Goal: Task Accomplishment & Management: Manage account settings

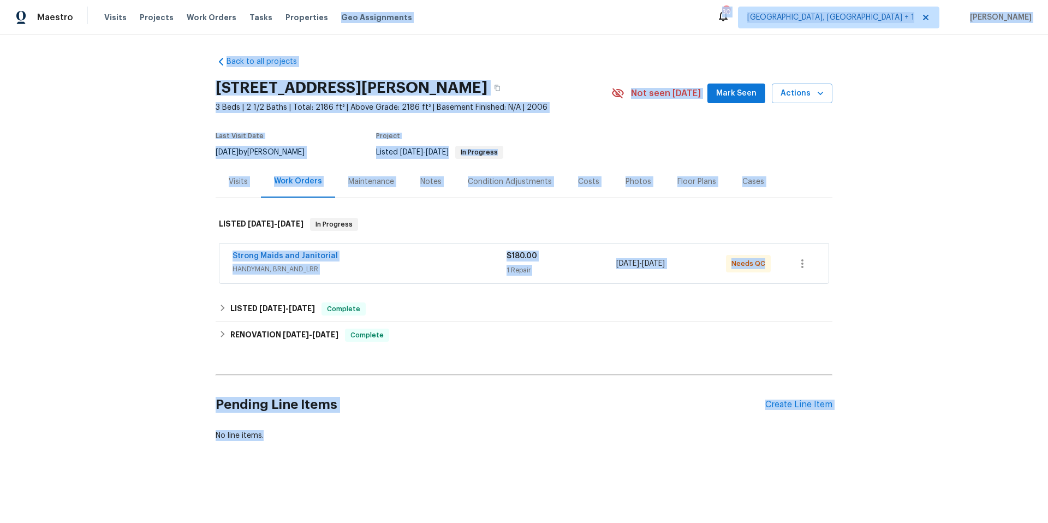
scroll to position [1, 0]
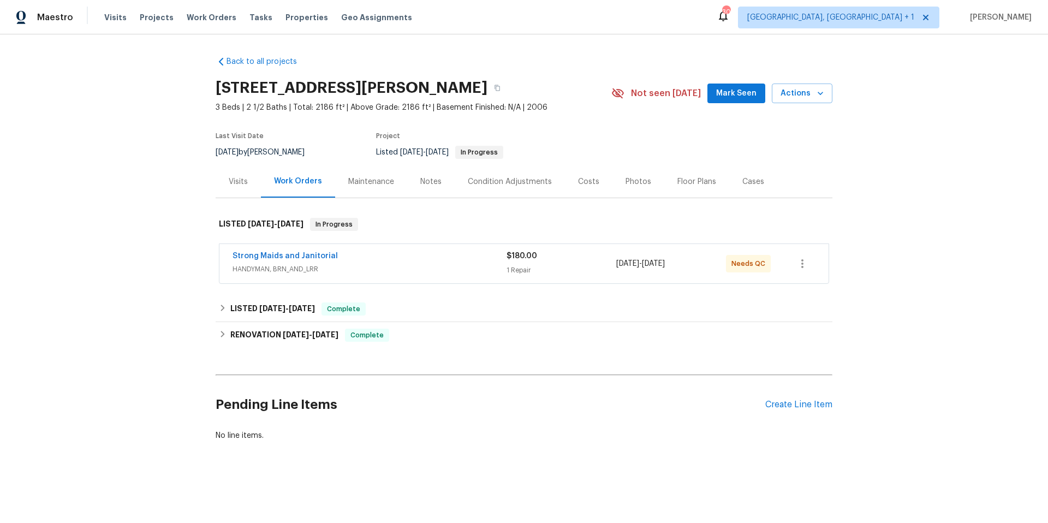
click at [64, 146] on div "Back to all projects 2405 Riley Dr, Killeen, TX 76542 3 Beds | 2 1/2 Baths | To…" at bounding box center [524, 274] width 1048 height 481
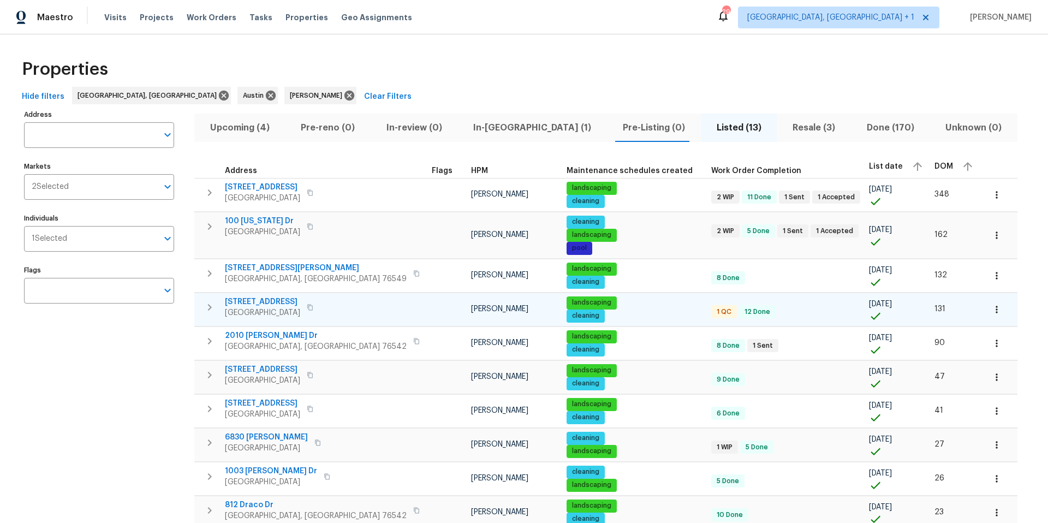
drag, startPoint x: 331, startPoint y: 313, endPoint x: 338, endPoint y: 314, distance: 7.1
click at [332, 313] on div "9909 Birch Tree Dr Temple, TX 76502" at bounding box center [286, 307] width 123 height 22
click at [472, 128] on span "In-reno (1)" at bounding box center [532, 127] width 136 height 15
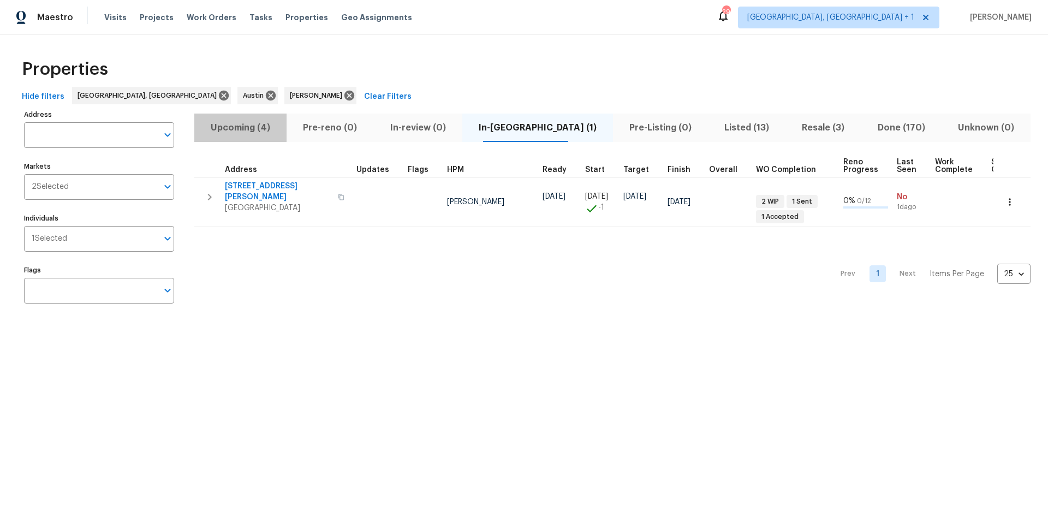
click at [254, 128] on span "Upcoming (4)" at bounding box center [240, 127] width 79 height 15
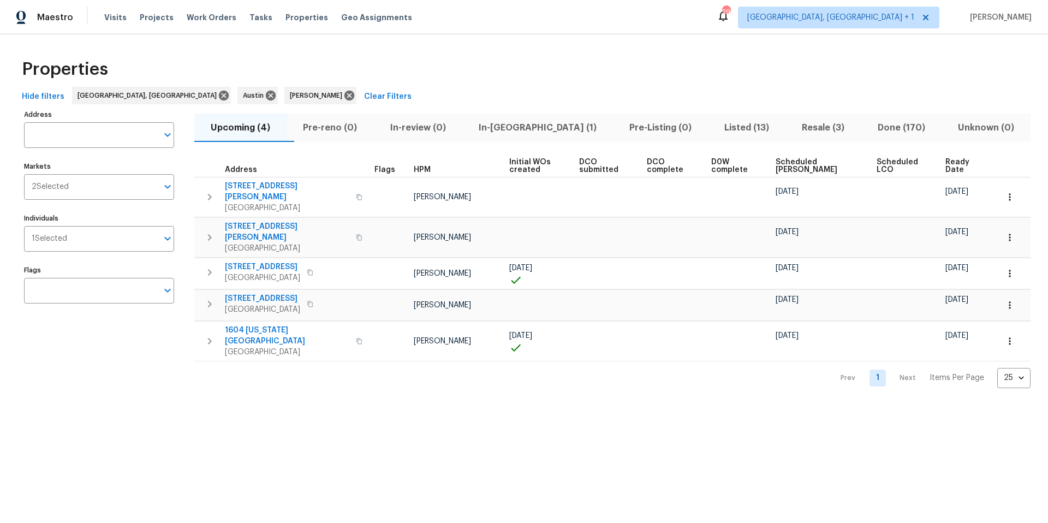
click at [801, 158] on span "Scheduled COE" at bounding box center [816, 165] width 82 height 15
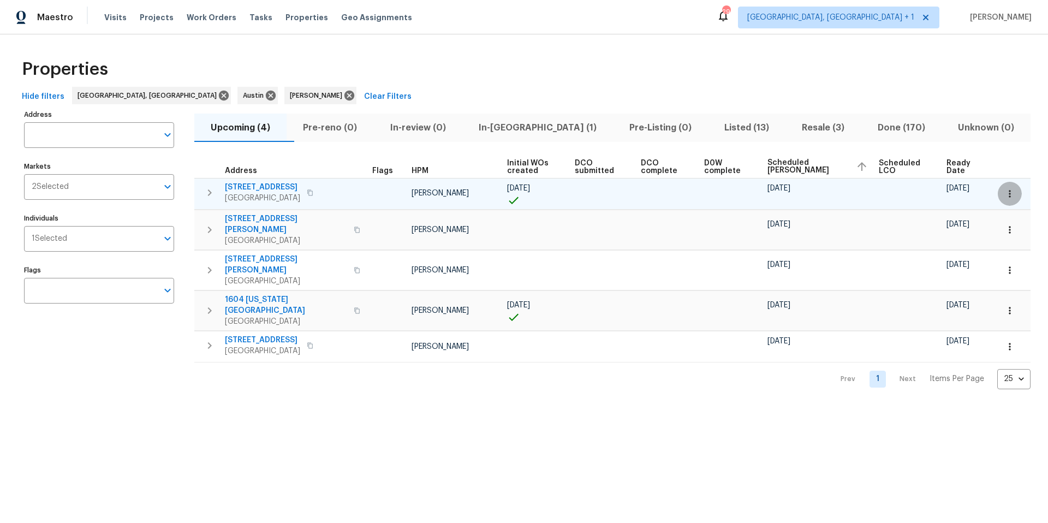
click at [1004, 189] on icon "button" at bounding box center [1009, 193] width 11 height 11
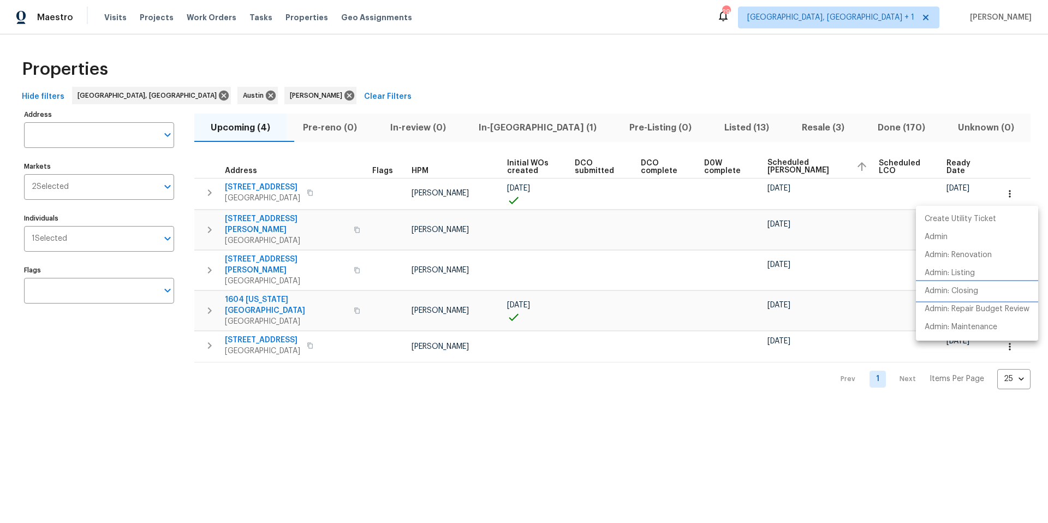
click at [961, 285] on p "Admin: Closing" at bounding box center [950, 290] width 53 height 11
click at [617, 214] on div at bounding box center [524, 261] width 1048 height 523
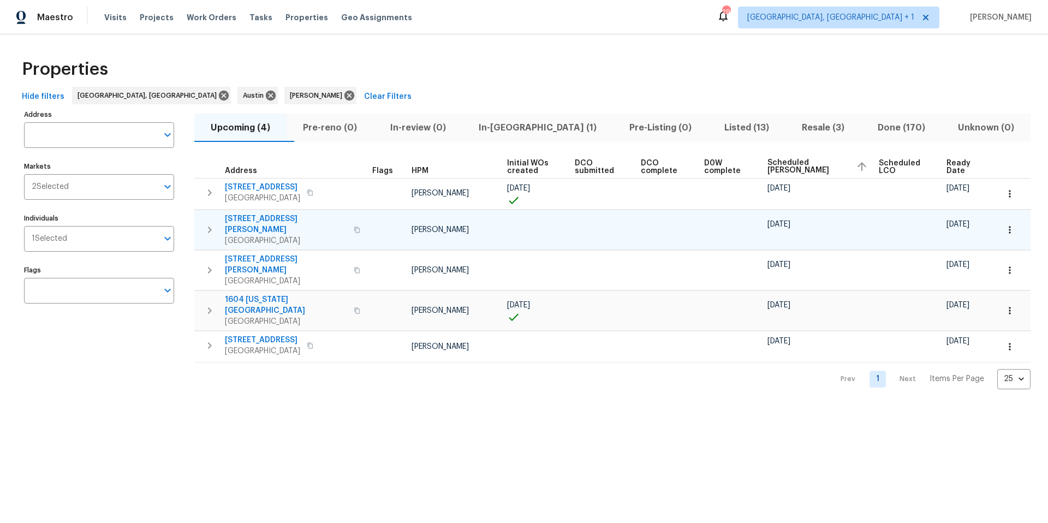
click at [993, 222] on td at bounding box center [1011, 230] width 37 height 40
click at [1004, 224] on icon "button" at bounding box center [1009, 229] width 11 height 11
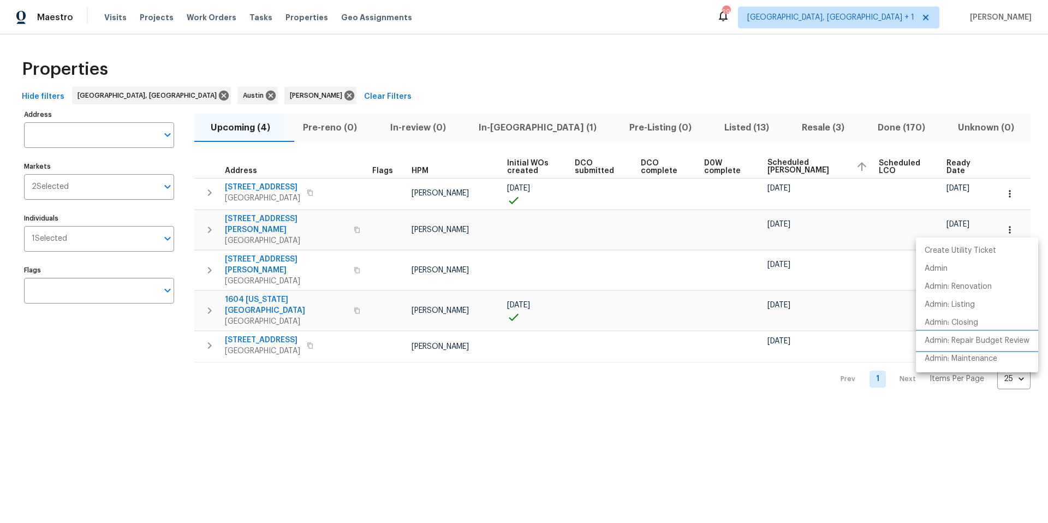
click at [965, 336] on p "Admin: Repair Budget Review" at bounding box center [976, 340] width 105 height 11
click at [528, 254] on div at bounding box center [524, 261] width 1048 height 523
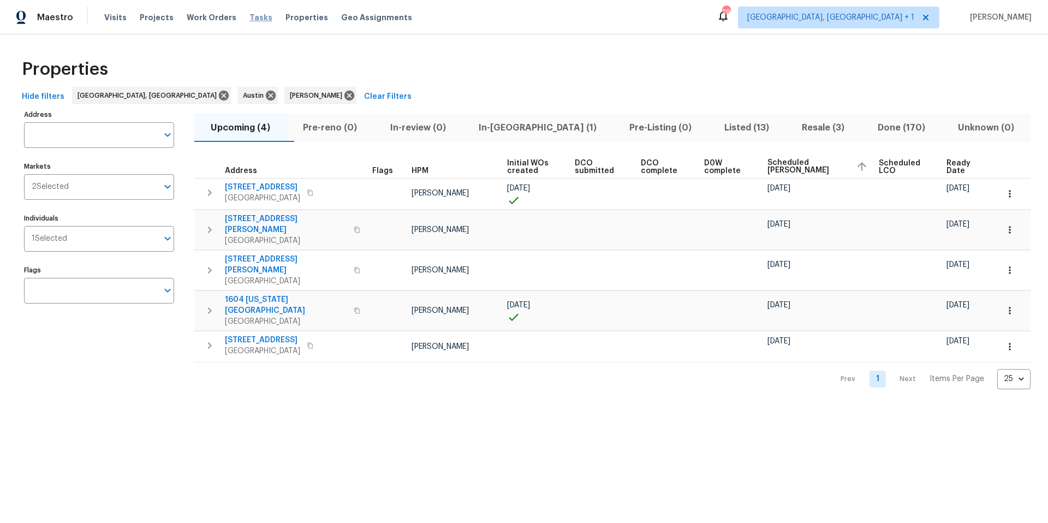
click at [249, 16] on span "Tasks" at bounding box center [260, 18] width 23 height 8
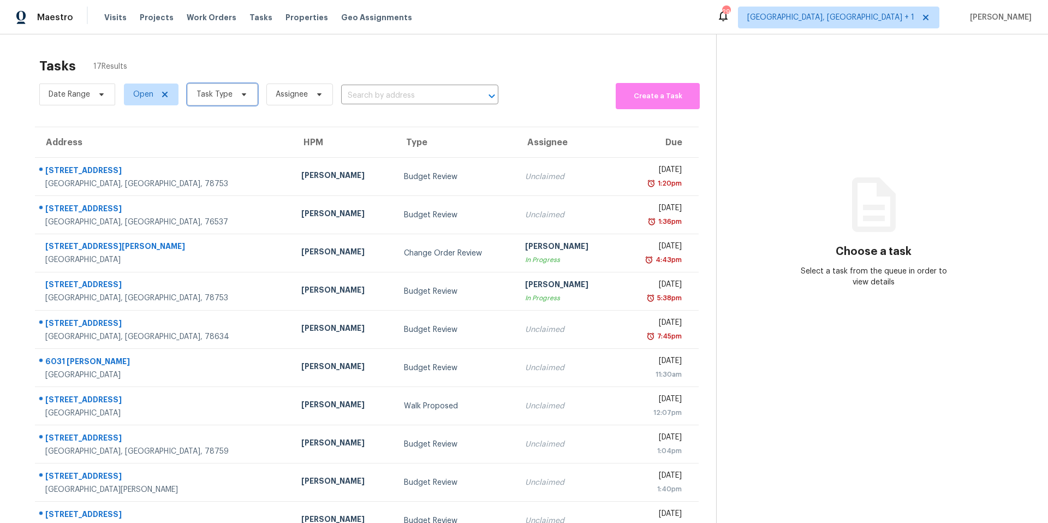
click at [242, 91] on icon at bounding box center [244, 94] width 9 height 9
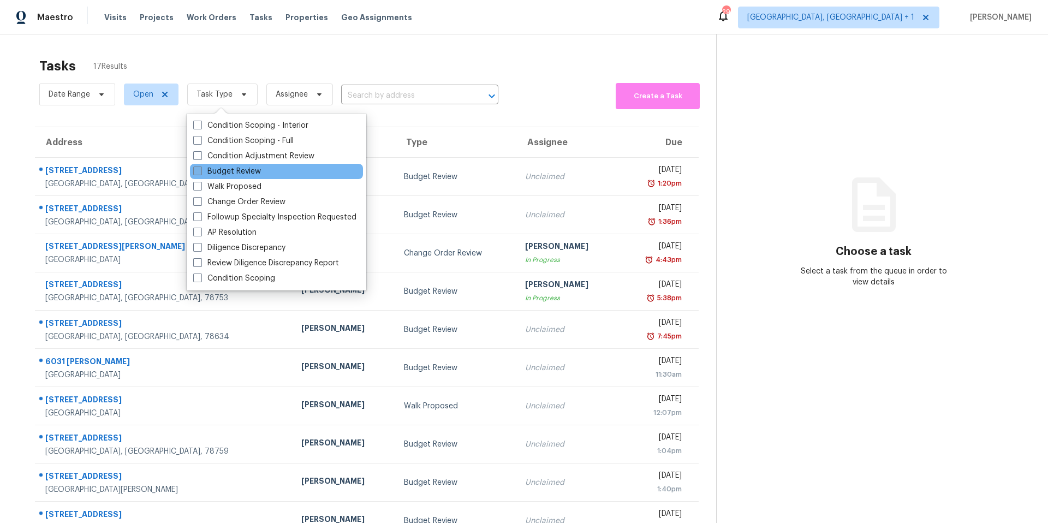
click at [233, 171] on label "Budget Review" at bounding box center [227, 171] width 68 height 11
click at [200, 171] on input "Budget Review" at bounding box center [196, 169] width 7 height 7
checkbox input "true"
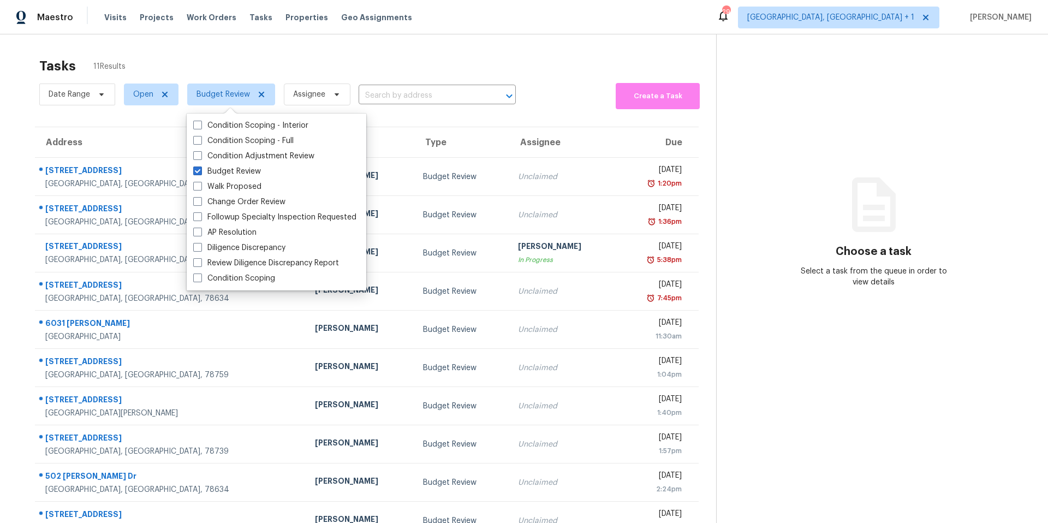
click at [480, 58] on div "Tasks 11 Results" at bounding box center [377, 66] width 677 height 28
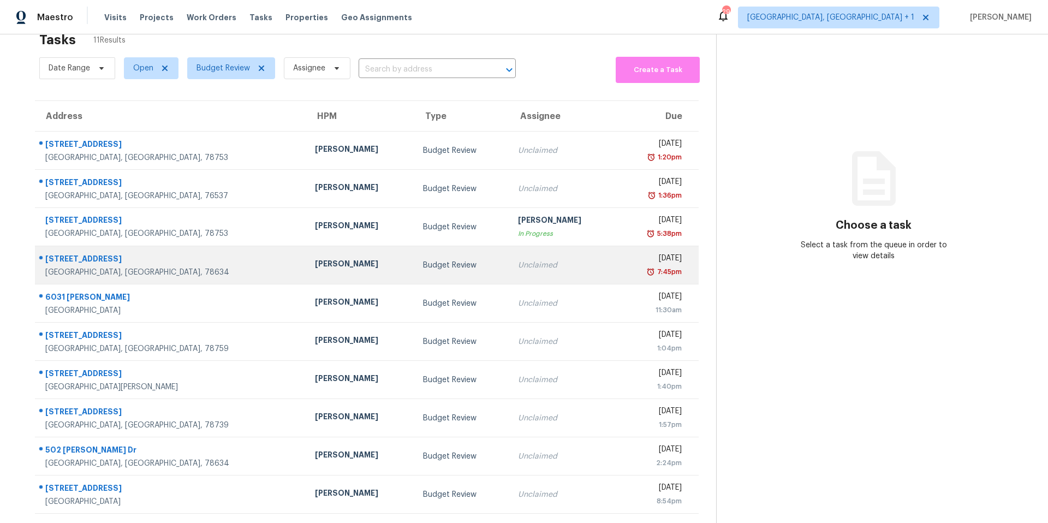
scroll to position [54, 0]
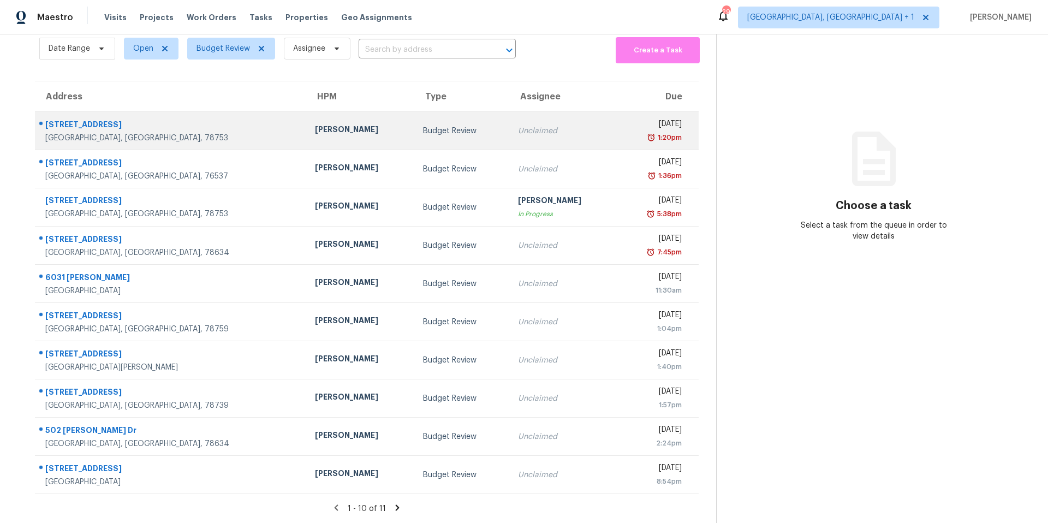
click at [315, 124] on div "Martin Chagolla" at bounding box center [360, 131] width 91 height 14
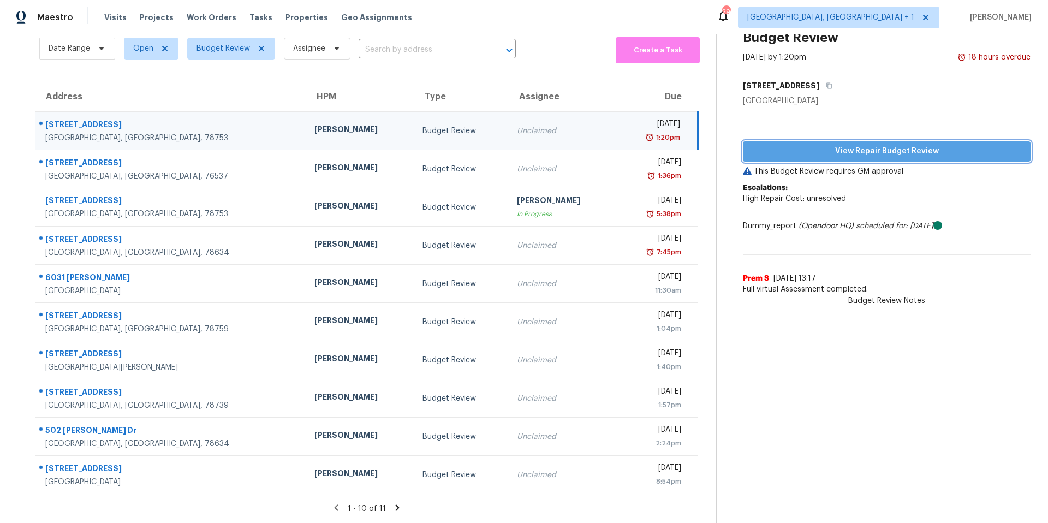
click at [836, 146] on span "View Repair Budget Review" at bounding box center [886, 152] width 270 height 14
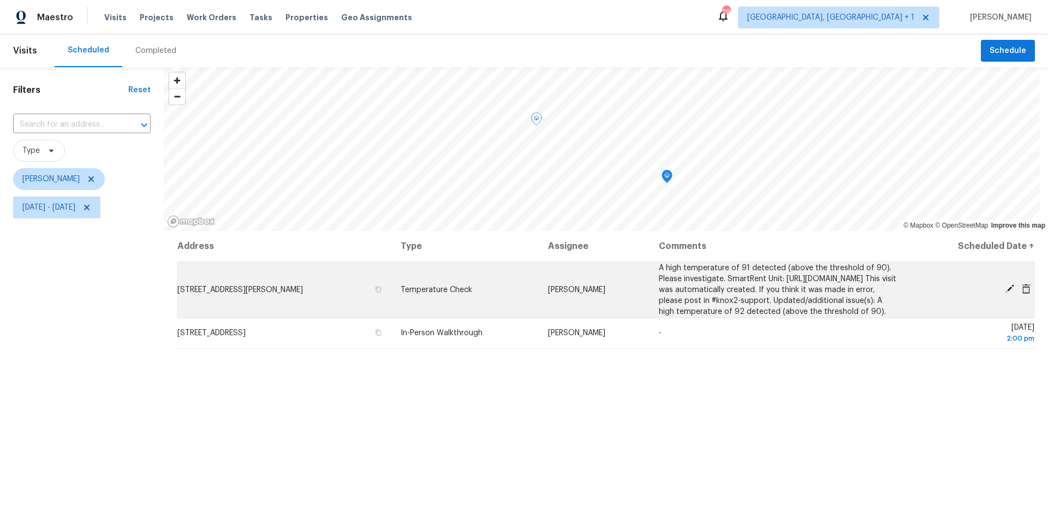
click at [245, 304] on td "6502 Griffith Loop, Killeen, TX 76549" at bounding box center [284, 289] width 215 height 56
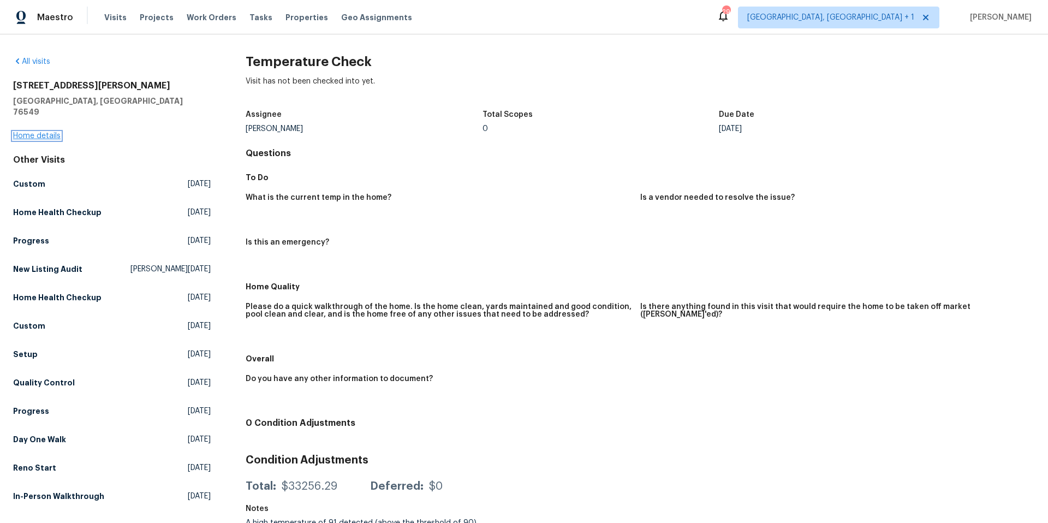
click at [51, 132] on link "Home details" at bounding box center [36, 136] width 47 height 8
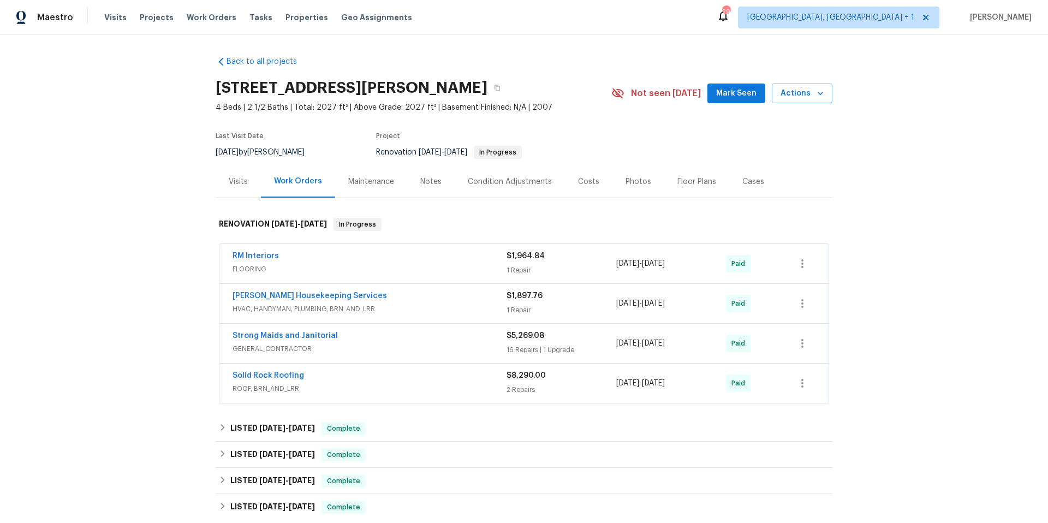
click at [678, 182] on div "Floor Plans" at bounding box center [696, 181] width 39 height 11
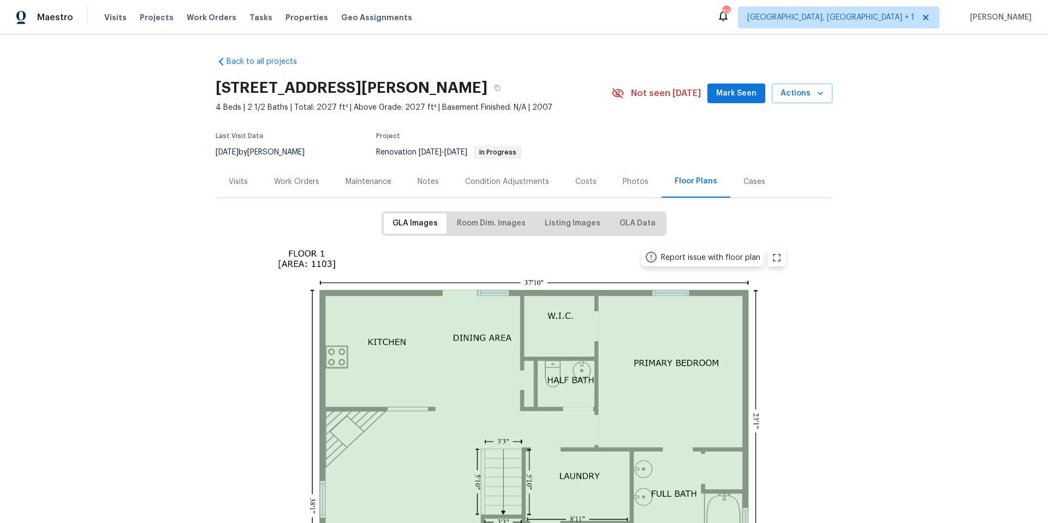
click at [498, 182] on div "Condition Adjustments" at bounding box center [507, 181] width 84 height 11
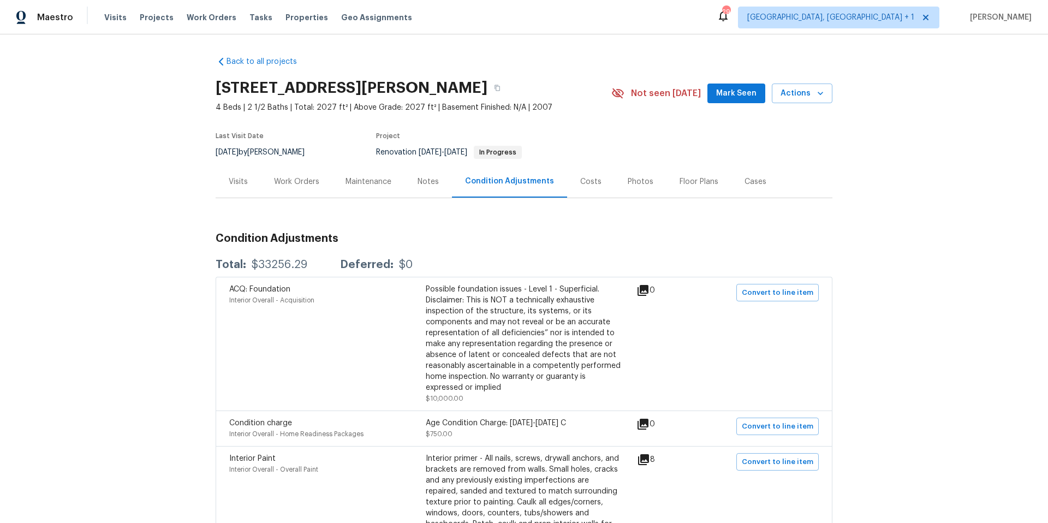
click at [282, 188] on div "Work Orders" at bounding box center [296, 181] width 71 height 32
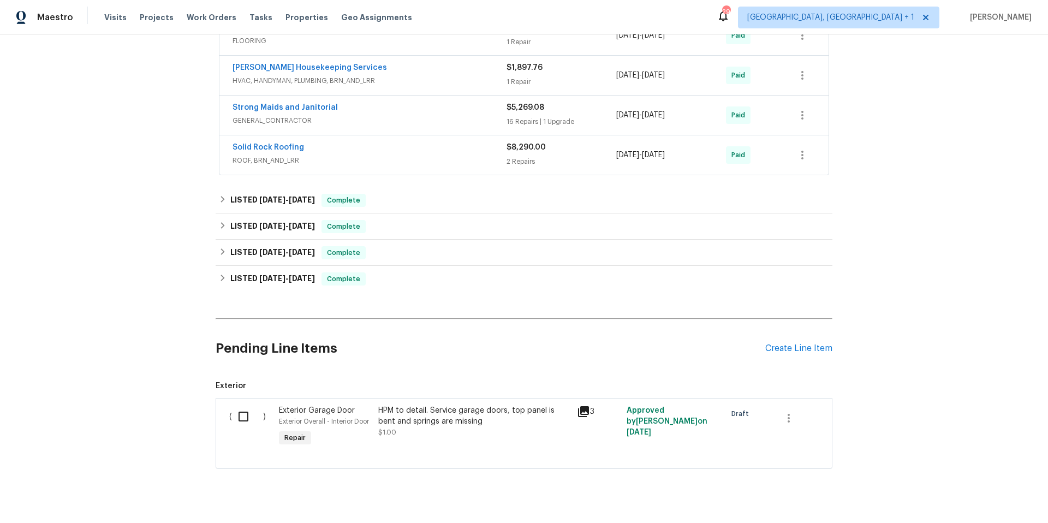
scroll to position [132, 0]
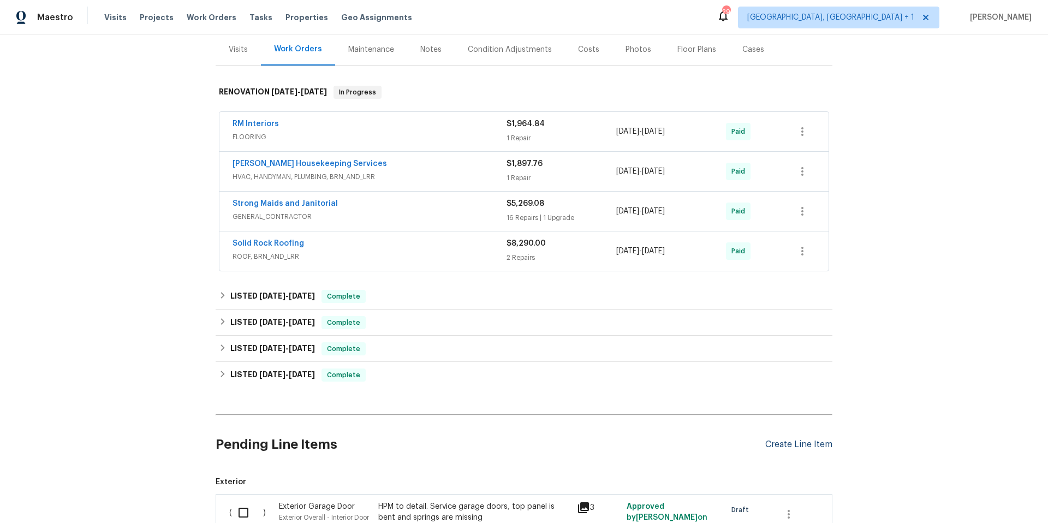
click at [795, 444] on div "Create Line Item" at bounding box center [798, 444] width 67 height 10
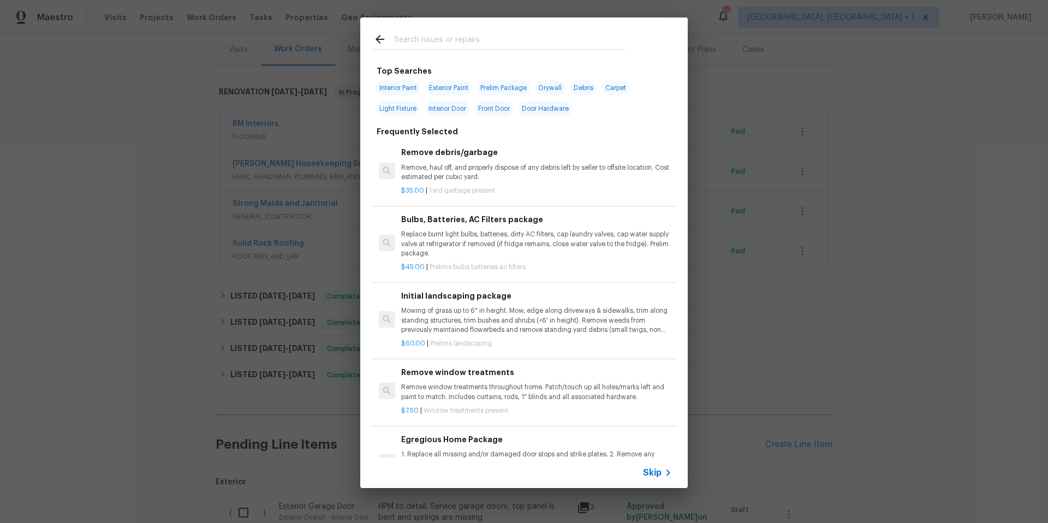
click at [405, 46] on input "text" at bounding box center [509, 41] width 231 height 16
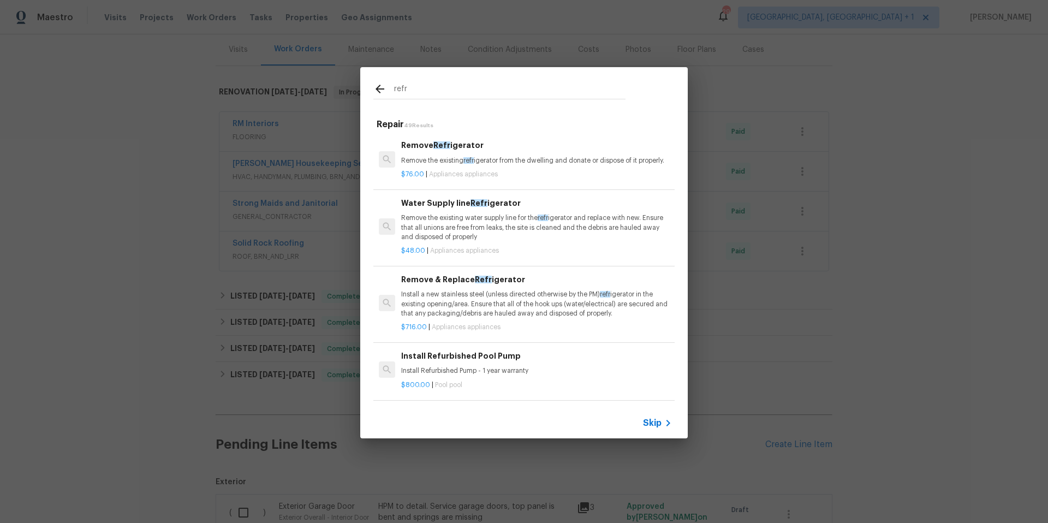
type input "refr"
click at [450, 308] on p "Install a new stainless steel (unless directed otherwise by the PM) refr igerat…" at bounding box center [536, 304] width 271 height 28
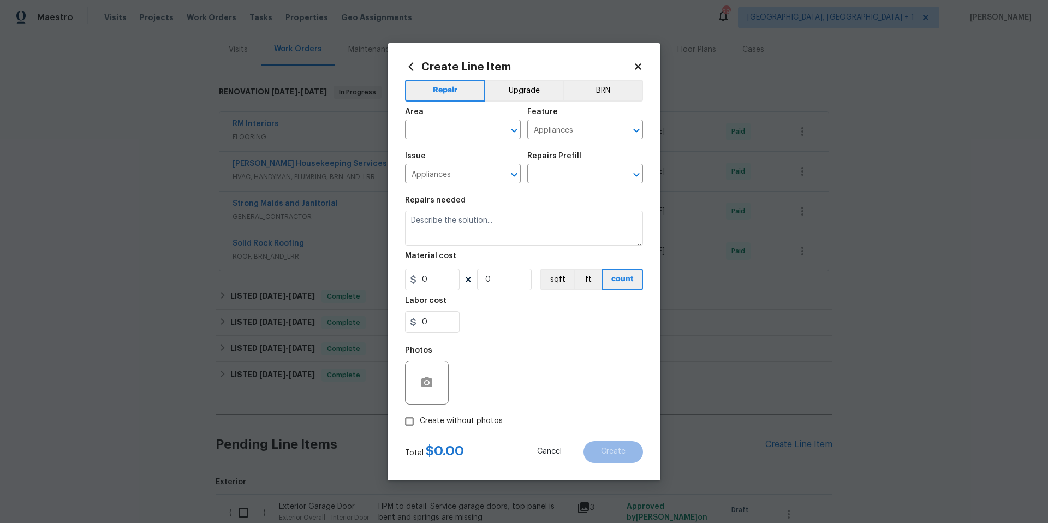
type input "Remove & Replace Refrigerator $716.00"
type textarea "Install a new stainless steel (unless directed otherwise by the PM) refrigerato…"
type input "716"
type input "1"
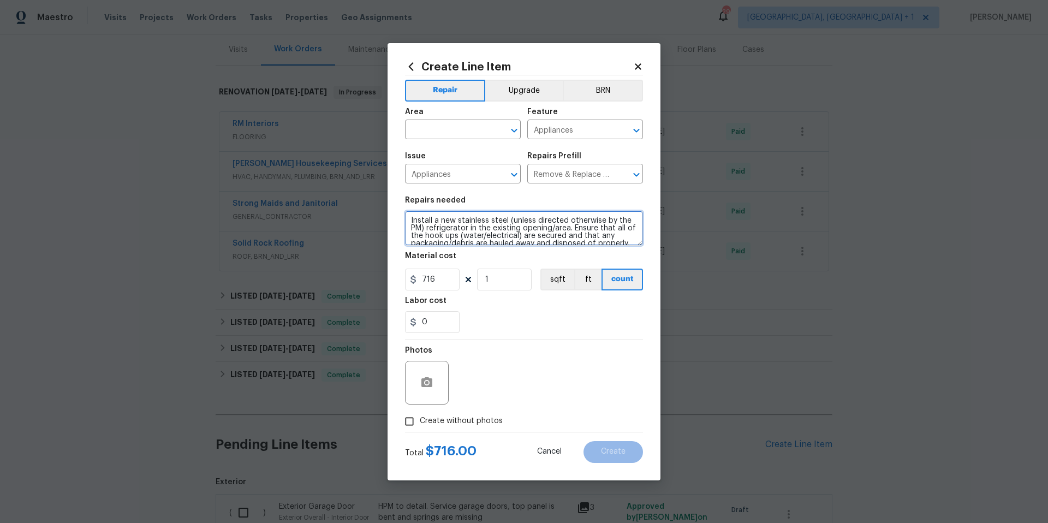
scroll to position [8, 0]
drag, startPoint x: 411, startPoint y: 220, endPoint x: 500, endPoint y: 254, distance: 95.7
click at [500, 254] on section "Repairs needed Install a new stainless steel (unless directed otherwise by the …" at bounding box center [524, 264] width 238 height 149
click at [637, 65] on icon at bounding box center [638, 66] width 6 height 6
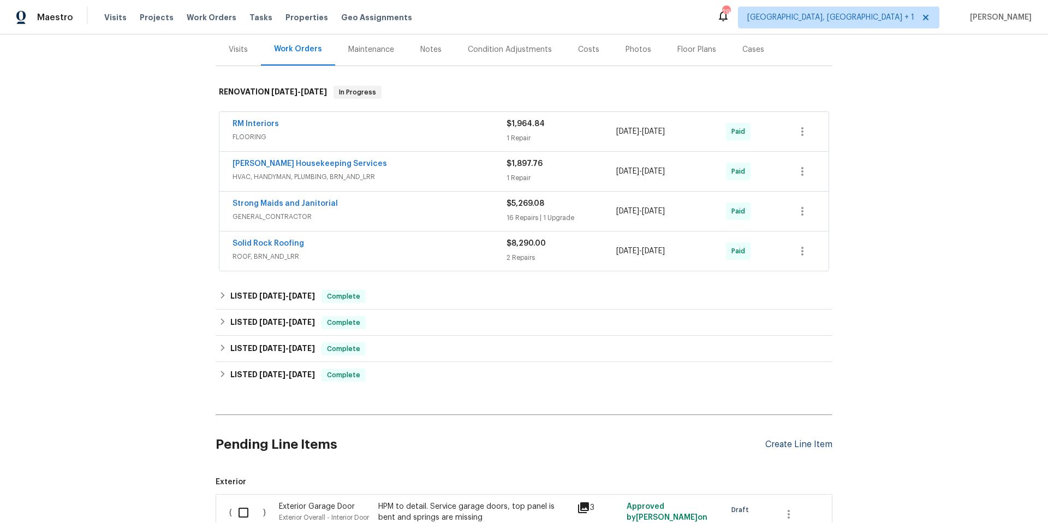
click at [781, 445] on div "Create Line Item" at bounding box center [798, 444] width 67 height 10
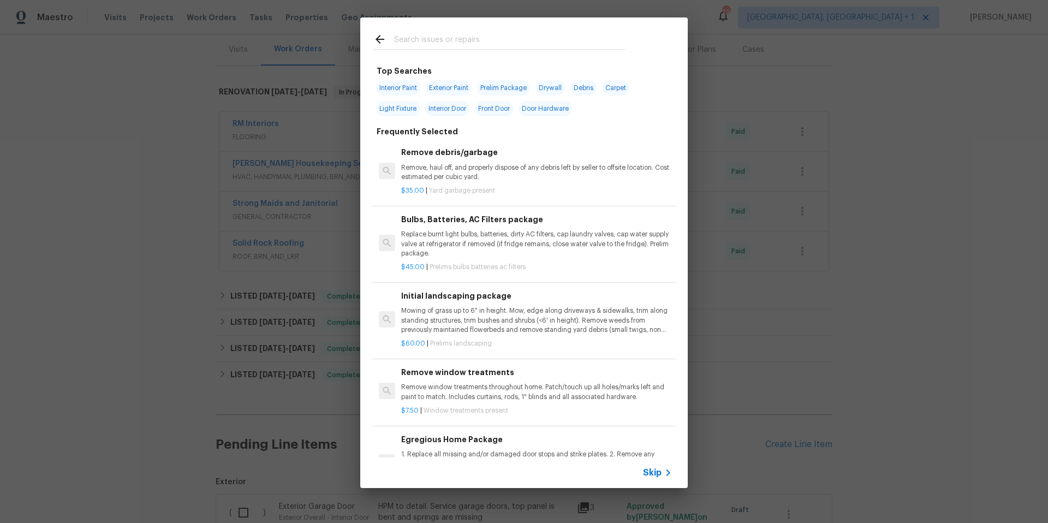
click at [410, 43] on input "text" at bounding box center [509, 41] width 231 height 16
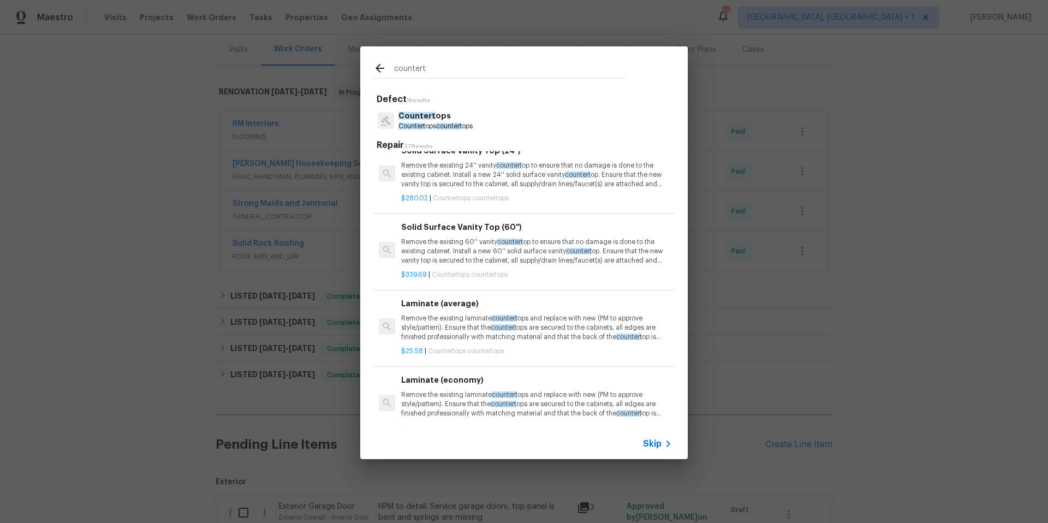
scroll to position [829, 0]
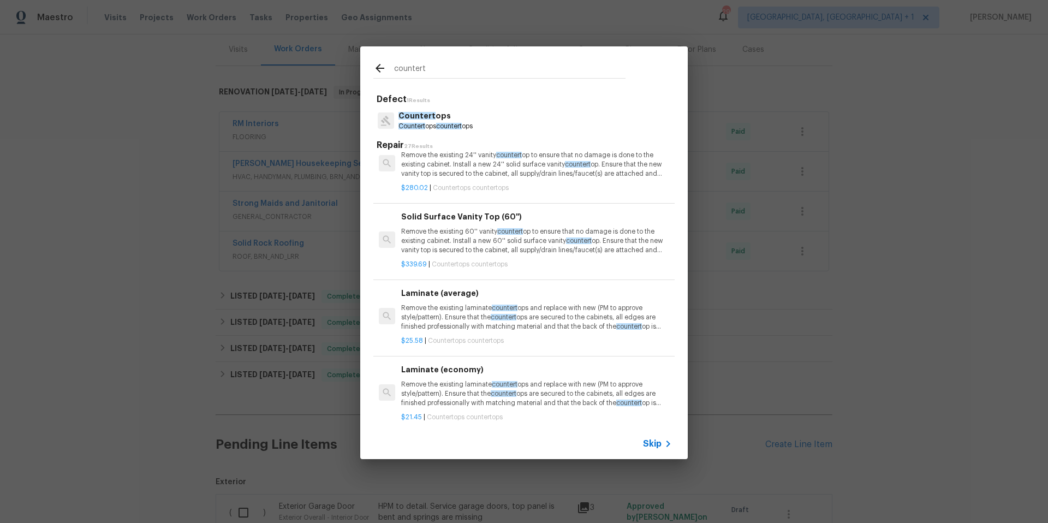
type input "countert"
click at [439, 311] on div "Laminate (average) Remove the existing laminate countert ops and replace with n…" at bounding box center [536, 309] width 271 height 45
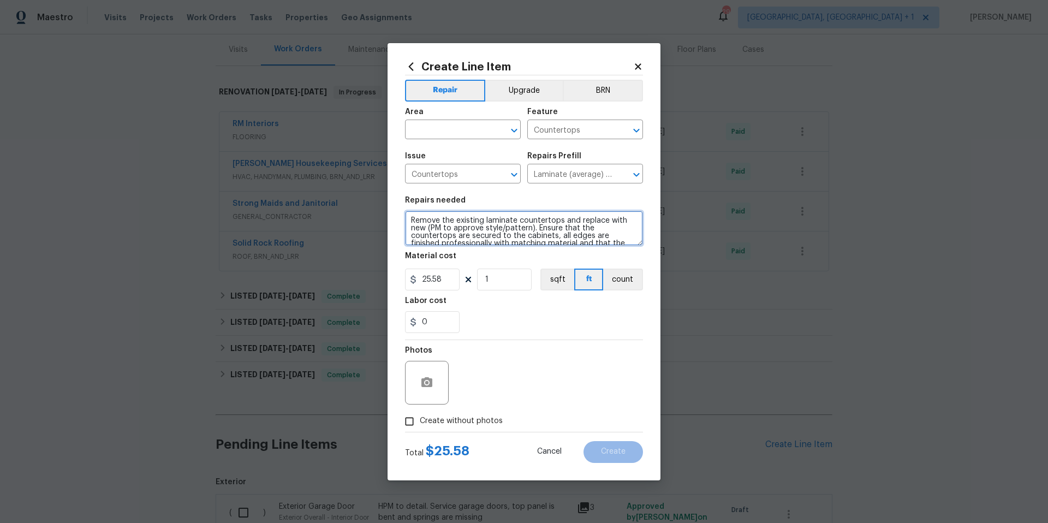
scroll to position [31, 0]
drag, startPoint x: 410, startPoint y: 218, endPoint x: 528, endPoint y: 270, distance: 129.2
click at [528, 270] on section "Repairs needed Remove the existing laminate countertops and replace with new (P…" at bounding box center [524, 264] width 238 height 149
click at [637, 65] on icon at bounding box center [638, 66] width 6 height 6
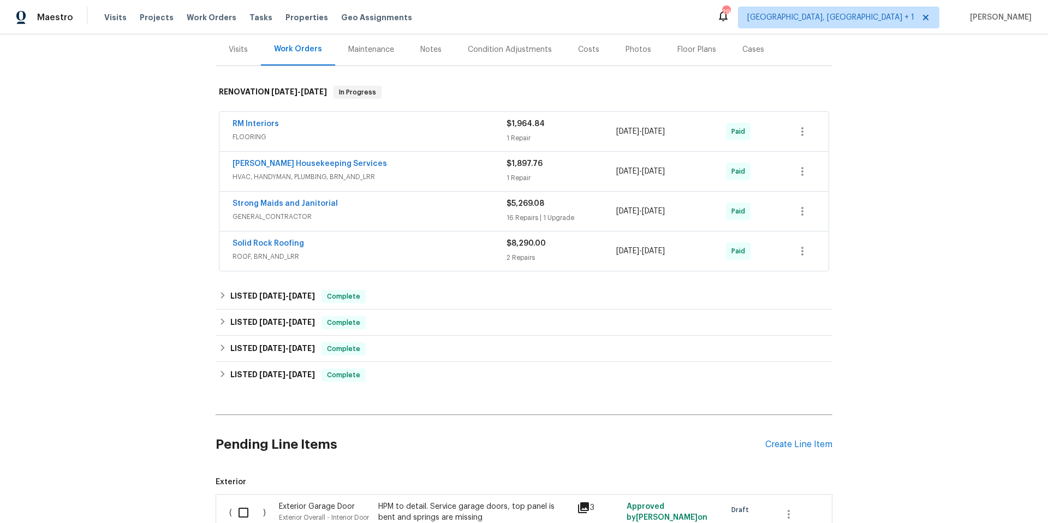
scroll to position [0, 0]
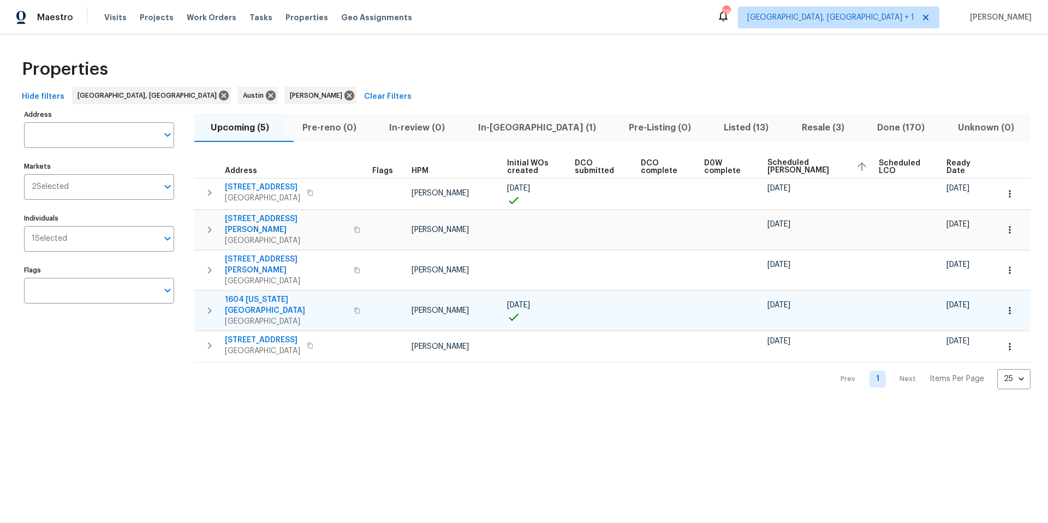
click at [1004, 305] on icon "button" at bounding box center [1009, 310] width 11 height 11
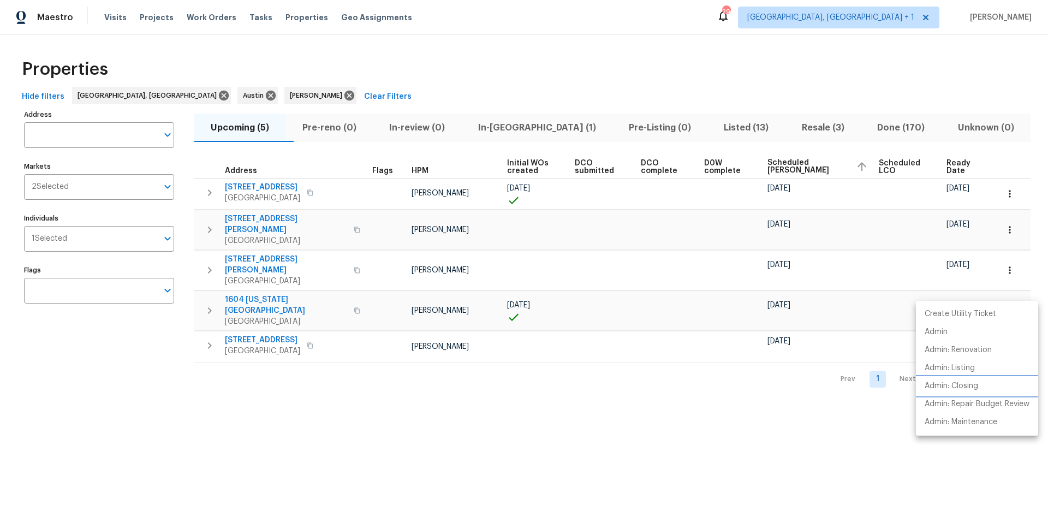
click at [953, 386] on p "Admin: Closing" at bounding box center [950, 385] width 53 height 11
click at [243, 19] on div at bounding box center [524, 261] width 1048 height 523
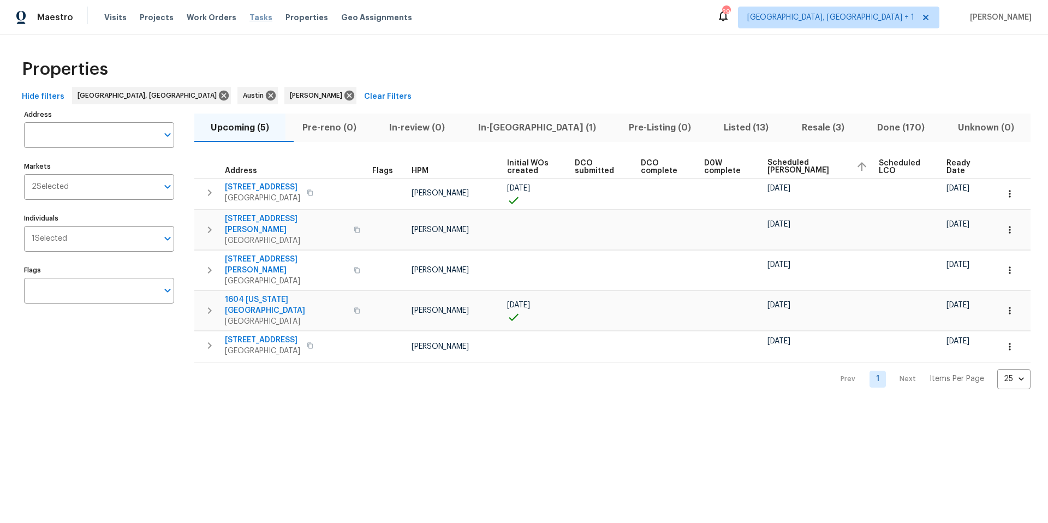
click at [249, 18] on span "Tasks" at bounding box center [260, 18] width 23 height 8
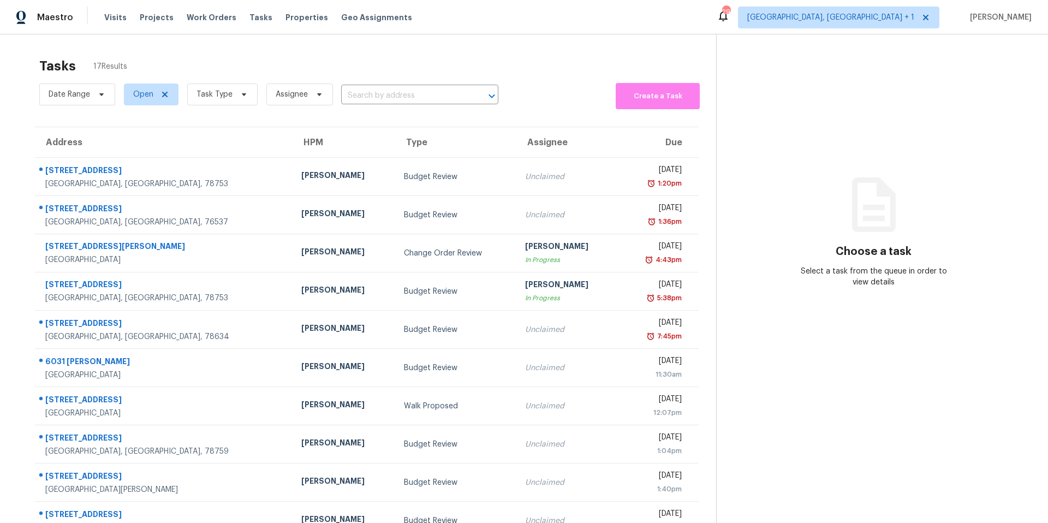
click at [241, 117] on section "Tasks 17 Results Date Range Open Task Type Assignee ​ Create a Task Address HPM…" at bounding box center [366, 310] width 698 height 517
click at [240, 93] on icon at bounding box center [244, 94] width 9 height 9
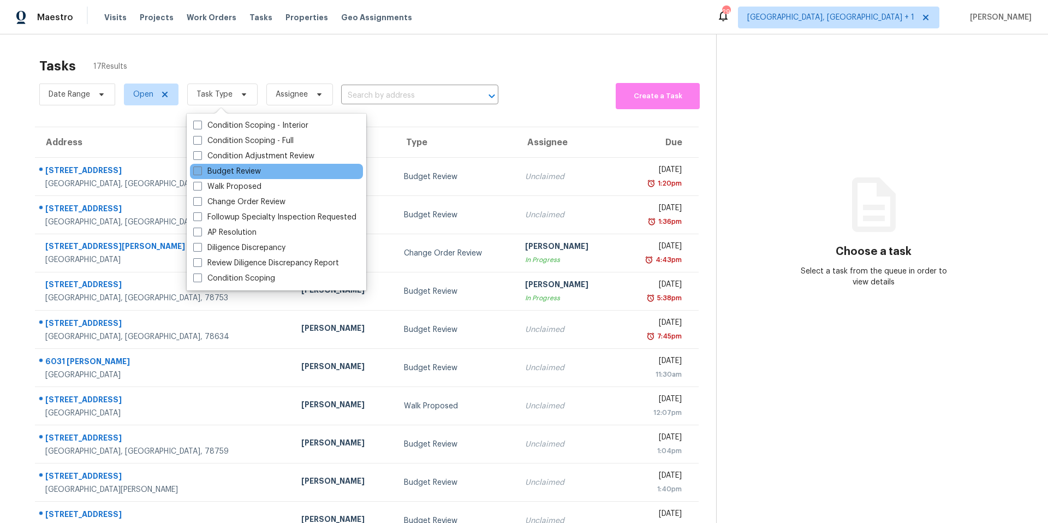
click at [227, 171] on label "Budget Review" at bounding box center [227, 171] width 68 height 11
click at [200, 171] on input "Budget Review" at bounding box center [196, 169] width 7 height 7
checkbox input "true"
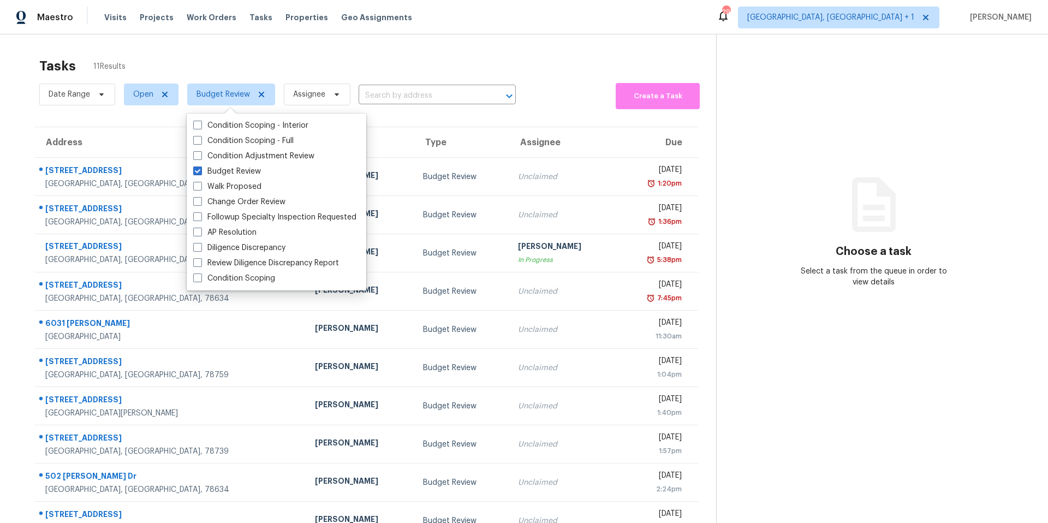
click at [559, 116] on section "Tasks 11 Results Date Range Open Budget Review Assignee ​ Create a Task Address…" at bounding box center [366, 310] width 698 height 517
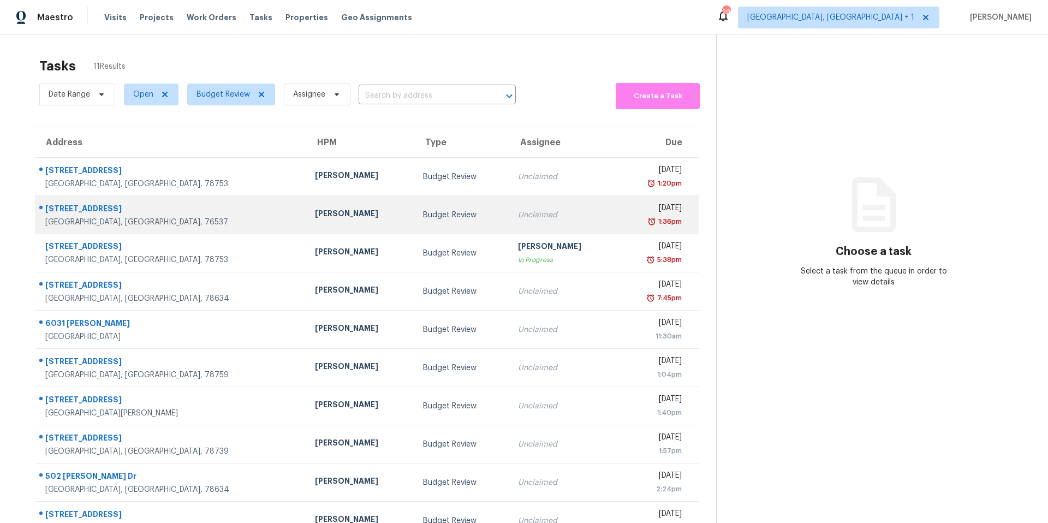
click at [532, 204] on td "Unclaimed" at bounding box center [563, 215] width 108 height 38
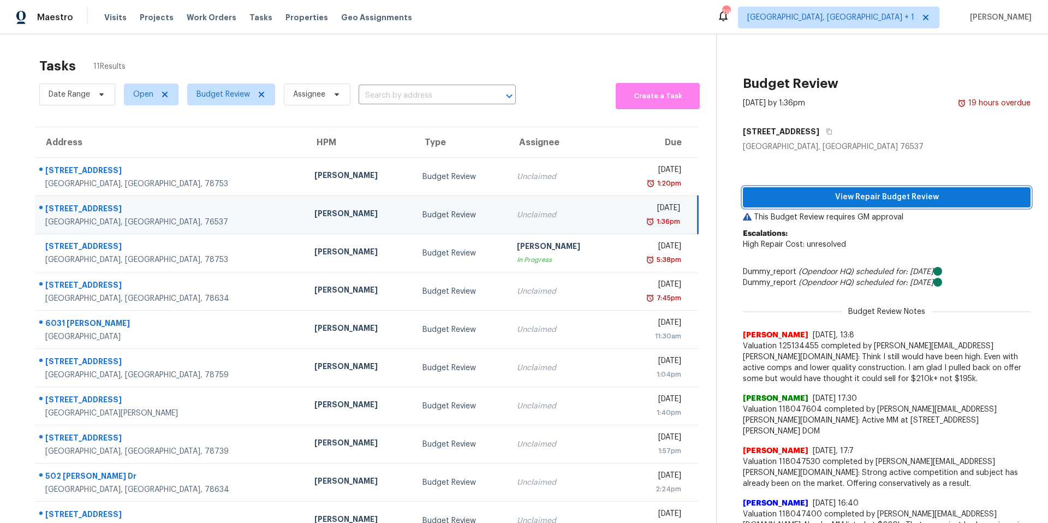
click at [839, 198] on span "View Repair Budget Review" at bounding box center [886, 197] width 270 height 14
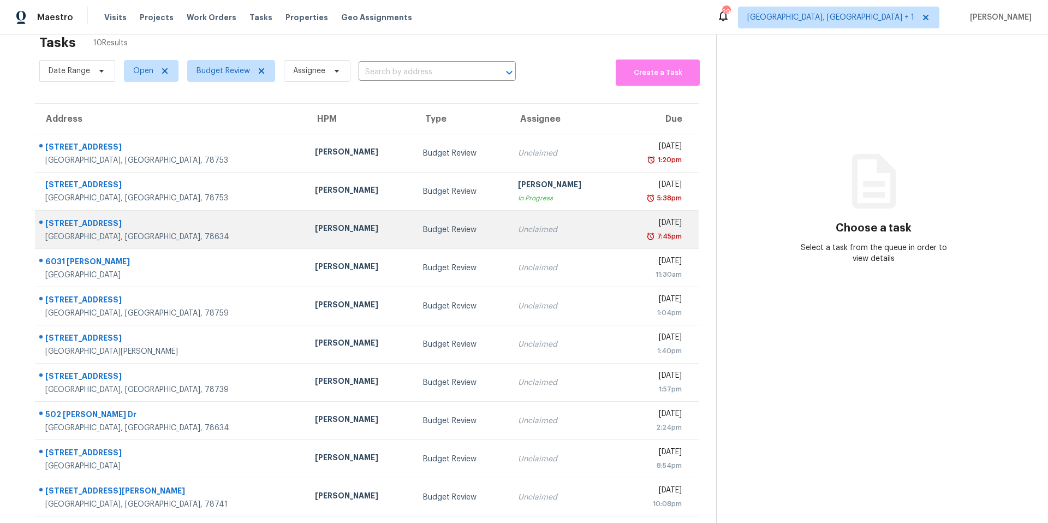
scroll to position [43, 0]
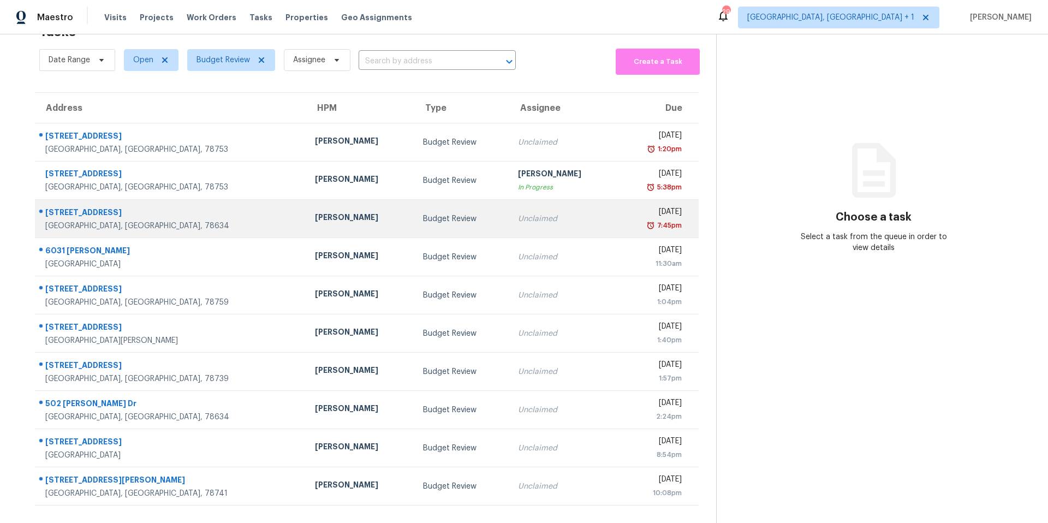
click at [215, 220] on div "[GEOGRAPHIC_DATA], [GEOGRAPHIC_DATA], 78634" at bounding box center [171, 225] width 252 height 11
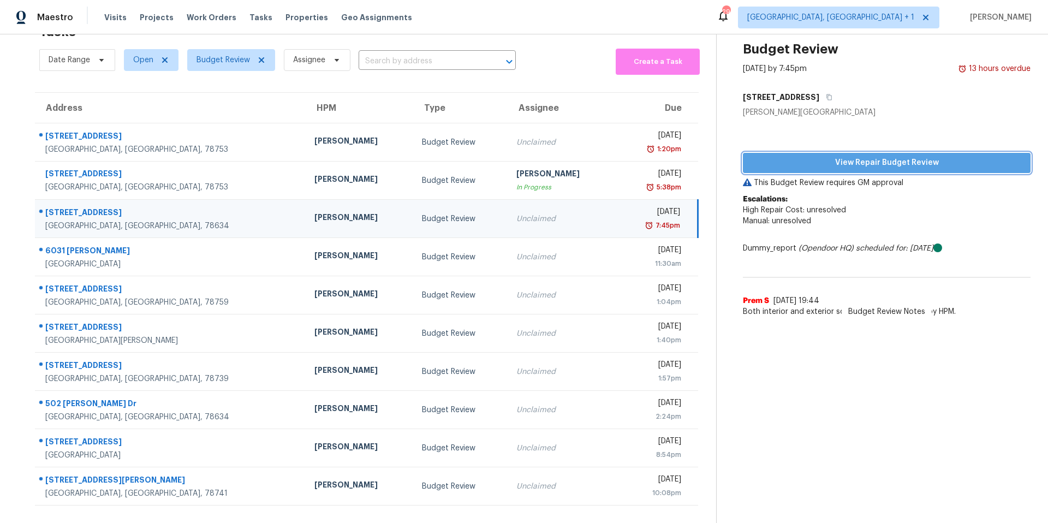
click at [862, 156] on span "View Repair Budget Review" at bounding box center [886, 163] width 270 height 14
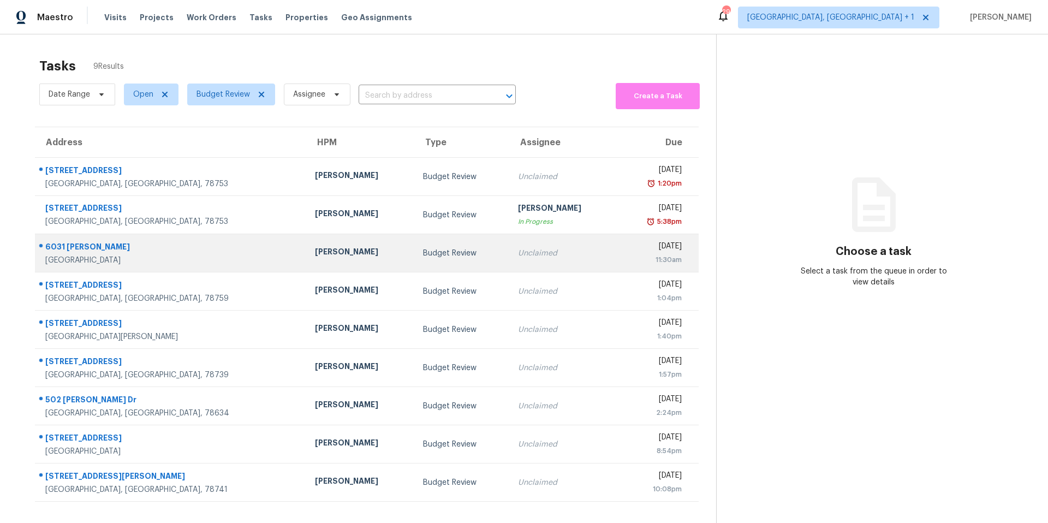
click at [164, 253] on div "6031 [PERSON_NAME]" at bounding box center [171, 248] width 252 height 14
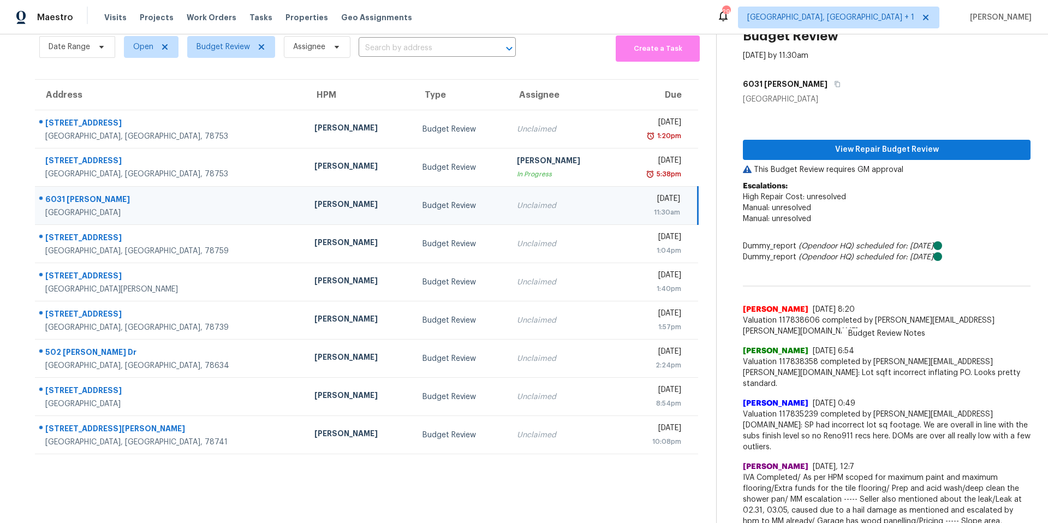
scroll to position [55, 0]
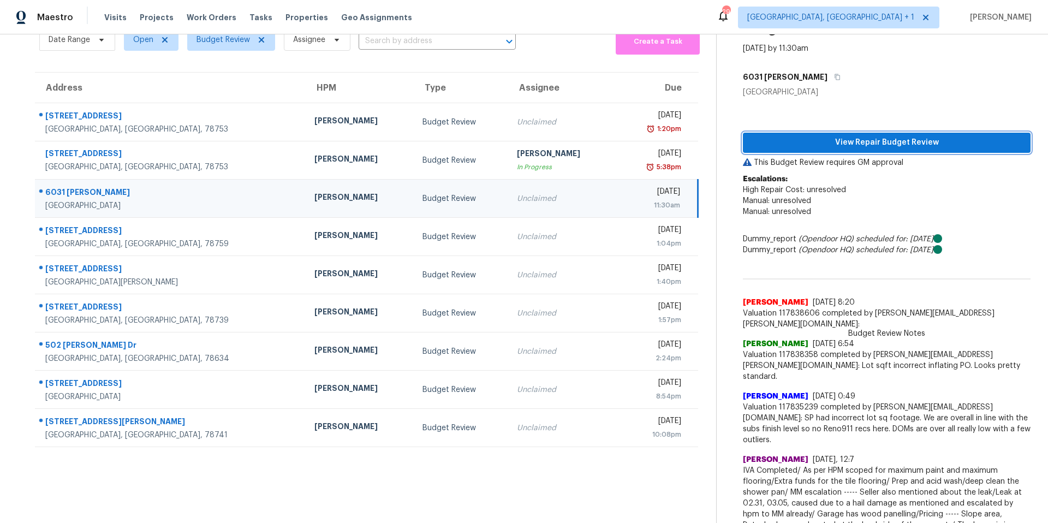
click at [869, 133] on button "View Repair Budget Review" at bounding box center [887, 143] width 288 height 20
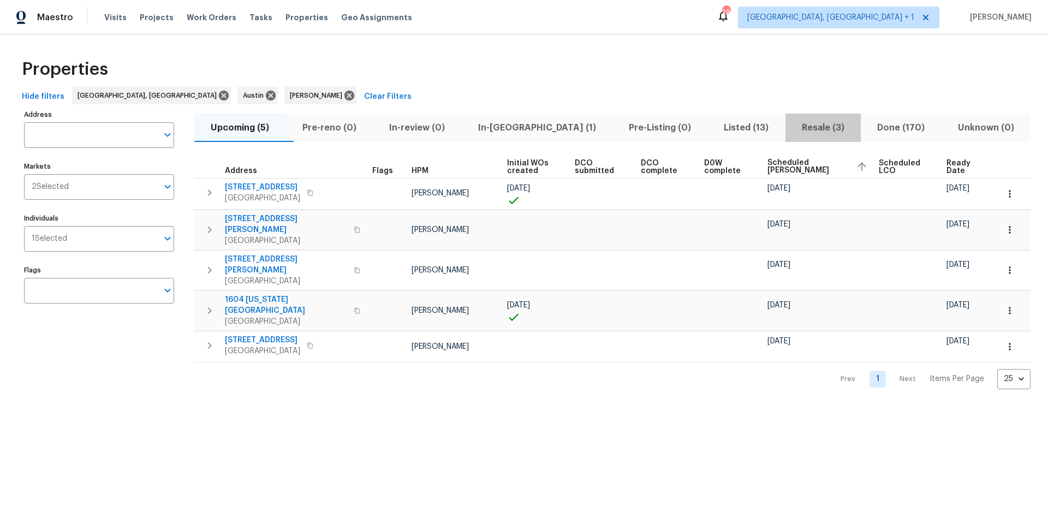
click at [796, 128] on span "Resale (3)" at bounding box center [823, 127] width 62 height 15
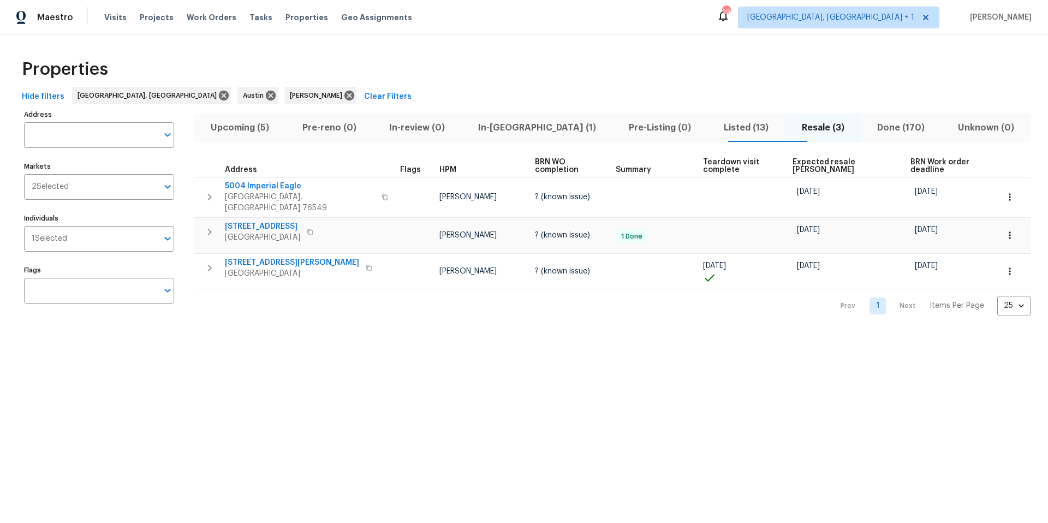
click at [794, 160] on span "Expected resale [PERSON_NAME]" at bounding box center [841, 165] width 99 height 15
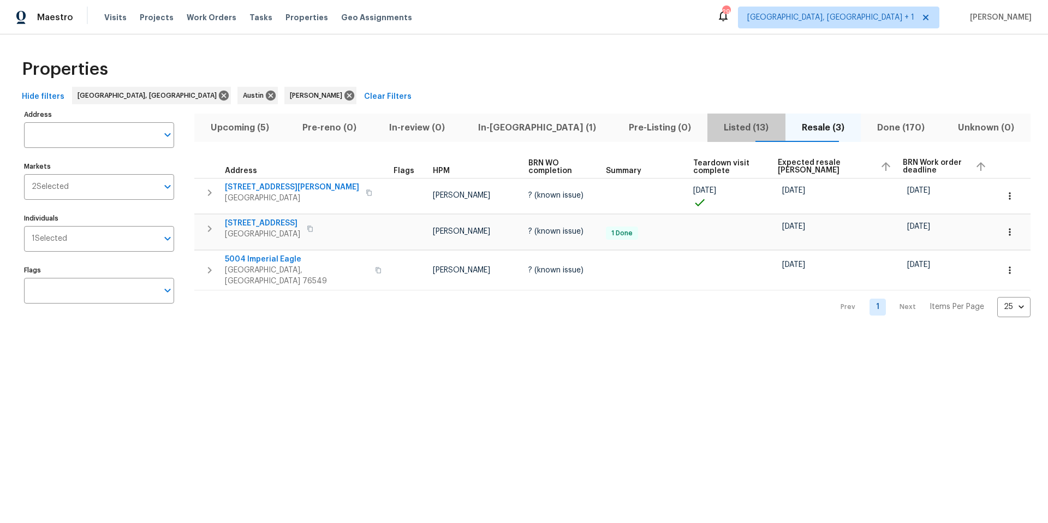
click at [714, 128] on span "Listed (13)" at bounding box center [746, 127] width 64 height 15
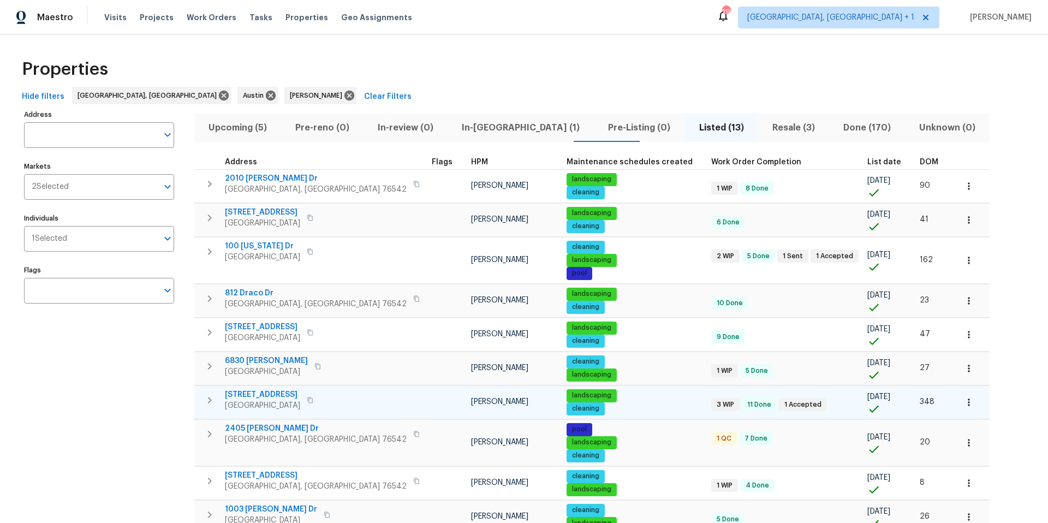
click at [251, 394] on span "[STREET_ADDRESS]" at bounding box center [262, 394] width 75 height 11
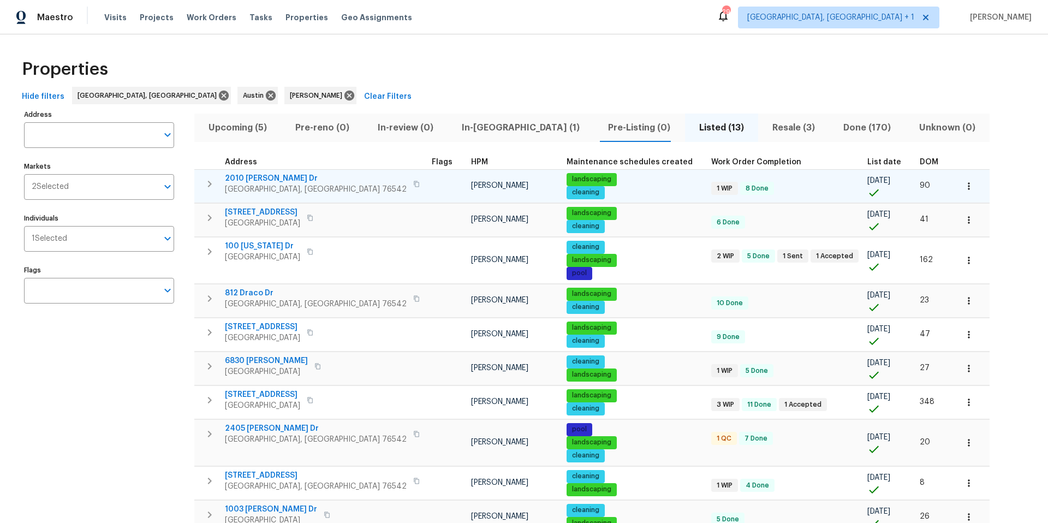
click at [254, 177] on span "2010 [PERSON_NAME] Dr" at bounding box center [316, 178] width 182 height 11
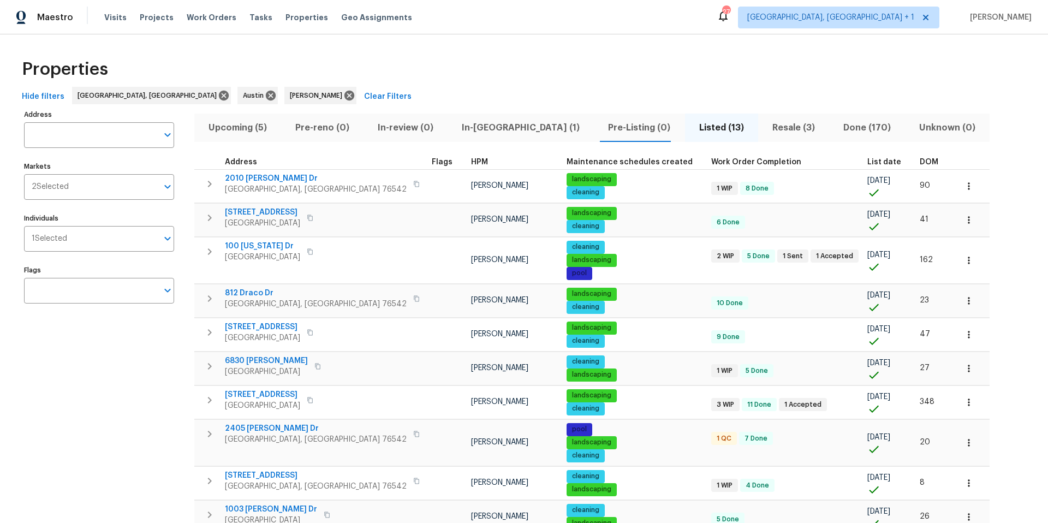
click at [764, 126] on span "Resale (3)" at bounding box center [793, 127] width 58 height 15
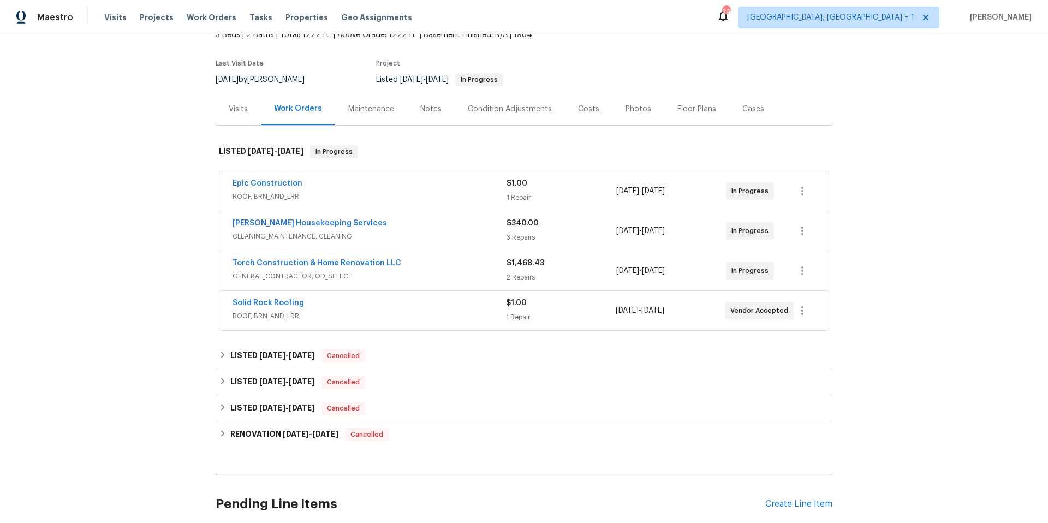
scroll to position [172, 0]
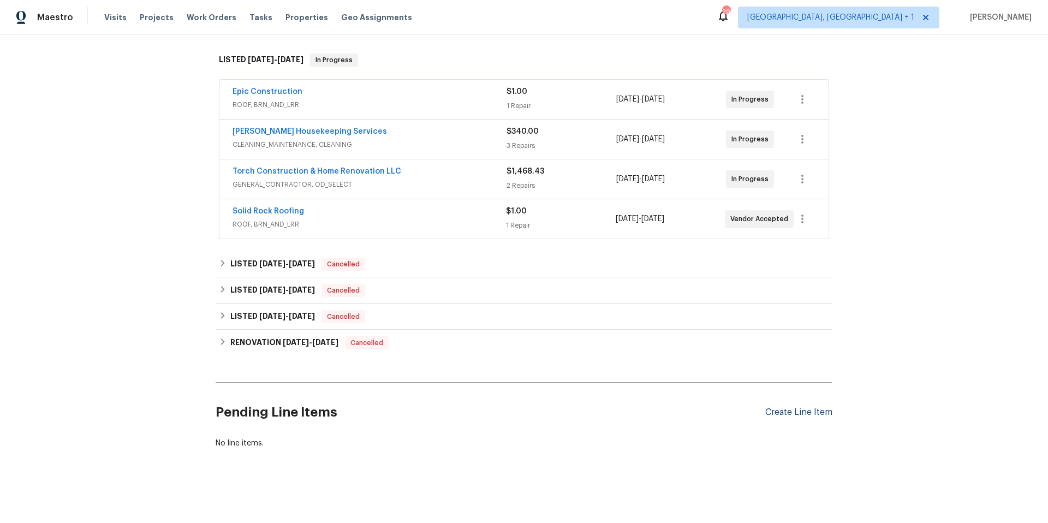
click at [811, 407] on div "Create Line Item" at bounding box center [798, 412] width 67 height 10
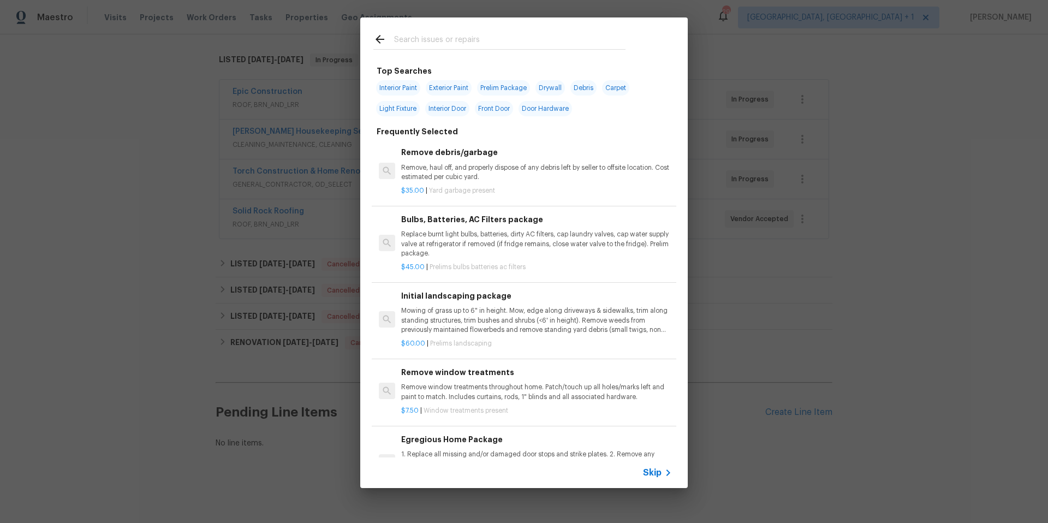
click at [445, 42] on input "text" at bounding box center [509, 41] width 231 height 16
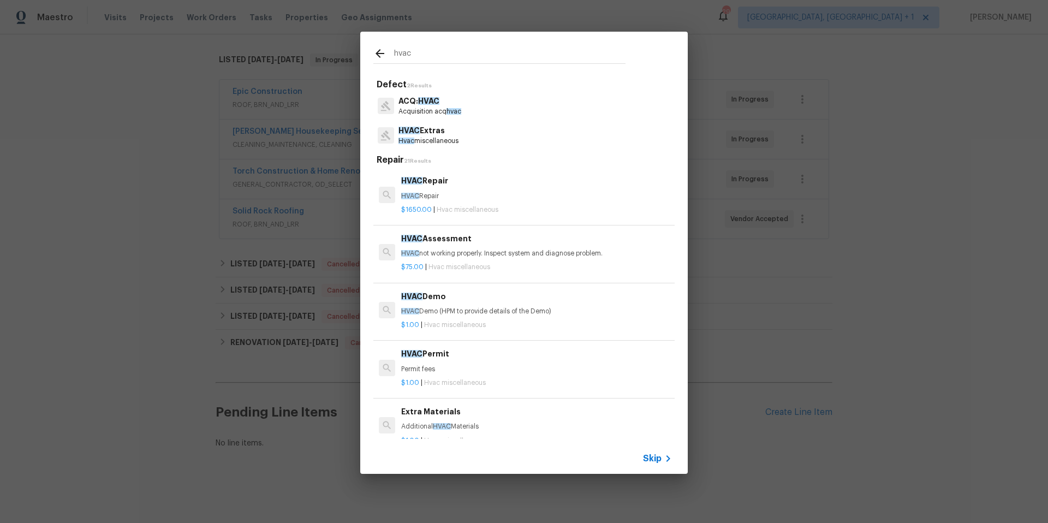
type input "hvac"
click at [417, 99] on p "ACQ: HVAC" at bounding box center [429, 100] width 63 height 11
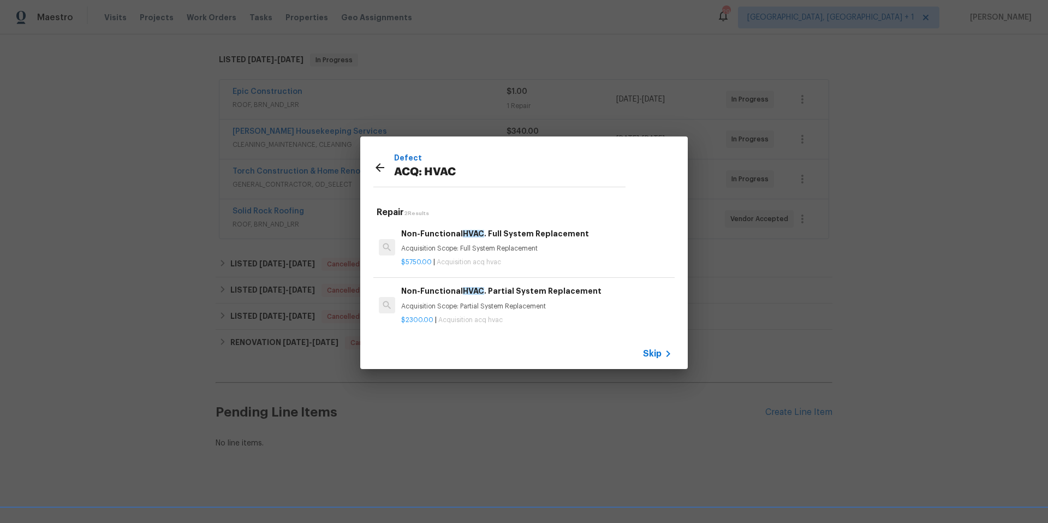
click at [380, 167] on icon at bounding box center [379, 167] width 9 height 9
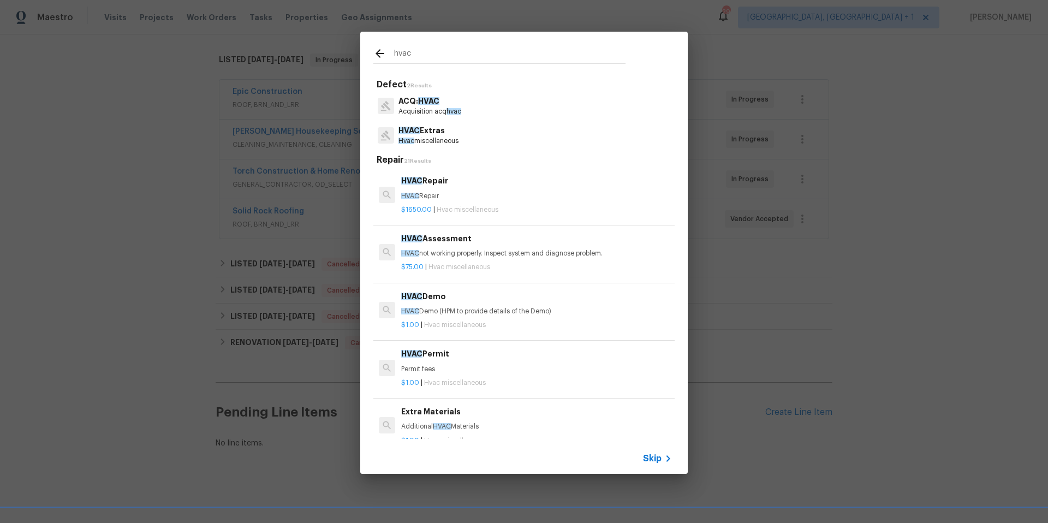
click at [440, 135] on p "HVAC Extras" at bounding box center [428, 130] width 60 height 11
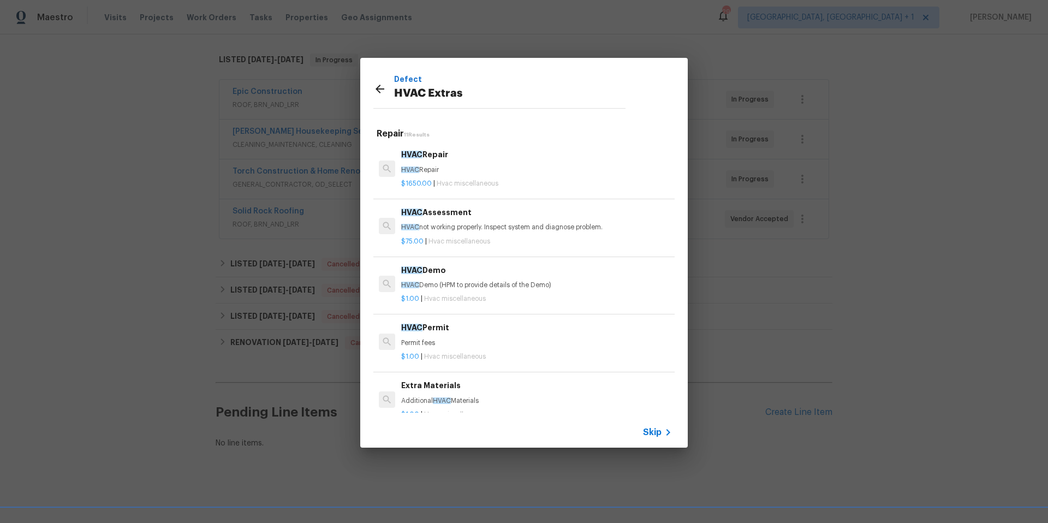
click at [448, 228] on p "HVAC not working properly. Inspect system and diagnose problem." at bounding box center [536, 227] width 271 height 9
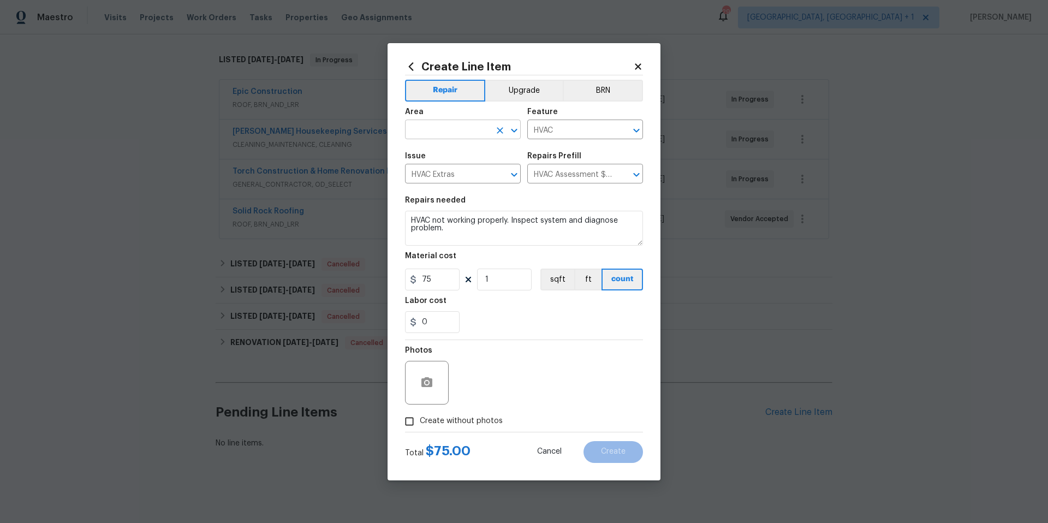
click at [442, 135] on input "text" at bounding box center [447, 130] width 85 height 17
click at [446, 175] on li "Interior Overall" at bounding box center [463, 173] width 116 height 18
type input "Interior Overall"
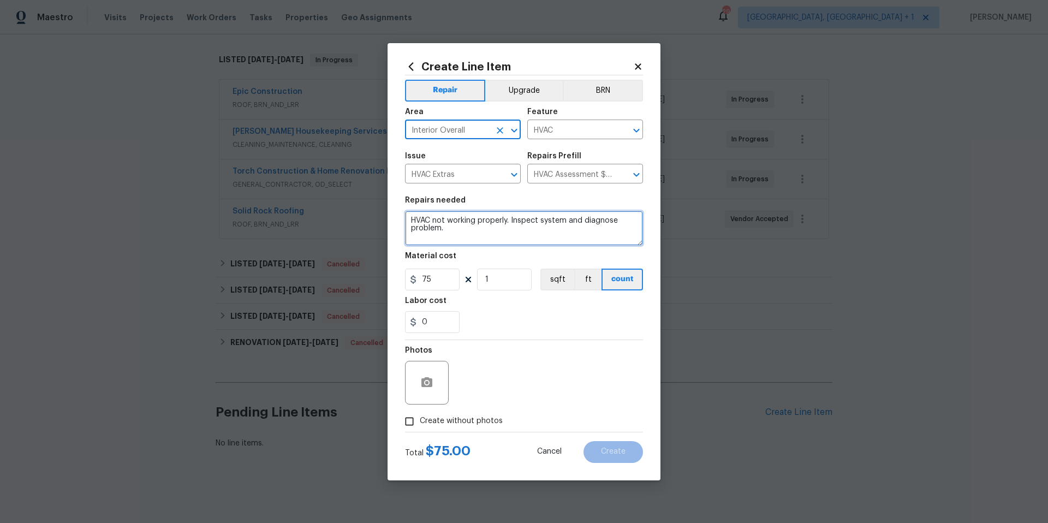
click at [410, 216] on textarea "HVAC not working properly. Inspect system and diagnose problem." at bounding box center [524, 228] width 238 height 35
type textarea "***please provide replacement quote*** HVAC not working properly. Inspect syste…"
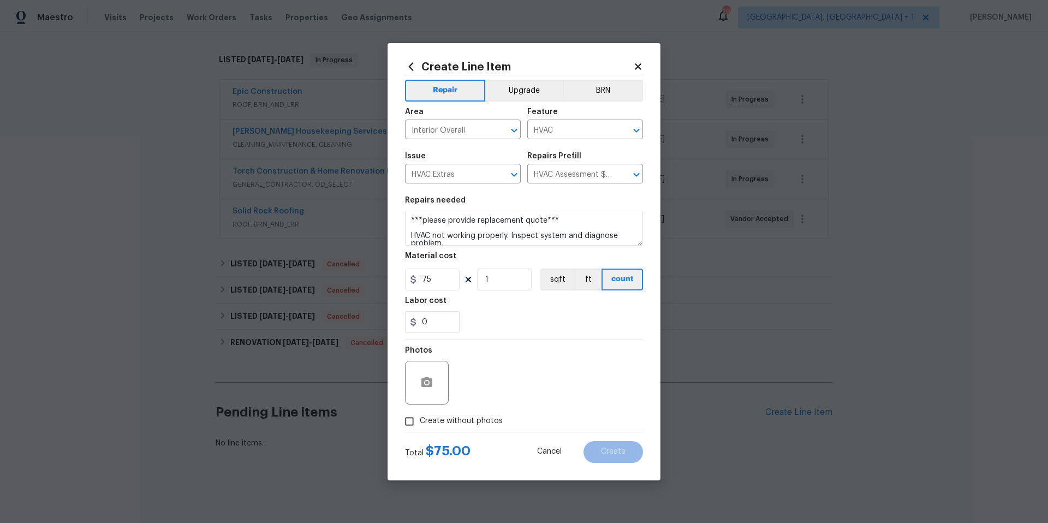
click at [427, 421] on span "Create without photos" at bounding box center [461, 420] width 83 height 11
click at [420, 421] on input "Create without photos" at bounding box center [409, 421] width 21 height 21
checkbox input "true"
click at [470, 392] on textarea at bounding box center [550, 383] width 186 height 44
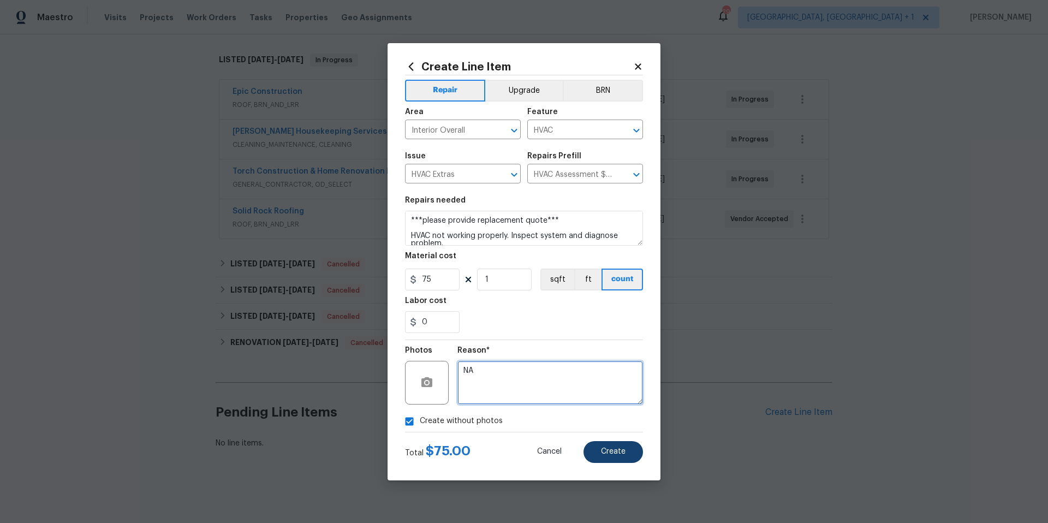
type textarea "NA"
click at [607, 457] on button "Create" at bounding box center [612, 452] width 59 height 22
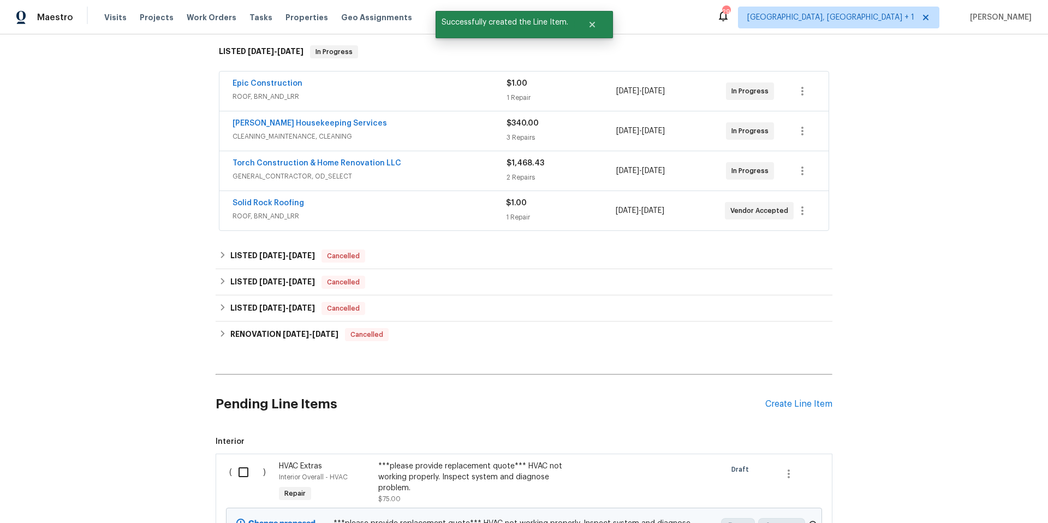
click at [239, 475] on input "checkbox" at bounding box center [247, 471] width 31 height 23
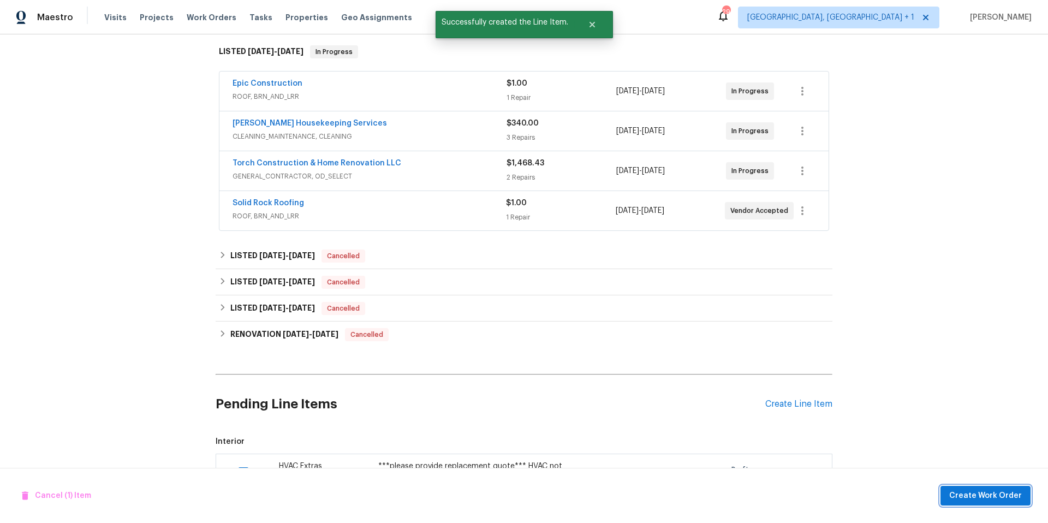
click at [978, 502] on button "Create Work Order" at bounding box center [985, 496] width 90 height 20
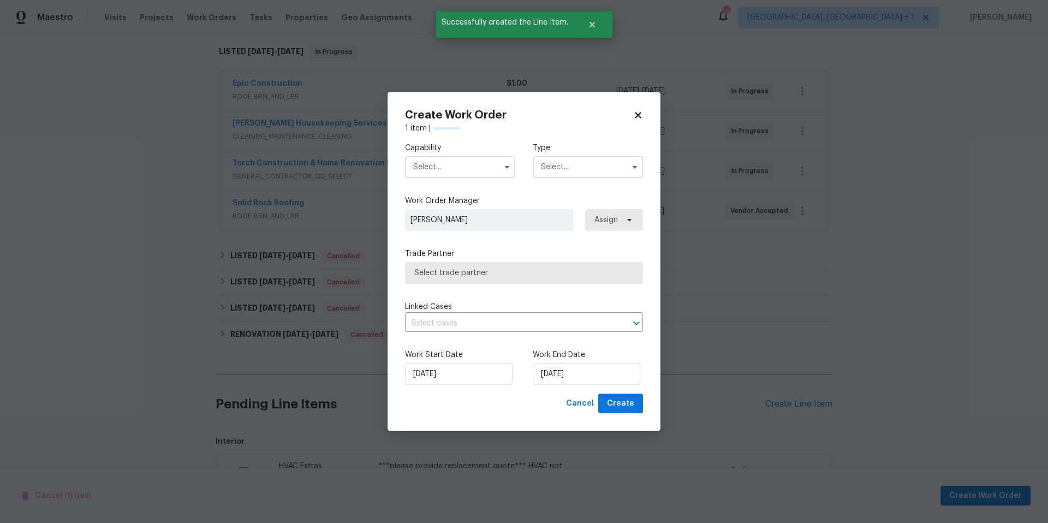
checkbox input "false"
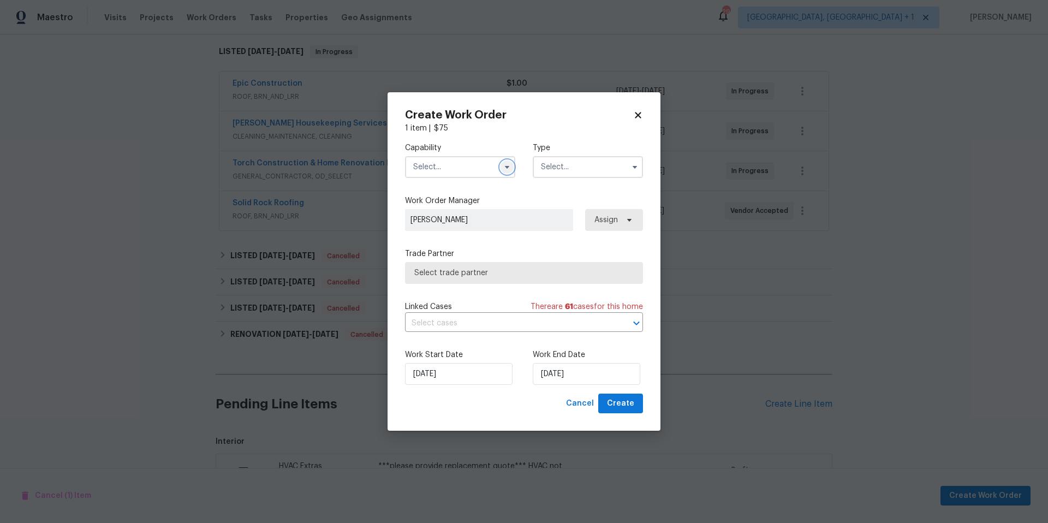
click at [501, 169] on button "button" at bounding box center [506, 166] width 13 height 13
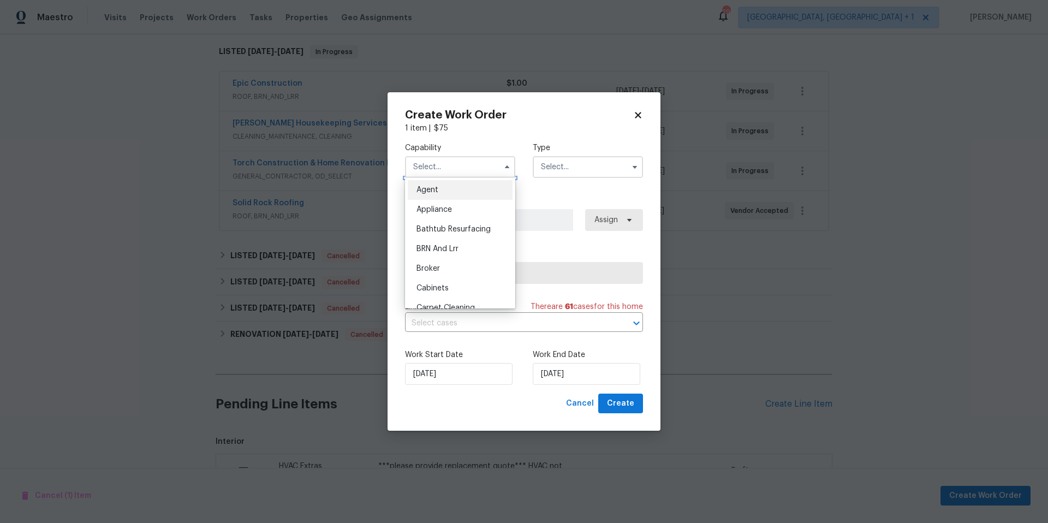
click at [479, 167] on input "text" at bounding box center [460, 167] width 110 height 22
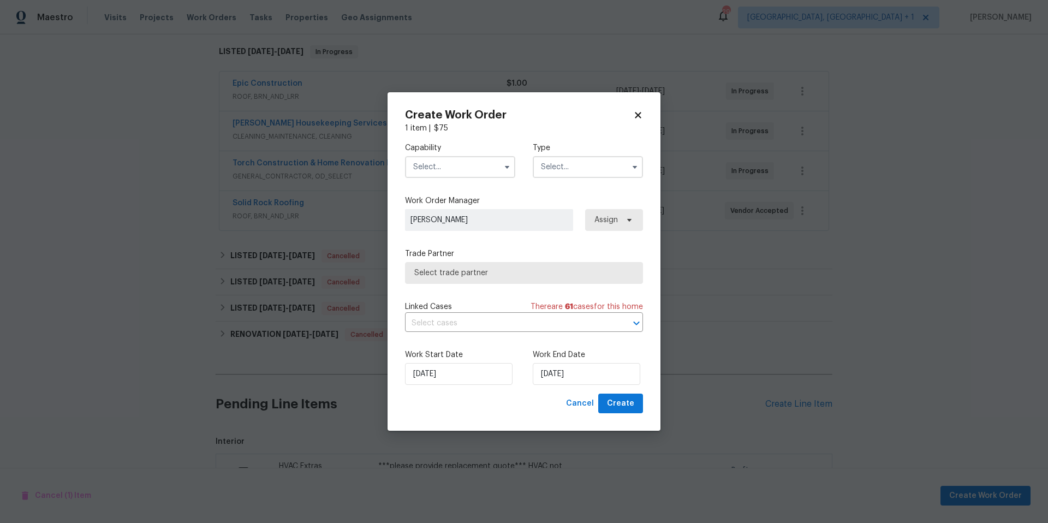
click at [479, 167] on input "text" at bounding box center [460, 167] width 110 height 22
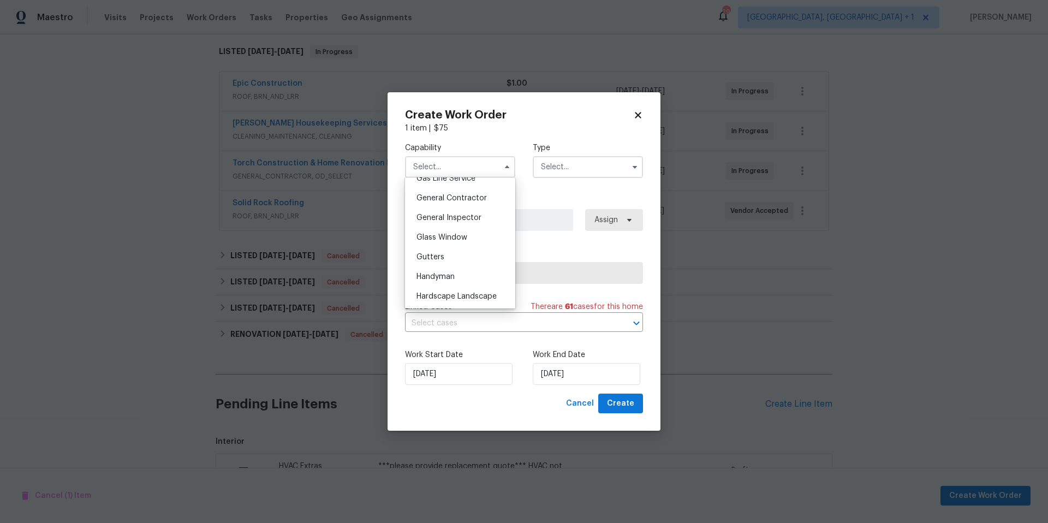
scroll to position [654, 0]
click at [445, 205] on div "HVAC" at bounding box center [460, 196] width 105 height 20
type input "HVAC"
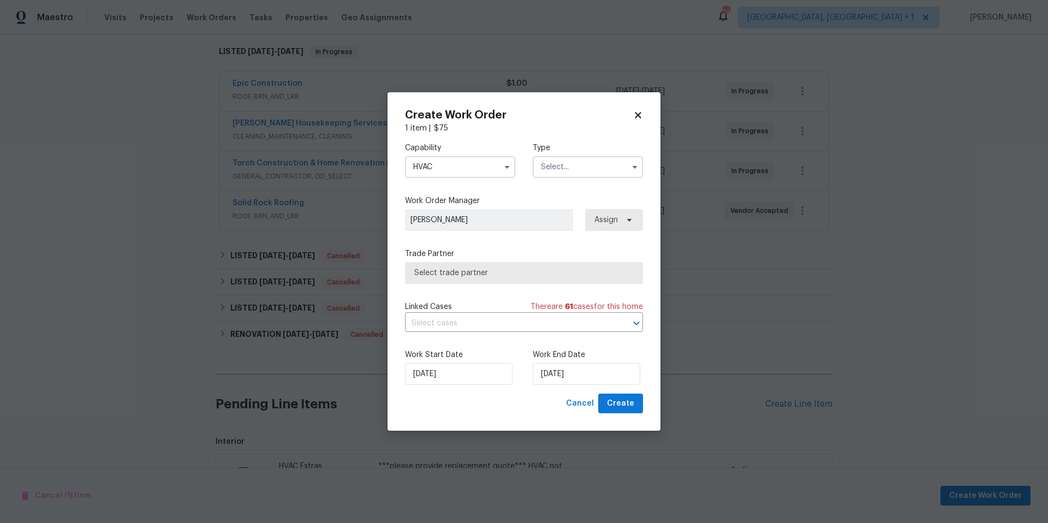
click at [583, 168] on input "text" at bounding box center [588, 167] width 110 height 22
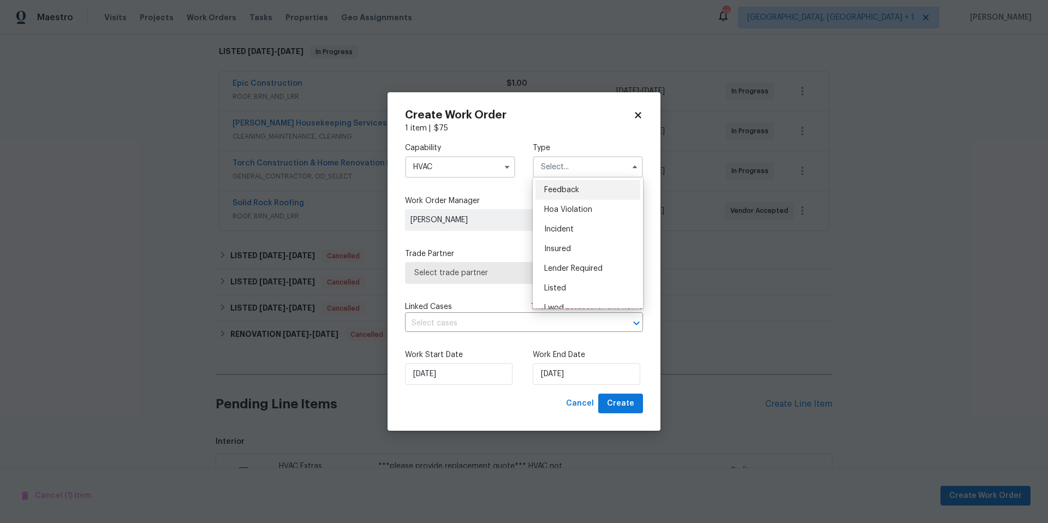
scroll to position [100, 0]
click at [574, 189] on div "Listed" at bounding box center [587, 188] width 105 height 20
type input "Listed"
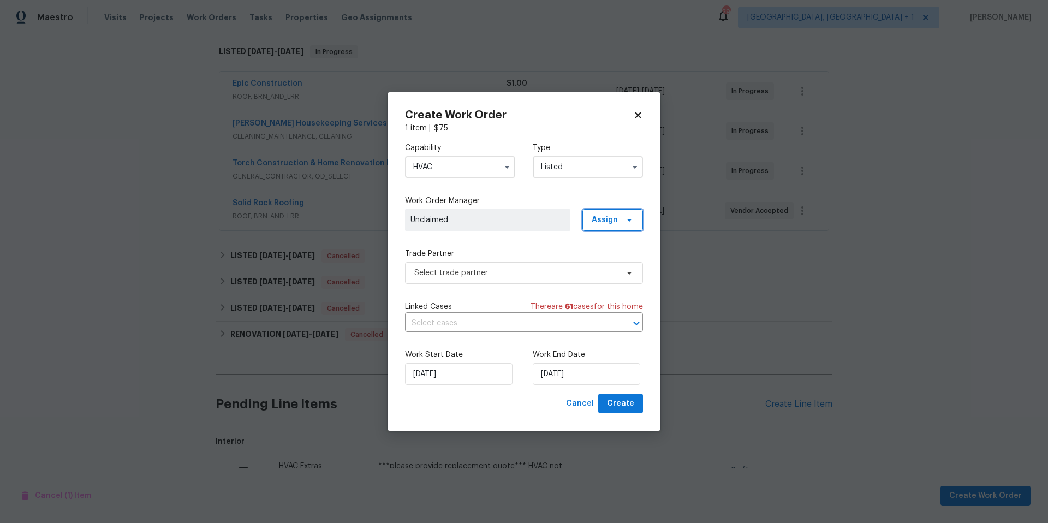
click at [606, 225] on span "Assign" at bounding box center [612, 220] width 61 height 22
click at [602, 280] on div "Assign to me" at bounding box center [613, 281] width 47 height 11
click at [506, 269] on span "Select trade partner" at bounding box center [516, 272] width 204 height 11
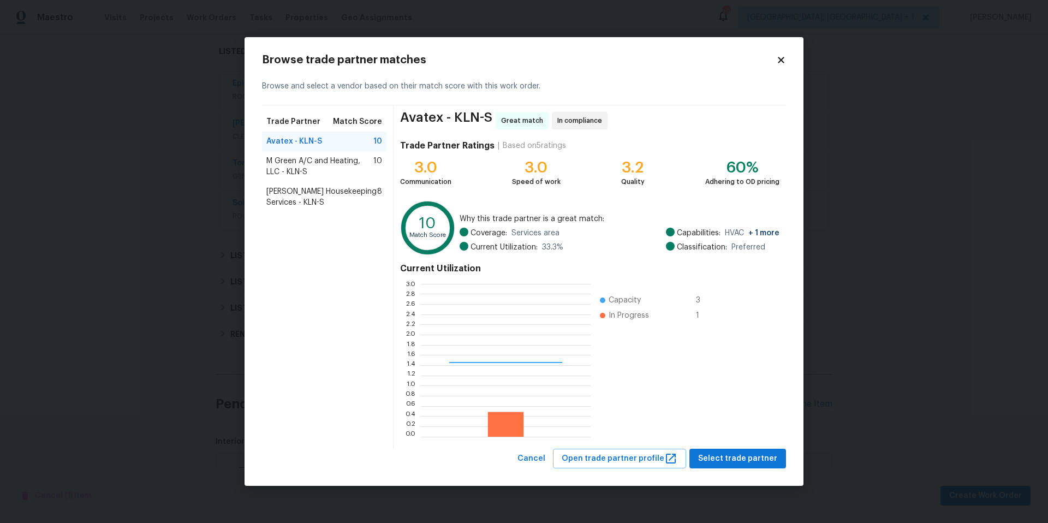
scroll to position [145, 162]
click at [334, 161] on span "M Green A/C and Heating, LLC - KLN-S" at bounding box center [319, 166] width 107 height 22
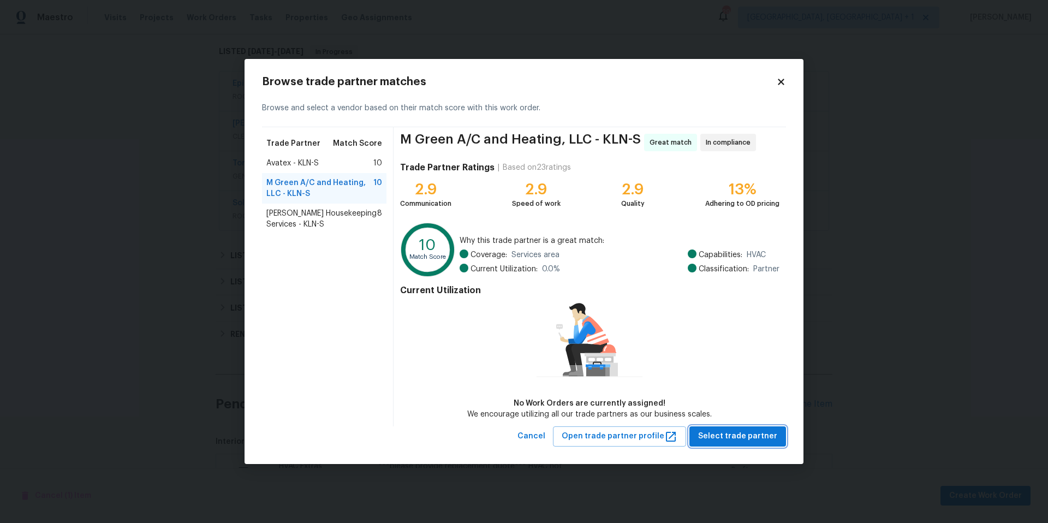
click at [734, 434] on span "Select trade partner" at bounding box center [737, 436] width 79 height 14
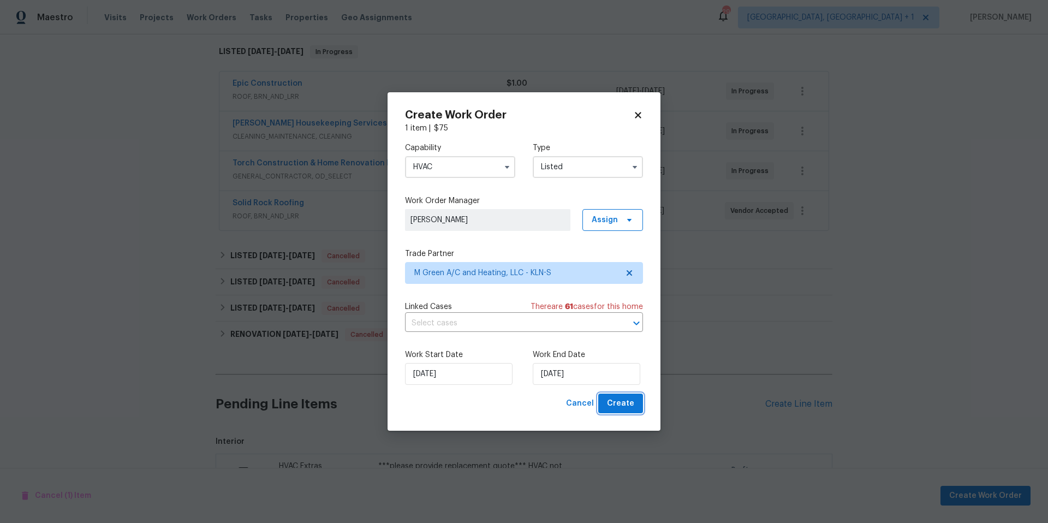
click at [616, 403] on span "Create" at bounding box center [620, 404] width 27 height 14
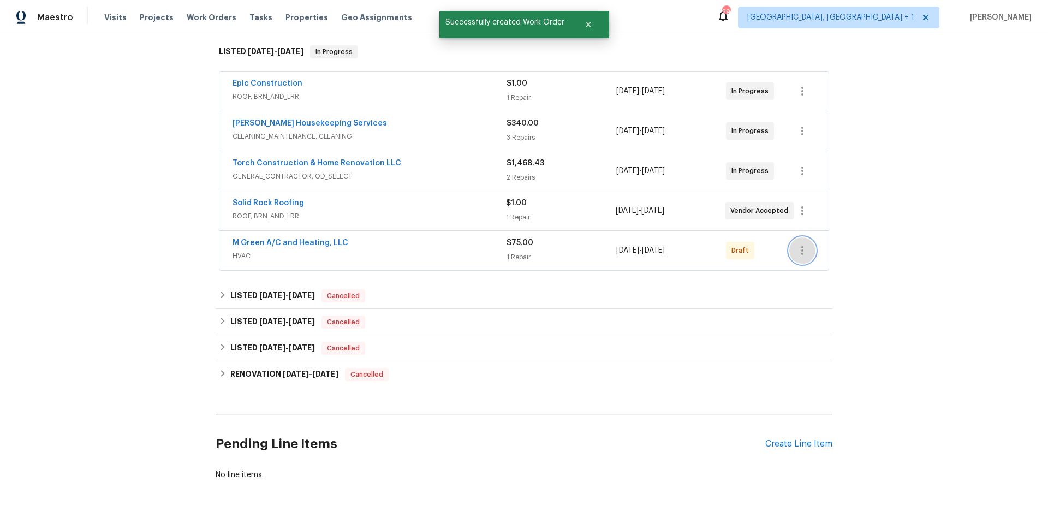
click at [795, 249] on icon "button" at bounding box center [801, 250] width 13 height 13
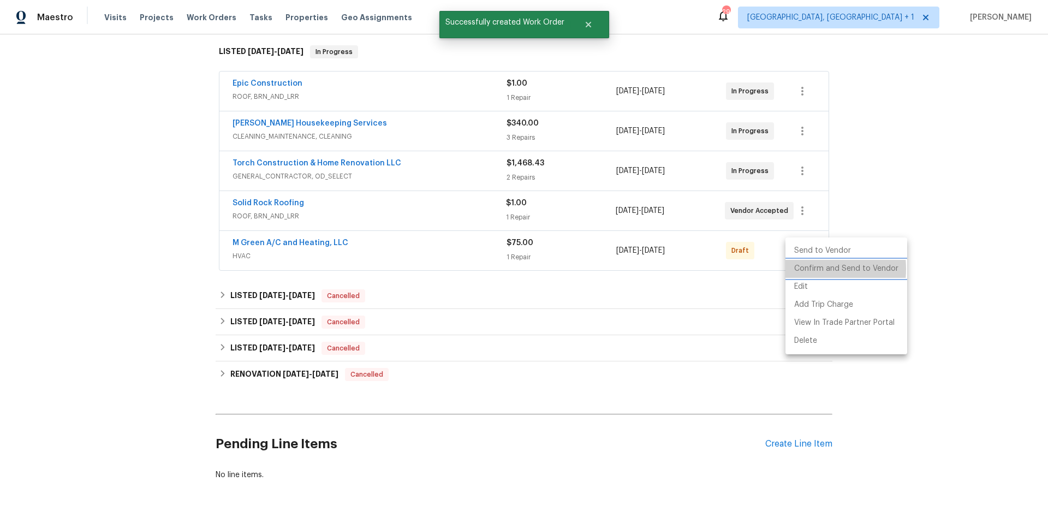
click at [799, 269] on li "Confirm and Send to Vendor" at bounding box center [846, 269] width 122 height 18
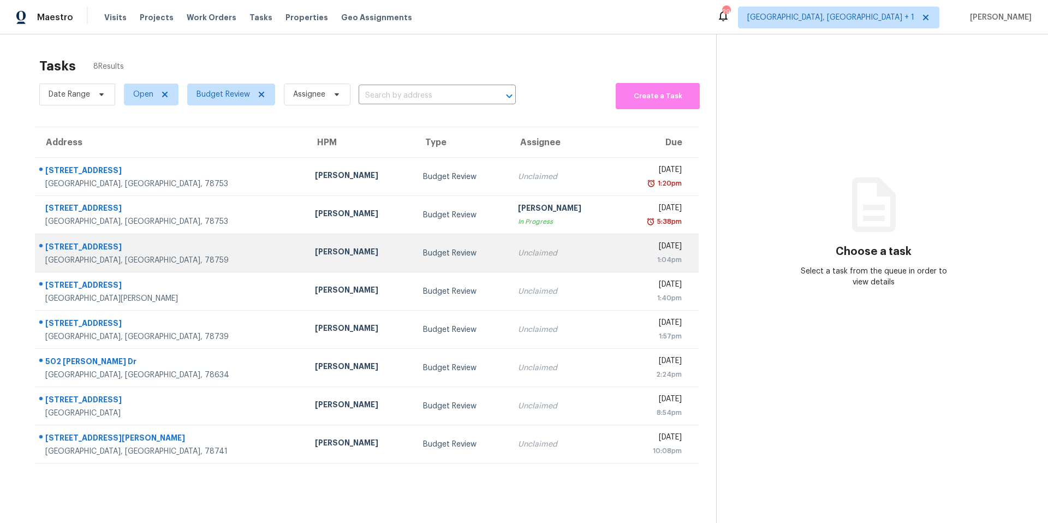
click at [208, 253] on div "[STREET_ADDRESS]" at bounding box center [171, 248] width 252 height 14
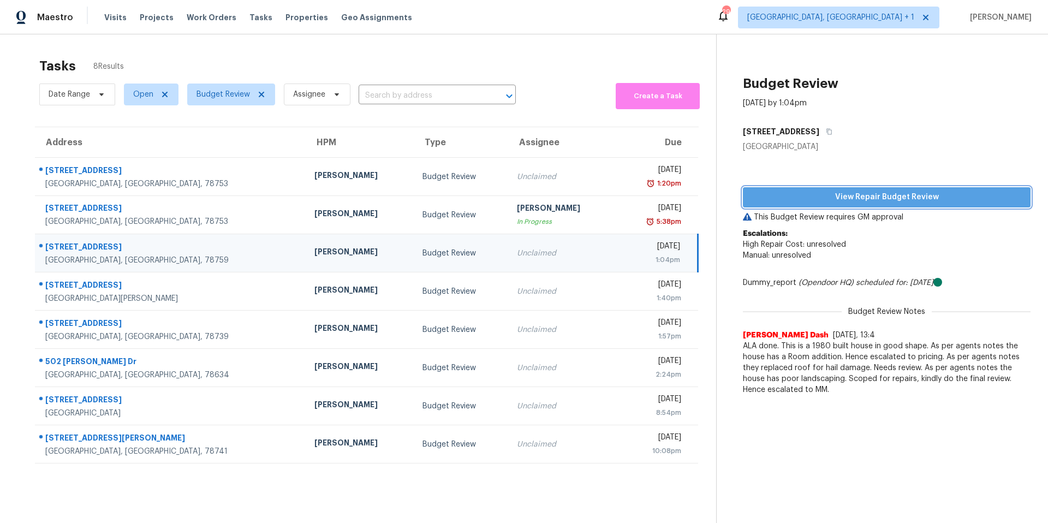
click at [836, 204] on button "View Repair Budget Review" at bounding box center [887, 197] width 288 height 20
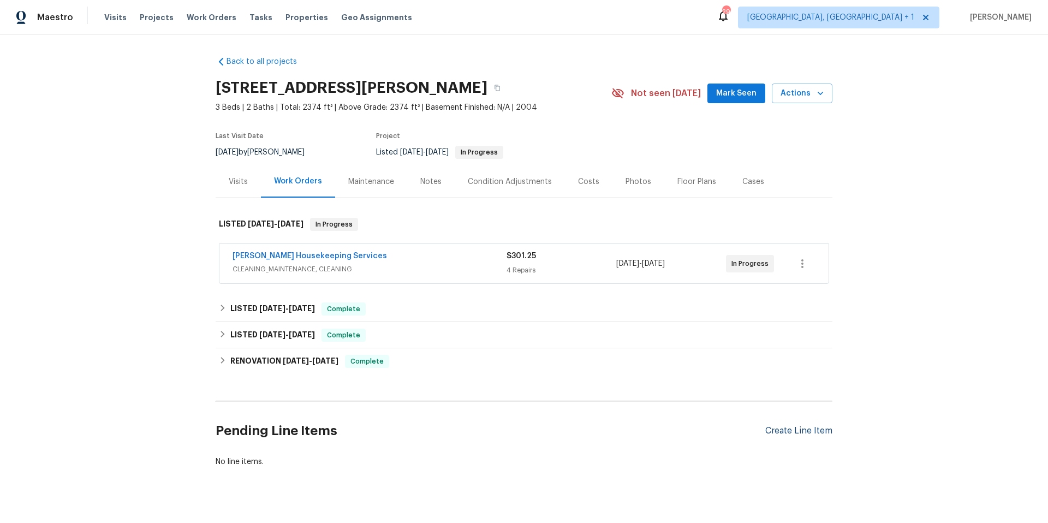
click at [770, 433] on div "Create Line Item" at bounding box center [798, 431] width 67 height 10
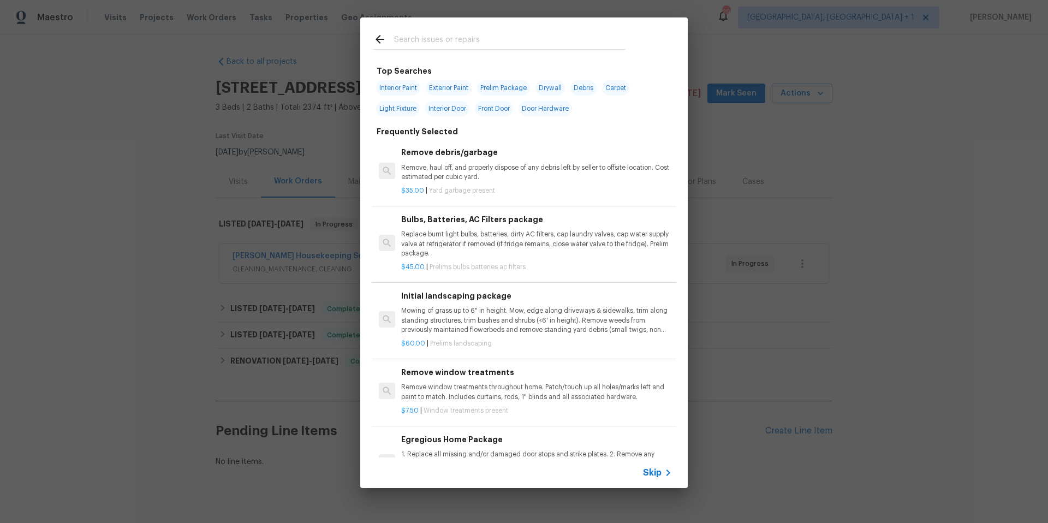
click at [450, 33] on div at bounding box center [499, 41] width 252 height 16
click at [452, 33] on input "text" at bounding box center [509, 41] width 231 height 16
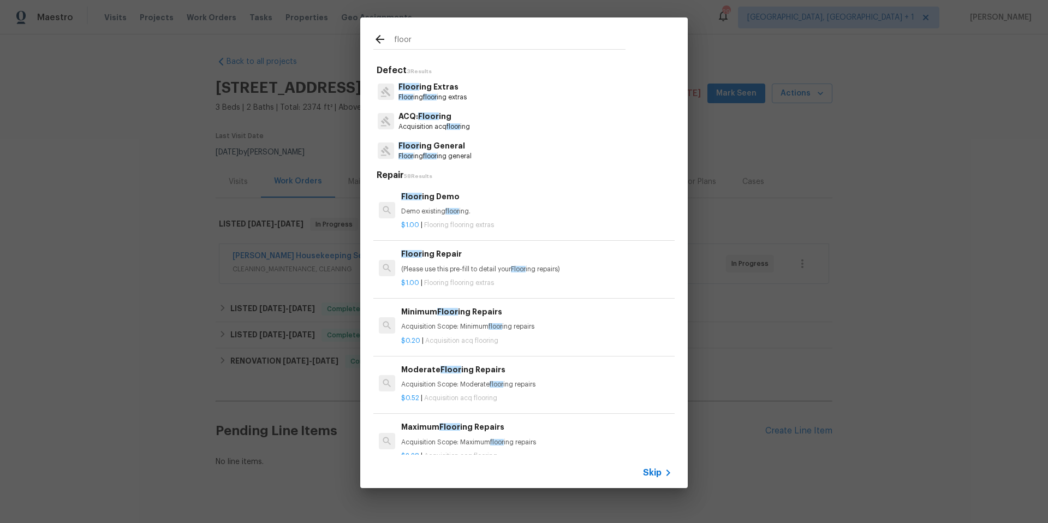
type input "floor"
click at [431, 119] on span "Floor" at bounding box center [428, 116] width 21 height 8
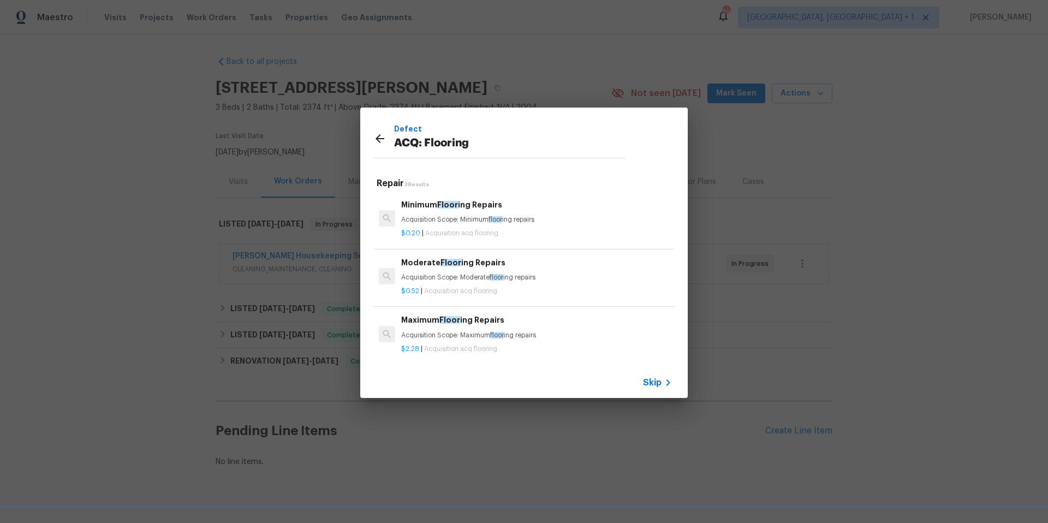
click at [447, 343] on div "$2.28 | Acquisition acq flooring" at bounding box center [536, 347] width 271 height 14
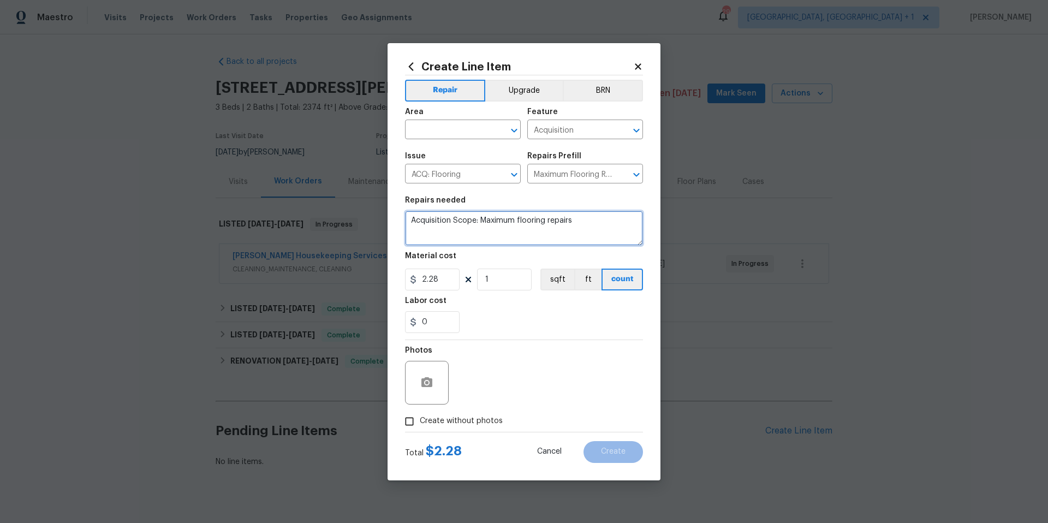
drag, startPoint x: 552, startPoint y: 222, endPoint x: 410, endPoint y: 220, distance: 141.3
click at [410, 220] on textarea "Acquisition Scope: Maximum flooring repairs" at bounding box center [524, 228] width 238 height 35
click at [466, 130] on input "text" at bounding box center [447, 130] width 85 height 17
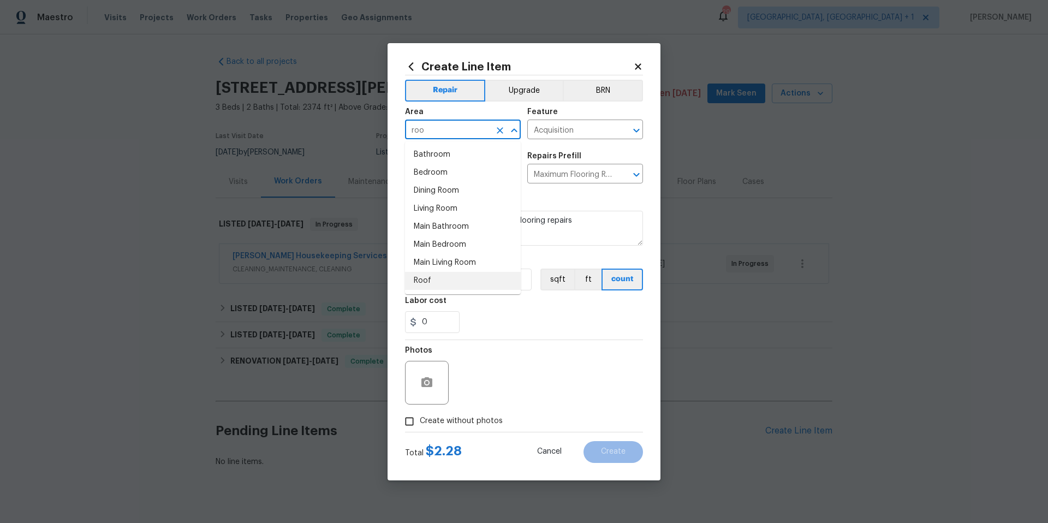
click at [428, 272] on li "Roof" at bounding box center [463, 281] width 116 height 18
type input "Roof"
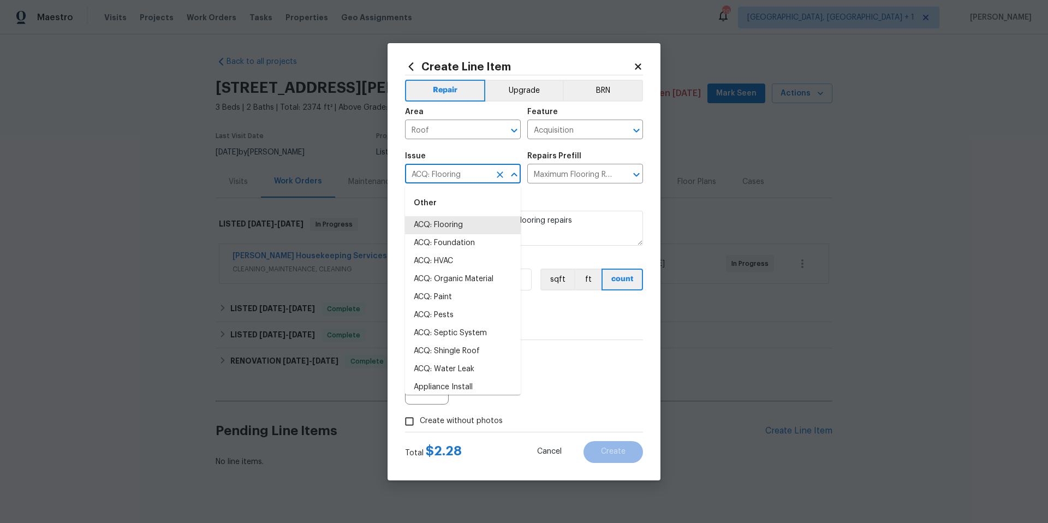
click at [474, 178] on input "ACQ: Flooring" at bounding box center [447, 174] width 85 height 17
click at [455, 220] on li "ACQ: Shingle Roof" at bounding box center [463, 225] width 116 height 18
type input "ACQ: Shingle Roof"
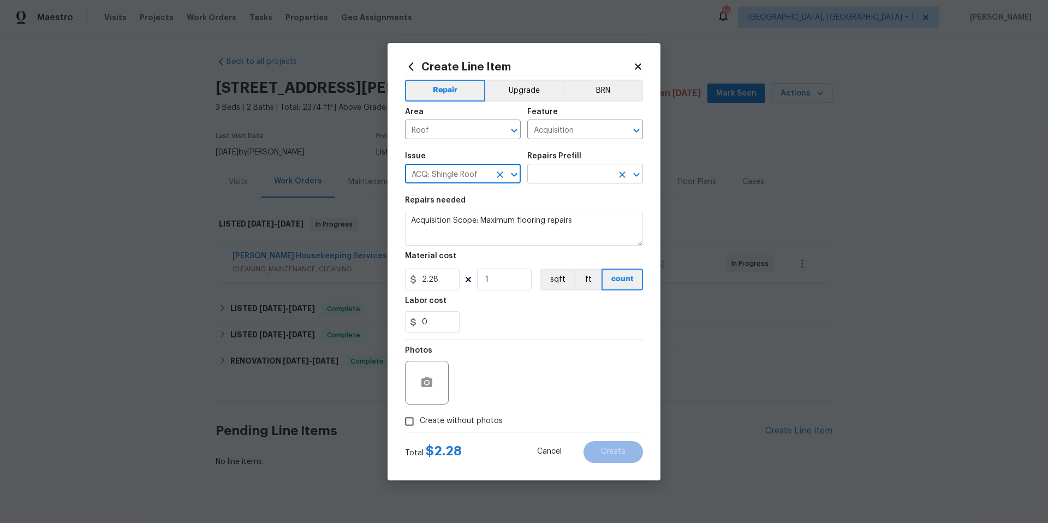
type input "ACQ: Shingle Roof"
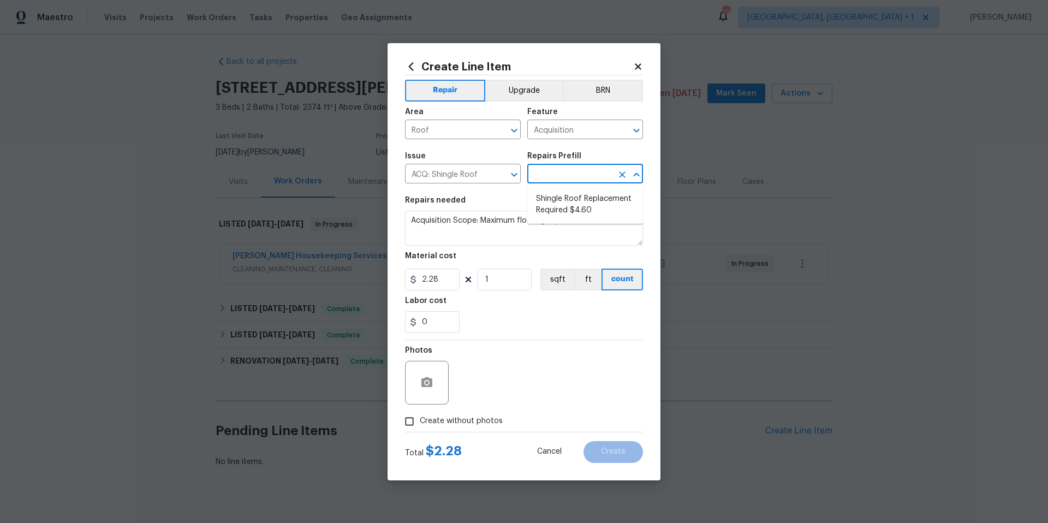
click at [545, 174] on input "text" at bounding box center [569, 174] width 85 height 17
click at [545, 171] on input "text" at bounding box center [569, 174] width 85 height 17
click at [635, 66] on icon at bounding box center [638, 67] width 10 height 10
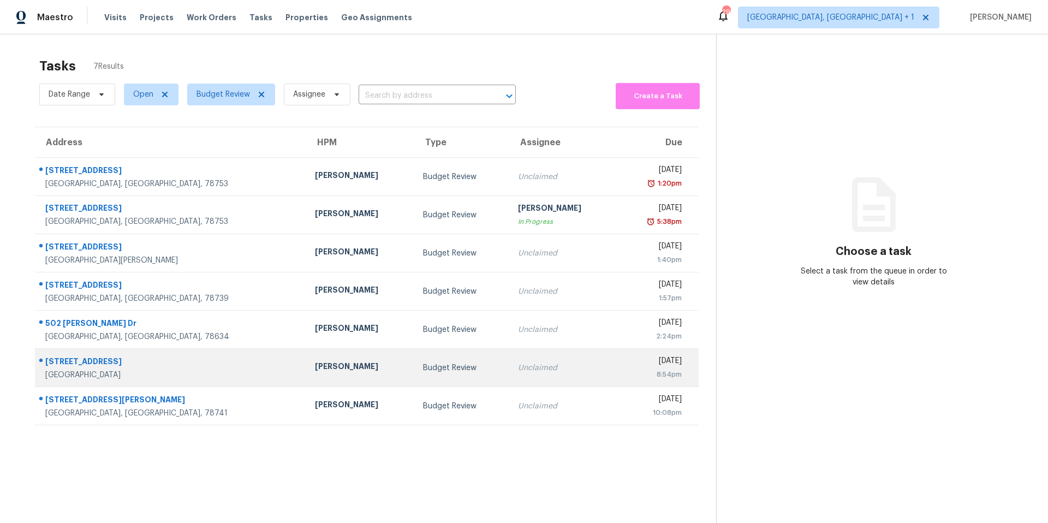
click at [333, 351] on td "[PERSON_NAME]" at bounding box center [360, 368] width 108 height 38
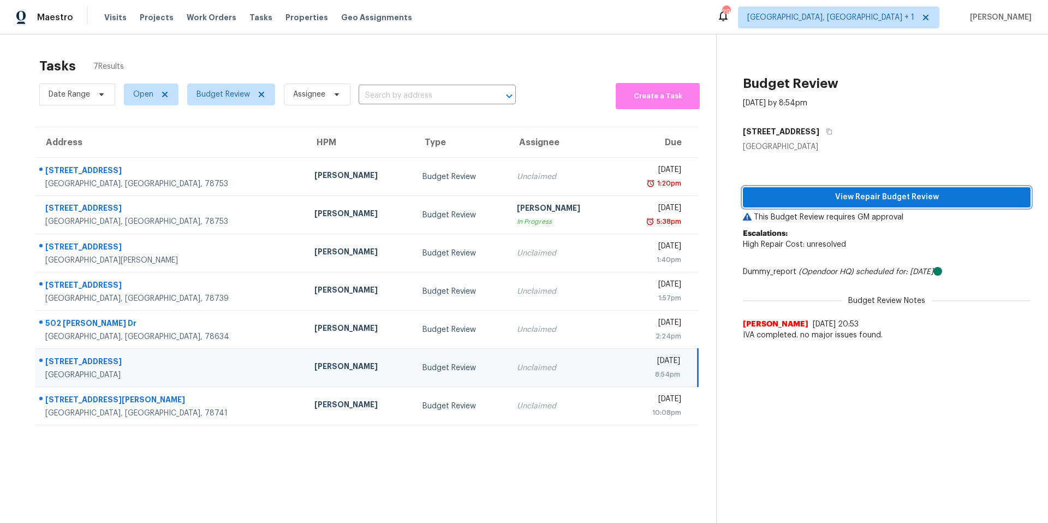
click at [874, 197] on span "View Repair Budget Review" at bounding box center [886, 197] width 270 height 14
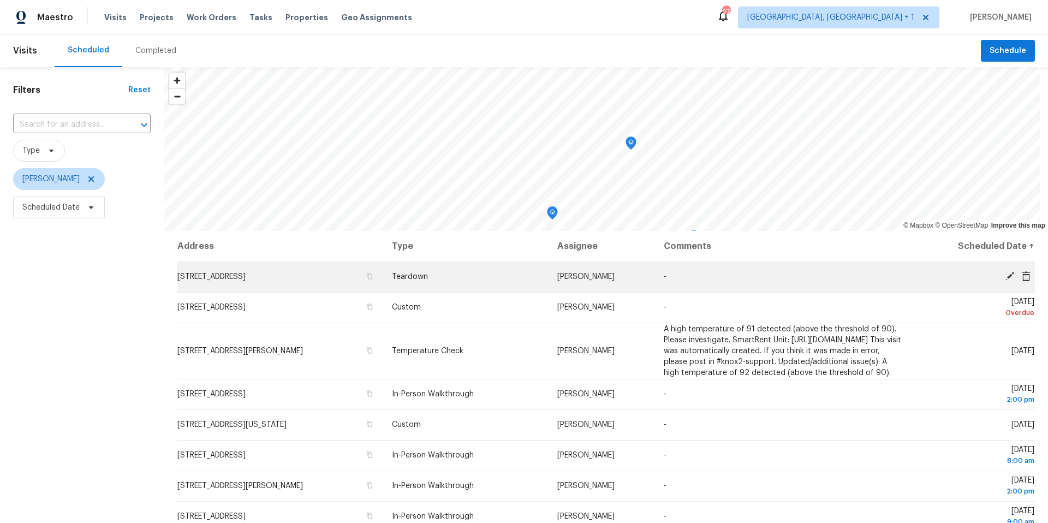
click at [246, 277] on span "5004 Imperial Eagle, Killeen, TX 76549" at bounding box center [211, 277] width 68 height 8
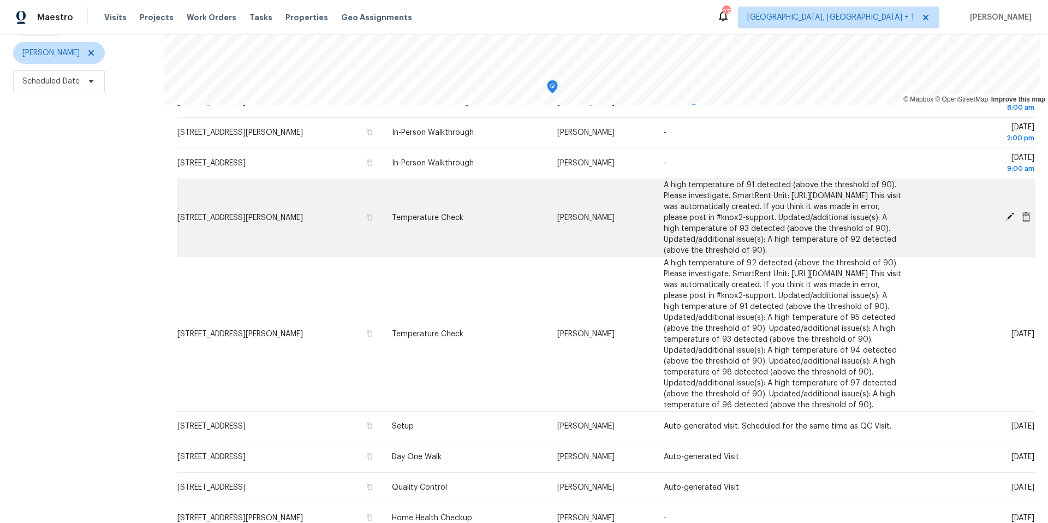
scroll to position [242, 0]
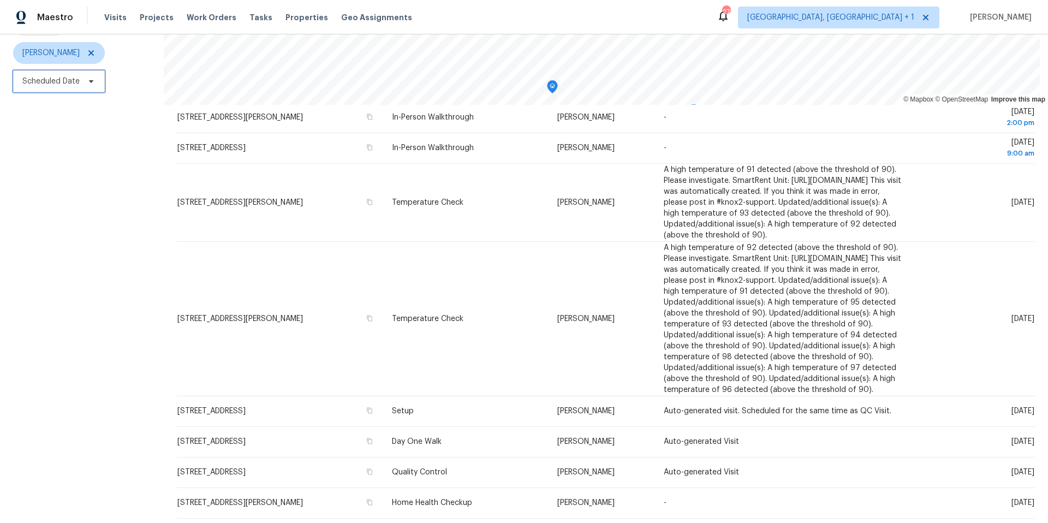
click at [77, 80] on span "Scheduled Date" at bounding box center [59, 81] width 92 height 22
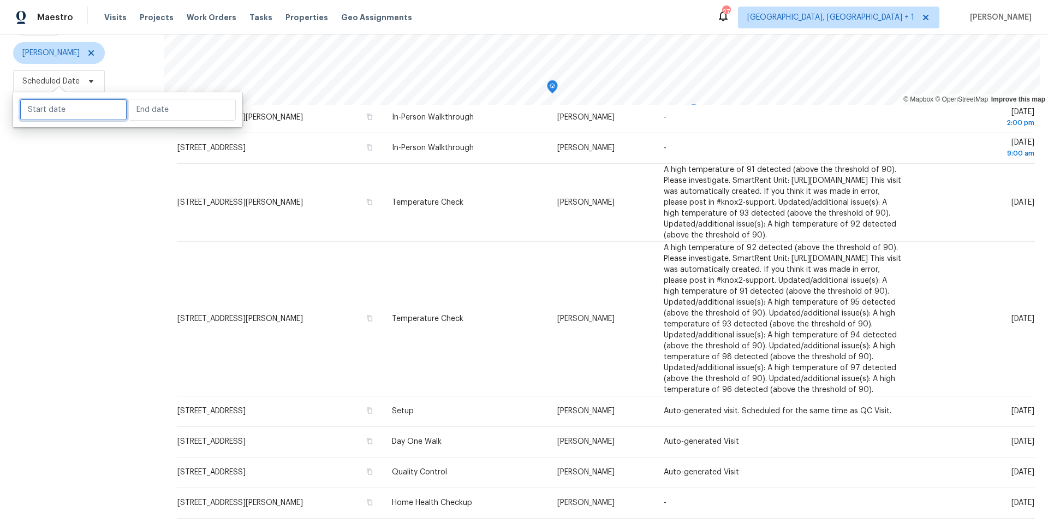
click at [80, 101] on input "text" at bounding box center [73, 110] width 107 height 22
select select "8"
select select "2025"
select select "9"
select select "2025"
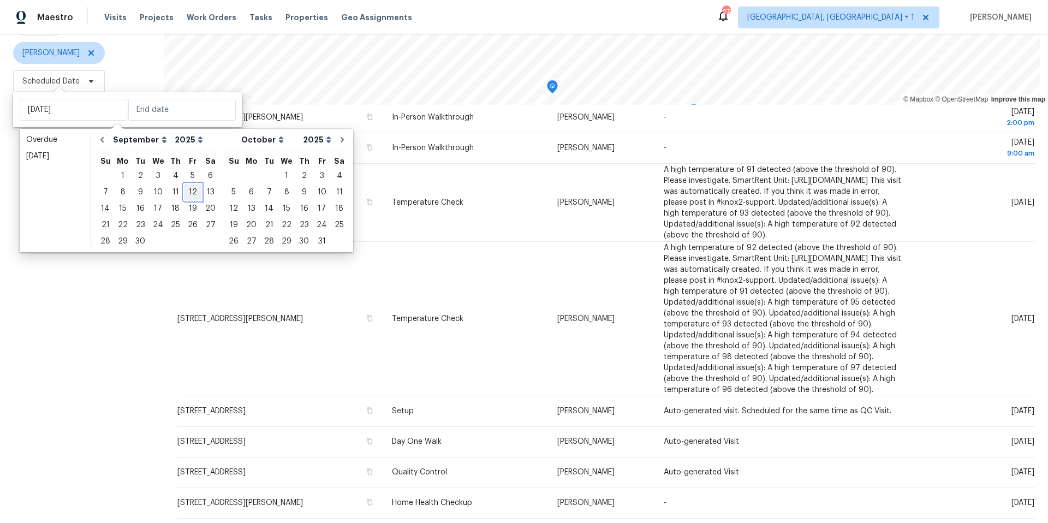
click at [184, 196] on div "12" at bounding box center [192, 191] width 17 height 15
type input "[DATE]"
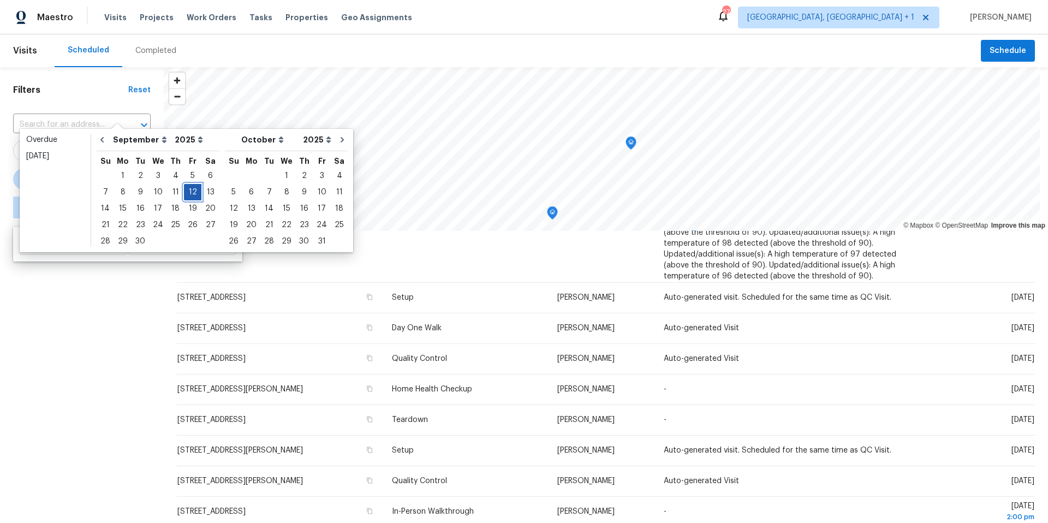
click at [185, 193] on div "12" at bounding box center [192, 191] width 17 height 15
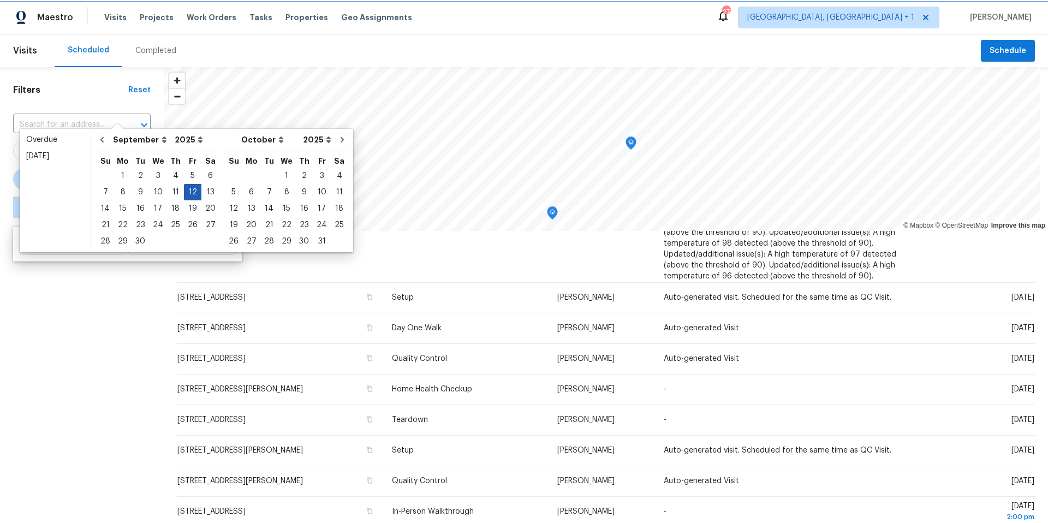
type input "[DATE]"
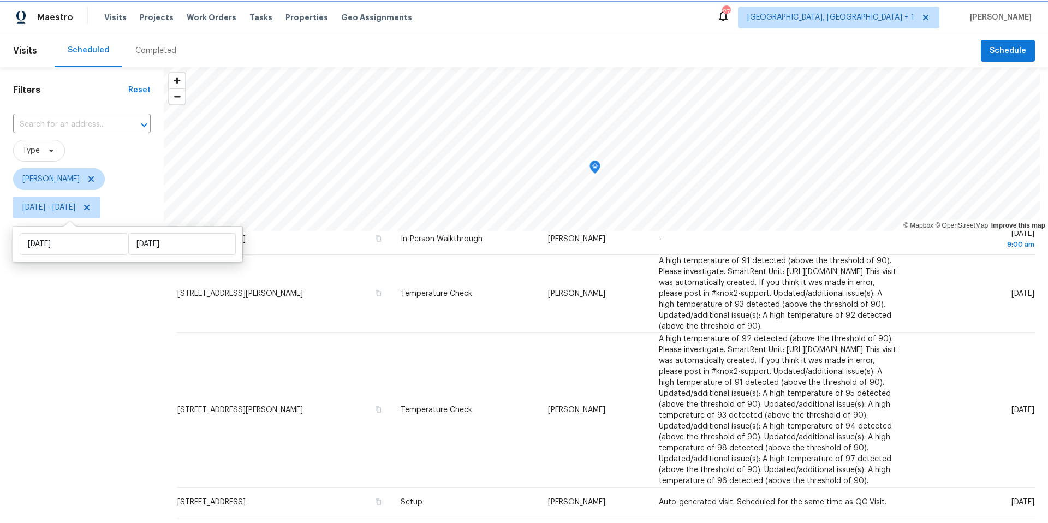
scroll to position [59, 0]
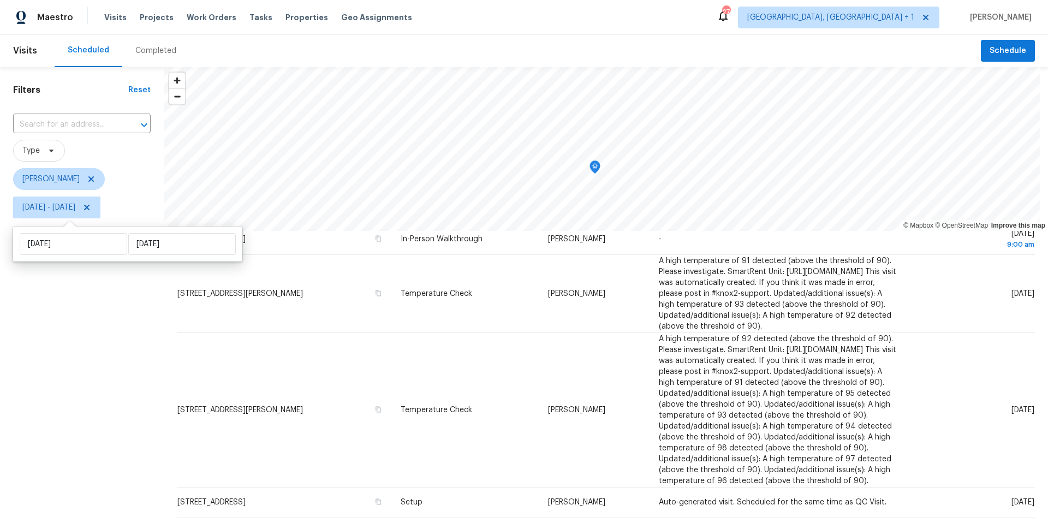
click at [119, 302] on div "Filters Reset ​ Type Nelson Figueroa Fri, Sep 12 - Fri, Sep 12" at bounding box center [82, 358] width 164 height 582
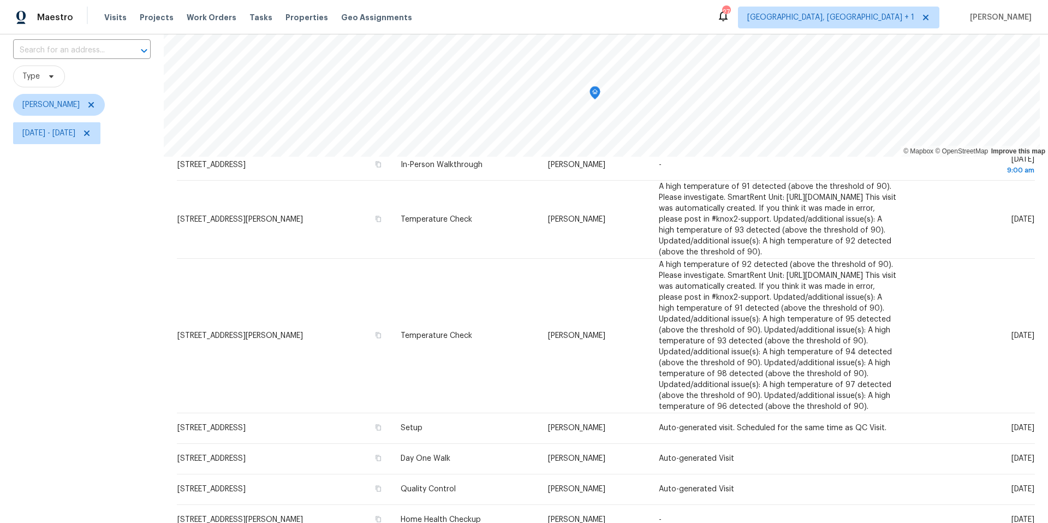
scroll to position [86, 0]
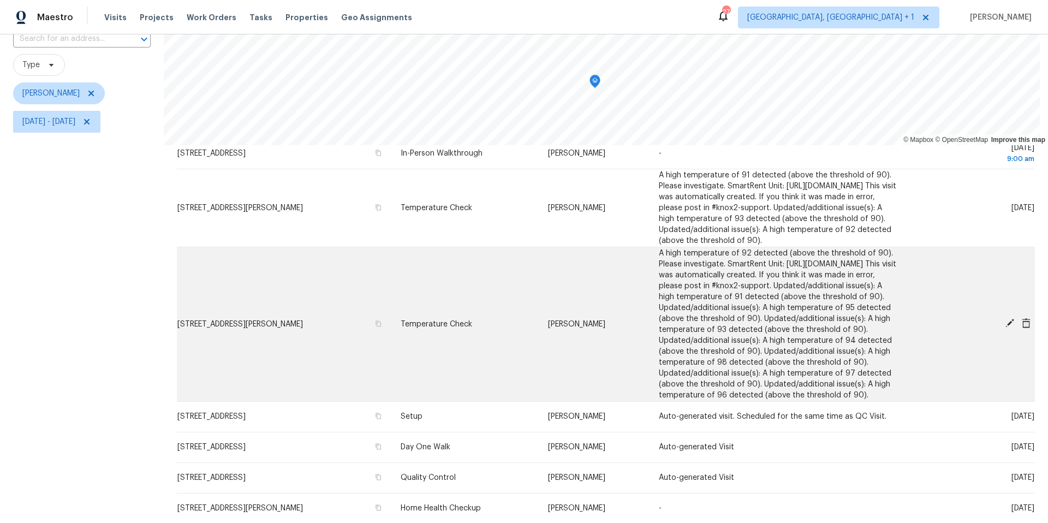
click at [265, 309] on td "[STREET_ADDRESS][PERSON_NAME]" at bounding box center [284, 324] width 215 height 154
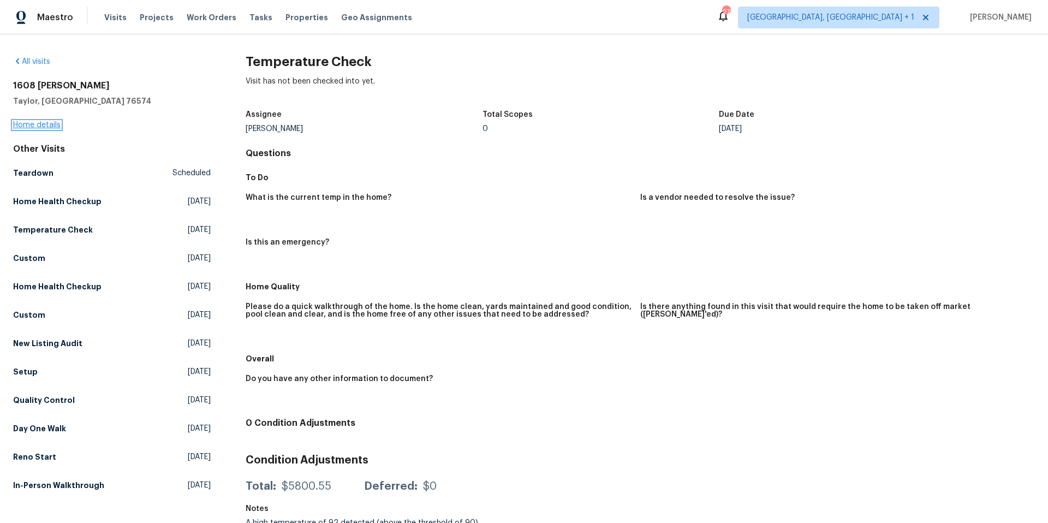
click at [51, 121] on link "Home details" at bounding box center [36, 125] width 47 height 8
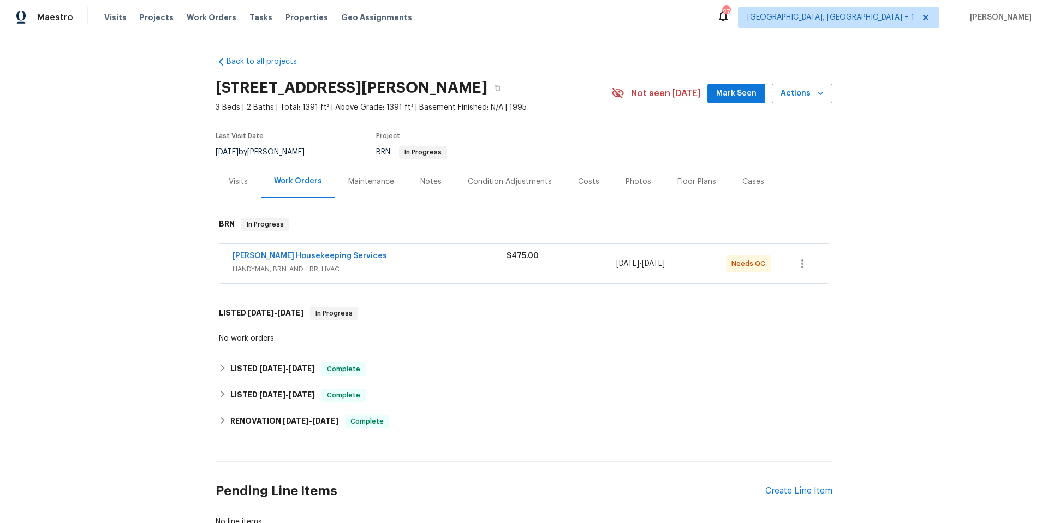
click at [367, 270] on span "HANDYMAN, BRN_AND_LRR, HVAC" at bounding box center [369, 269] width 274 height 11
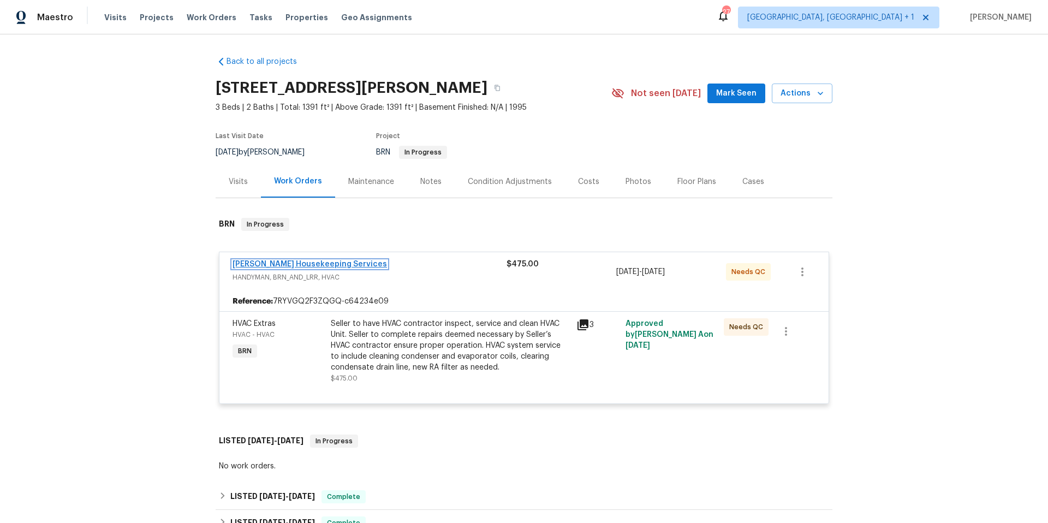
click at [313, 261] on link "Arelis Housekeeping Services" at bounding box center [309, 264] width 154 height 8
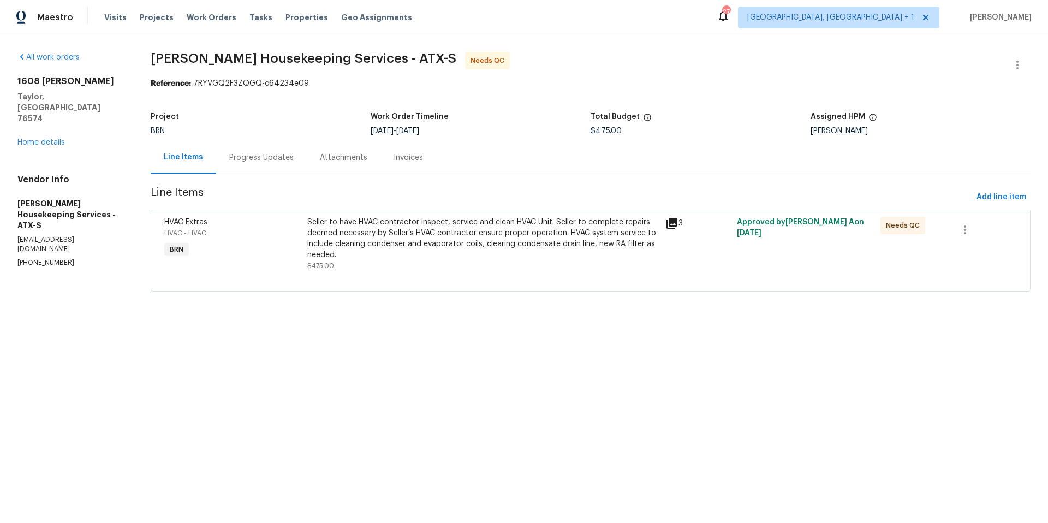
click at [258, 161] on div "Progress Updates" at bounding box center [261, 157] width 64 height 11
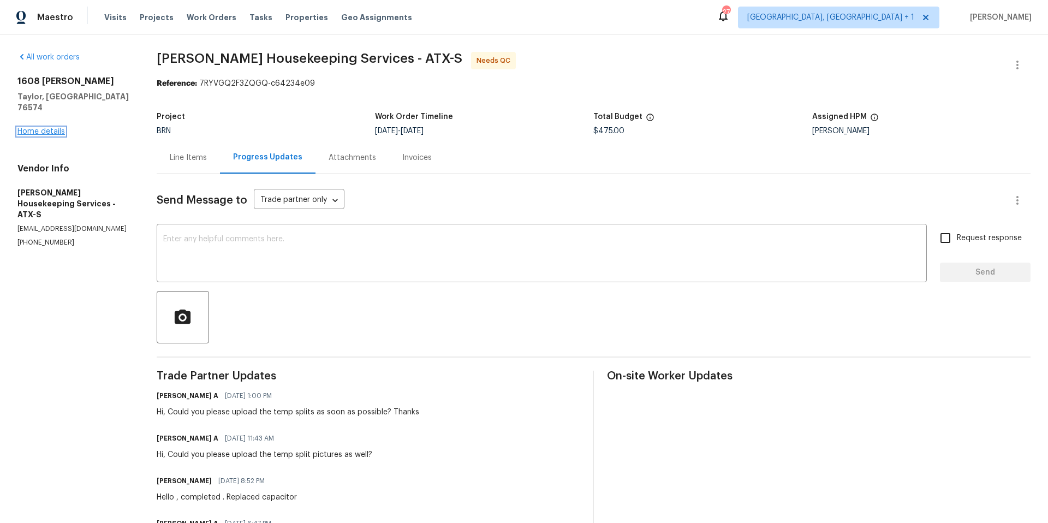
click at [60, 128] on link "Home details" at bounding box center [40, 132] width 47 height 8
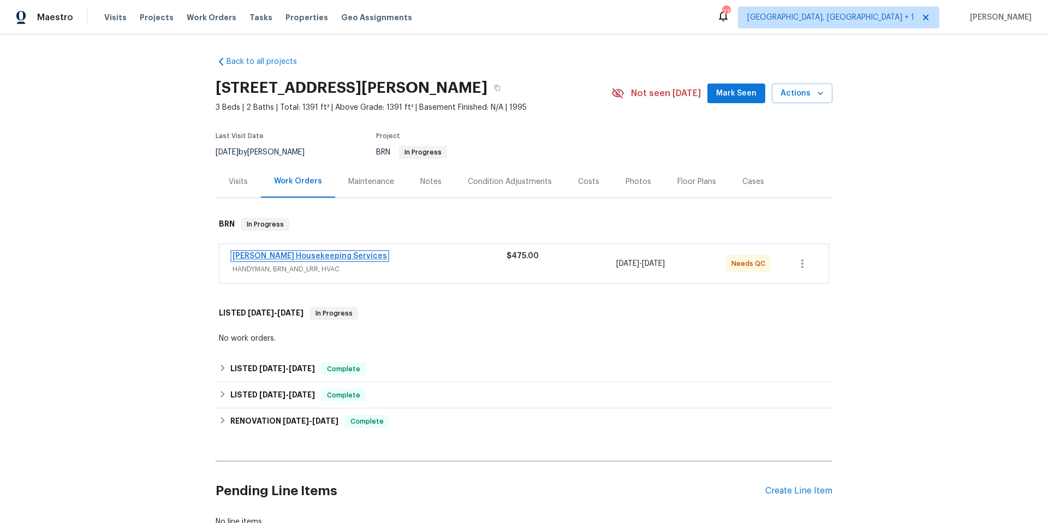
click at [328, 255] on link "Arelis Housekeeping Services" at bounding box center [309, 256] width 154 height 8
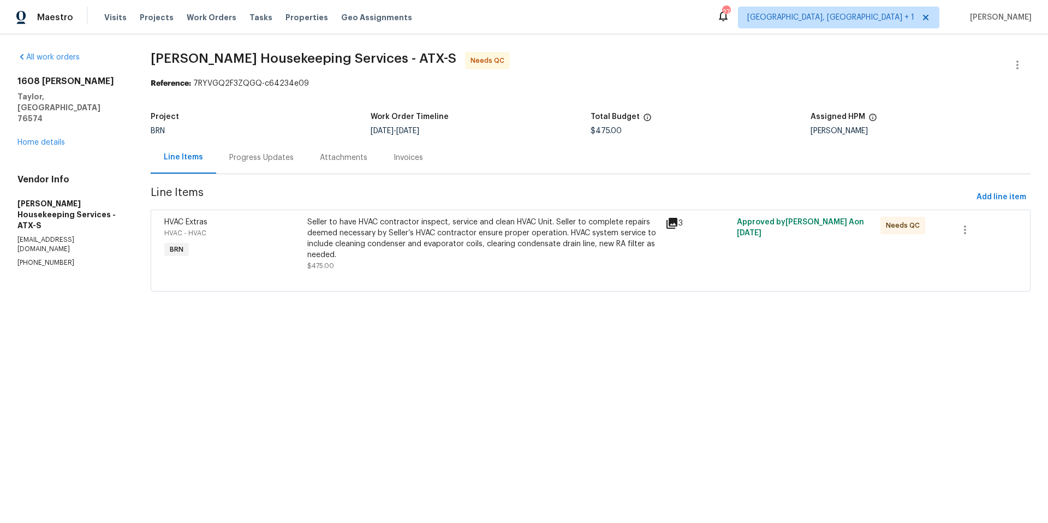
click at [353, 244] on div "Seller to have HVAC contractor inspect, service and clean HVAC Unit. Seller to …" at bounding box center [482, 239] width 351 height 44
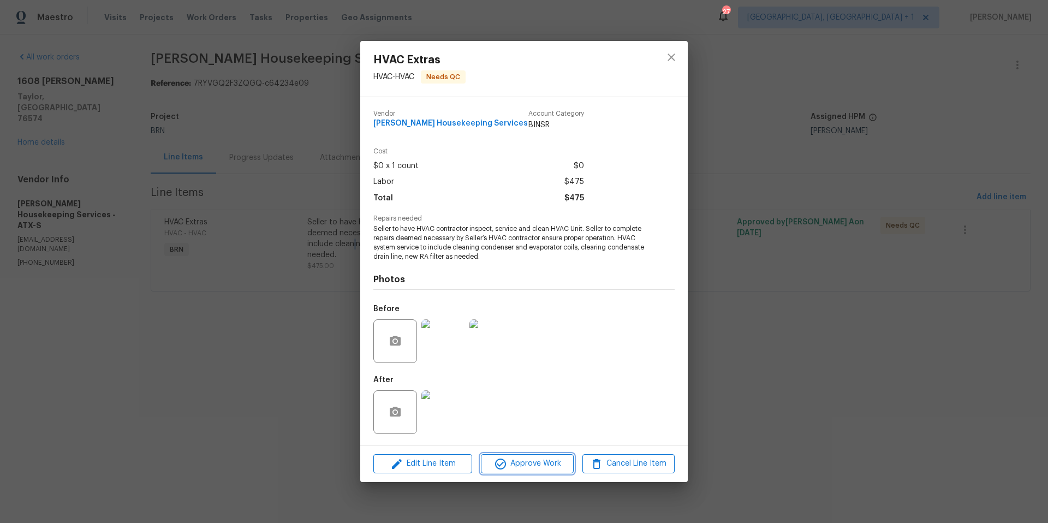
click at [520, 466] on span "Approve Work" at bounding box center [527, 464] width 86 height 14
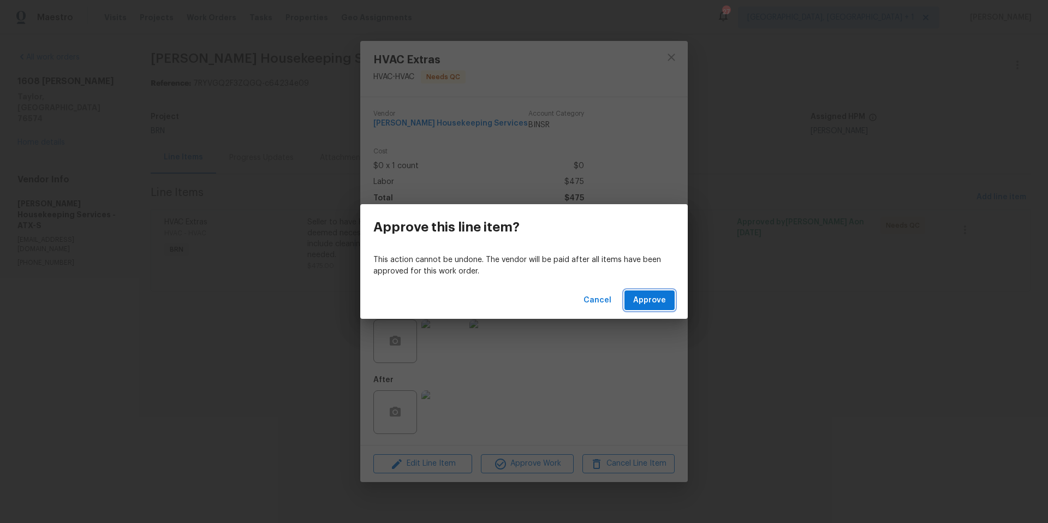
click at [637, 306] on span "Approve" at bounding box center [649, 301] width 33 height 14
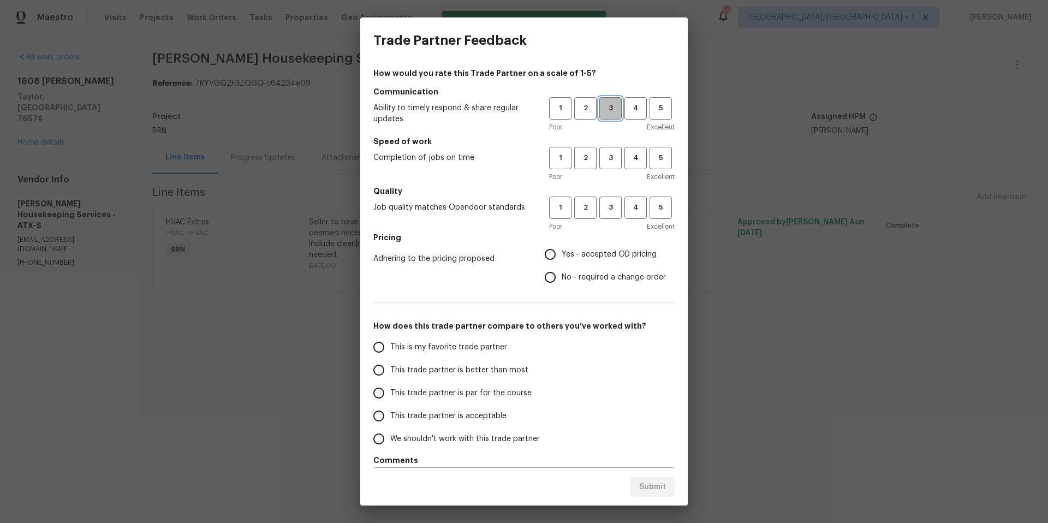
click at [604, 118] on button "3" at bounding box center [610, 108] width 22 height 22
drag, startPoint x: 610, startPoint y: 164, endPoint x: 606, endPoint y: 174, distance: 11.0
click at [609, 164] on span "3" at bounding box center [610, 158] width 20 height 13
click at [599, 216] on button "3" at bounding box center [610, 207] width 22 height 22
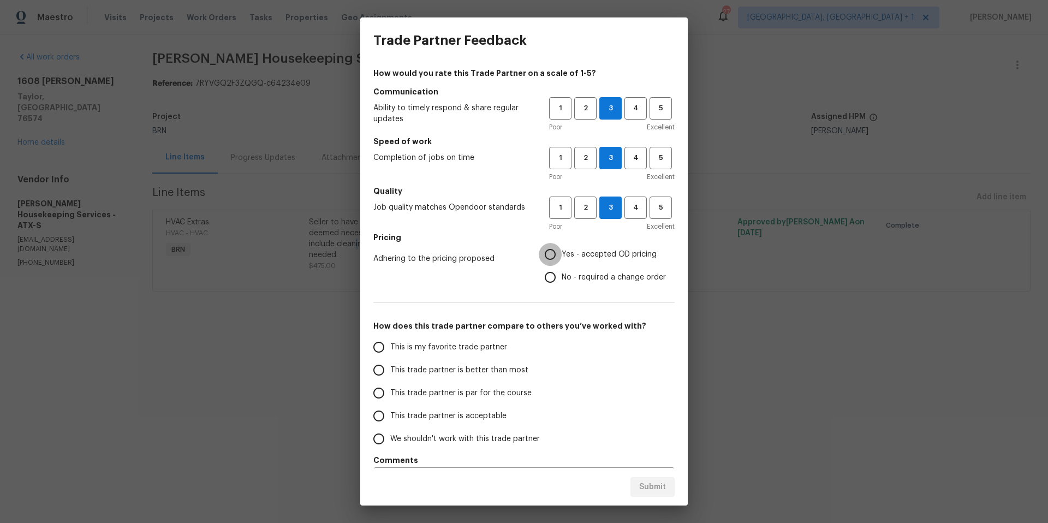
click at [541, 258] on input "Yes - accepted OD pricing" at bounding box center [550, 254] width 23 height 23
radio input "true"
click at [297, 254] on div "Trade Partner Feedback How would you rate this Trade Partner on a scale of 1-5?…" at bounding box center [524, 261] width 1048 height 523
click at [739, 57] on div "Trade Partner Feedback How would you rate this Trade Partner on a scale of 1-5?…" at bounding box center [524, 261] width 1048 height 523
click at [472, 476] on div "Submit" at bounding box center [523, 487] width 327 height 38
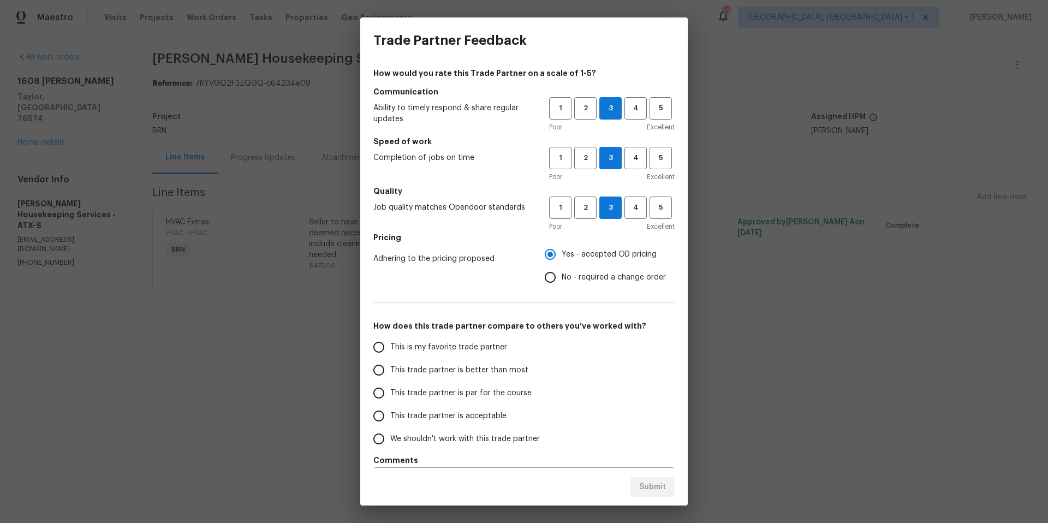
drag, startPoint x: 475, startPoint y: 475, endPoint x: 488, endPoint y: 463, distance: 17.8
click at [482, 468] on div "Submit" at bounding box center [523, 487] width 327 height 38
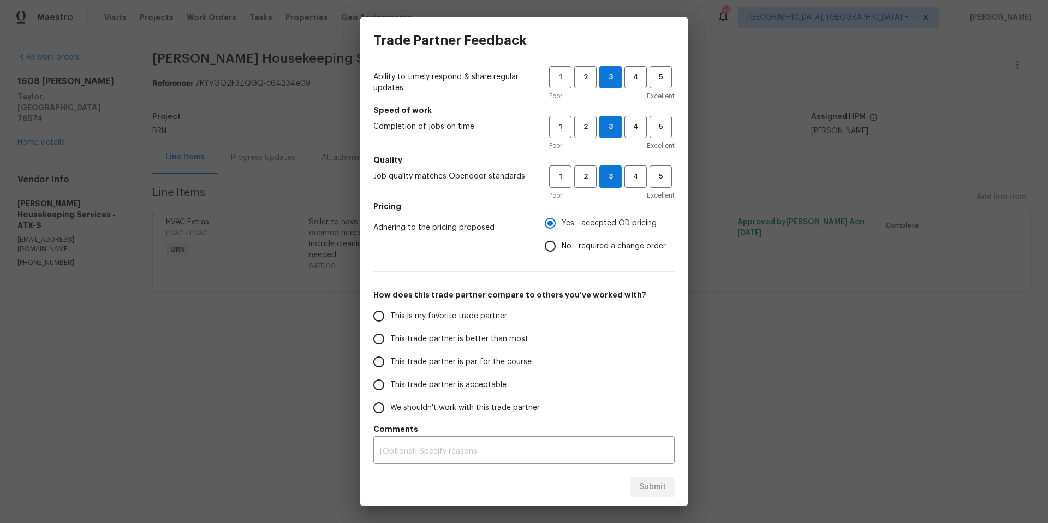
click at [878, 370] on div "Trade Partner Feedback How would you rate this Trade Partner on a scale of 1-5?…" at bounding box center [524, 261] width 1048 height 523
click at [878, 372] on div "Trade Partner Feedback How would you rate this Trade Partner on a scale of 1-5?…" at bounding box center [524, 261] width 1048 height 523
click at [807, 338] on div "Trade Partner Feedback How would you rate this Trade Partner on a scale of 1-5?…" at bounding box center [524, 261] width 1048 height 523
click at [807, 358] on div "Trade Partner Feedback How would you rate this Trade Partner on a scale of 1-5?…" at bounding box center [524, 261] width 1048 height 523
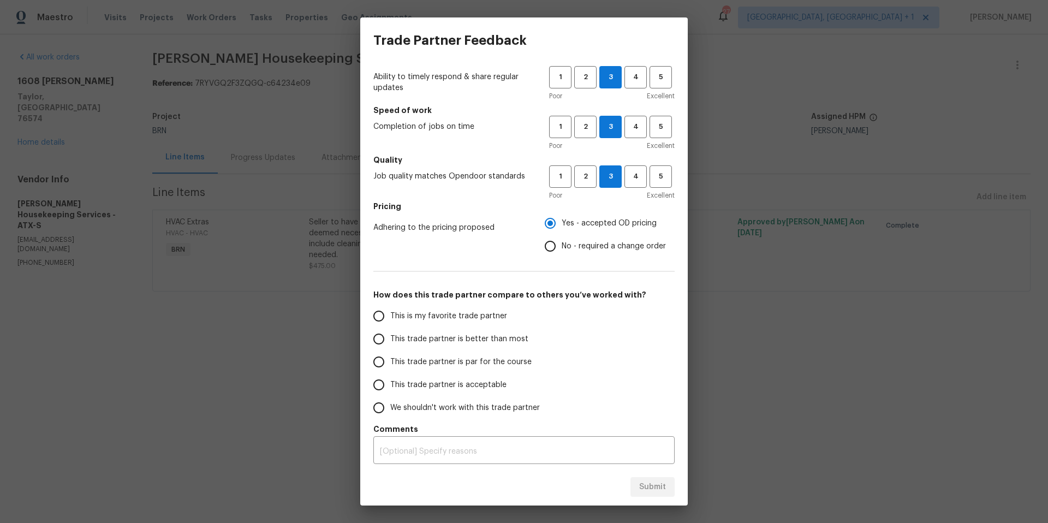
click at [807, 362] on div "Trade Partner Feedback How would you rate this Trade Partner on a scale of 1-5?…" at bounding box center [524, 261] width 1048 height 523
click at [807, 363] on div "Trade Partner Feedback How would you rate this Trade Partner on a scale of 1-5?…" at bounding box center [524, 261] width 1048 height 523
click at [807, 364] on div "Trade Partner Feedback How would you rate this Trade Partner on a scale of 1-5?…" at bounding box center [524, 261] width 1048 height 523
drag, startPoint x: 807, startPoint y: 364, endPoint x: 577, endPoint y: 364, distance: 230.2
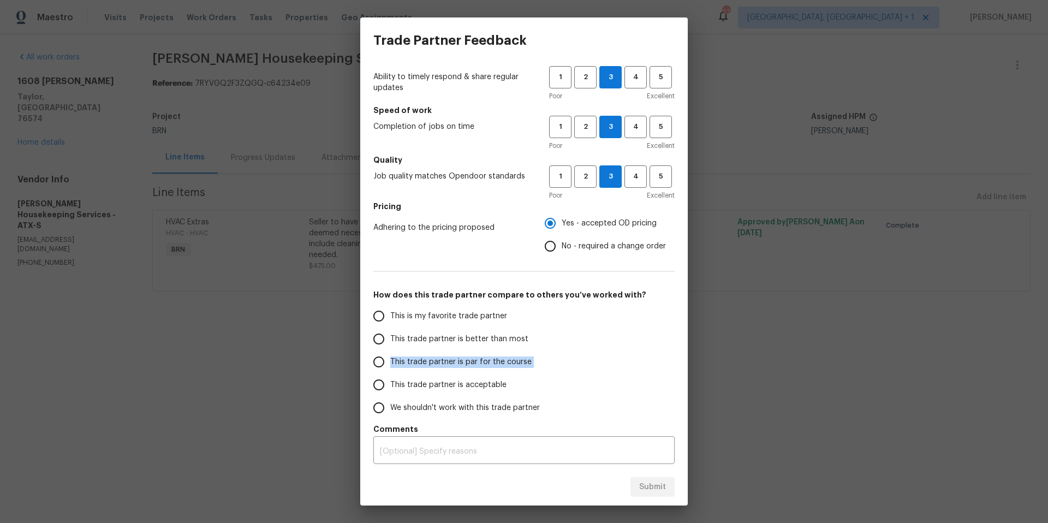
click at [778, 364] on div "Trade Partner Feedback How would you rate this Trade Partner on a scale of 1-5?…" at bounding box center [524, 261] width 1048 height 523
click at [399, 361] on span "This trade partner is par for the course" at bounding box center [460, 361] width 141 height 11
click at [390, 361] on input "This trade partner is par for the course" at bounding box center [378, 361] width 23 height 23
click at [643, 486] on span "Submit" at bounding box center [652, 487] width 27 height 14
radio input "true"
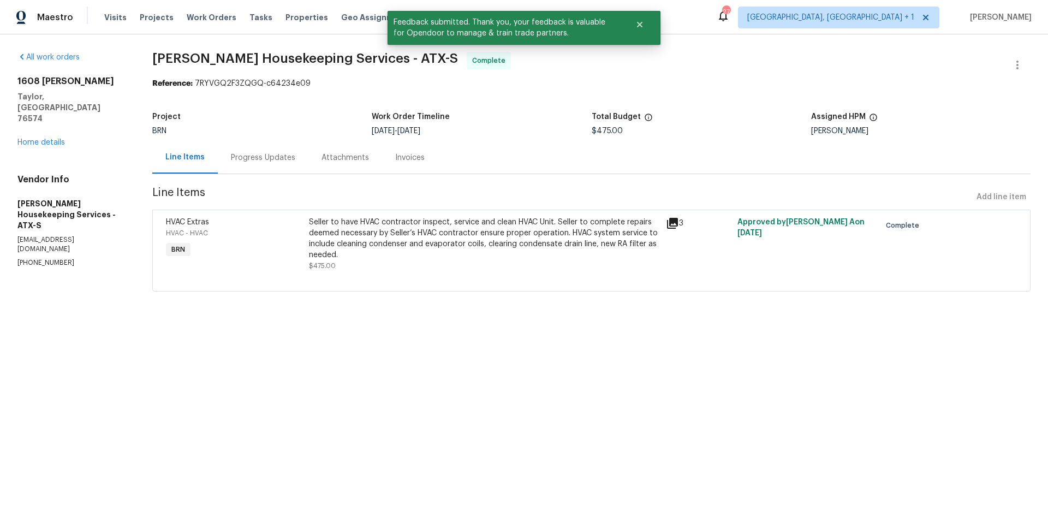
click at [387, 225] on div "Seller to have HVAC contractor inspect, service and clean HVAC Unit. Seller to …" at bounding box center [484, 239] width 350 height 44
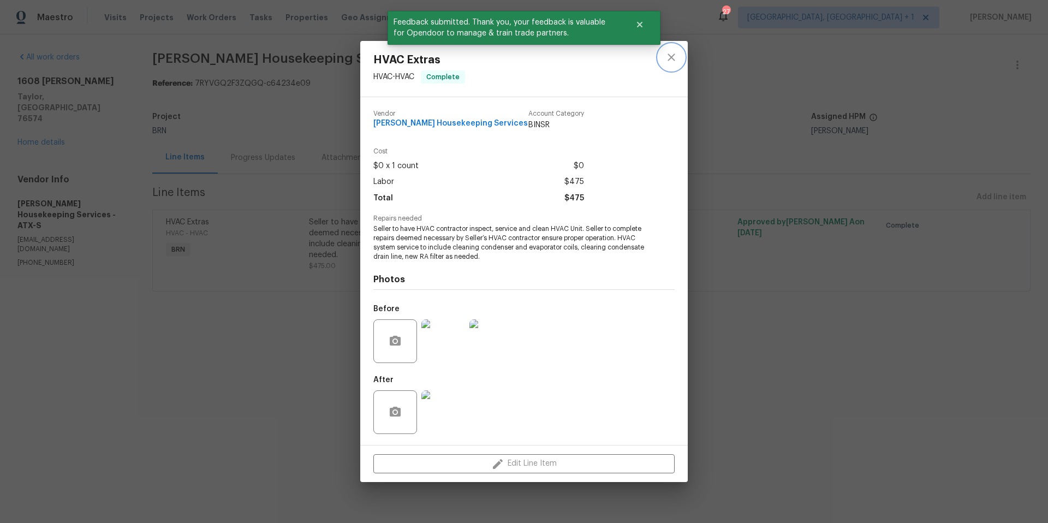
click at [670, 55] on icon "close" at bounding box center [671, 57] width 13 height 13
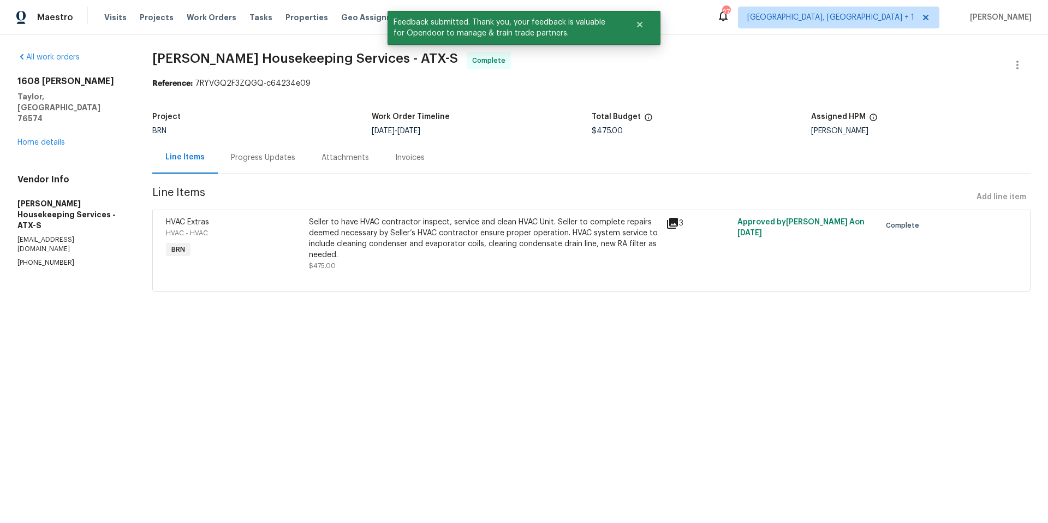
drag, startPoint x: 232, startPoint y: 159, endPoint x: 358, endPoint y: 170, distance: 126.5
click at [232, 159] on div "Progress Updates" at bounding box center [263, 157] width 64 height 11
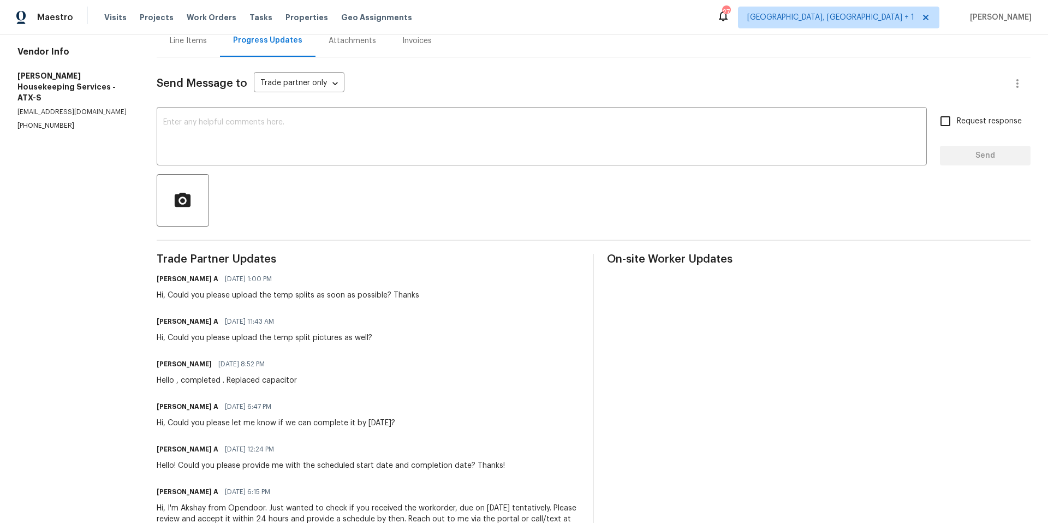
scroll to position [57, 0]
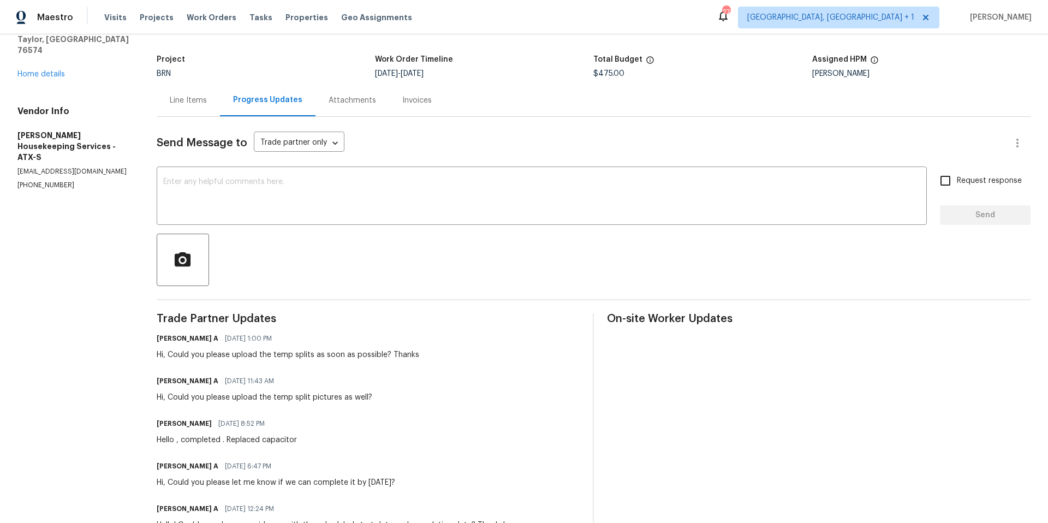
click at [196, 107] on div "Line Items" at bounding box center [188, 100] width 63 height 32
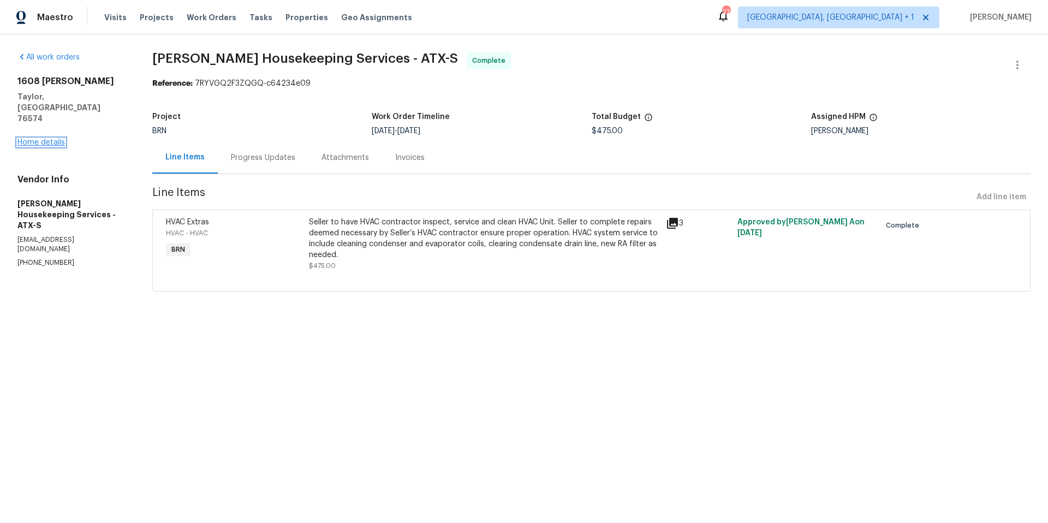
click at [39, 139] on link "Home details" at bounding box center [40, 143] width 47 height 8
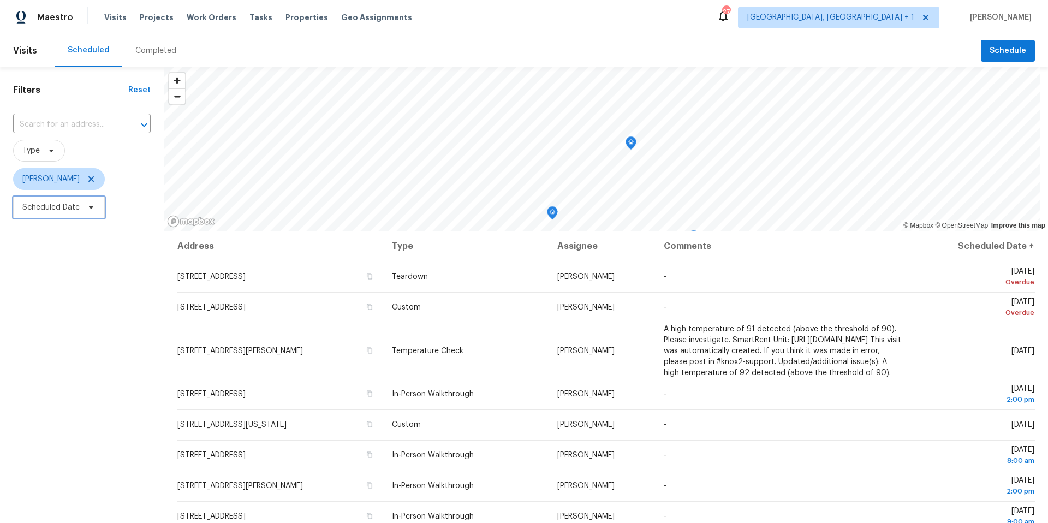
click at [65, 213] on span "Scheduled Date" at bounding box center [59, 207] width 92 height 22
click at [88, 259] on div at bounding box center [127, 243] width 229 height 35
click at [93, 240] on input "text" at bounding box center [73, 244] width 107 height 22
select select "8"
select select "2025"
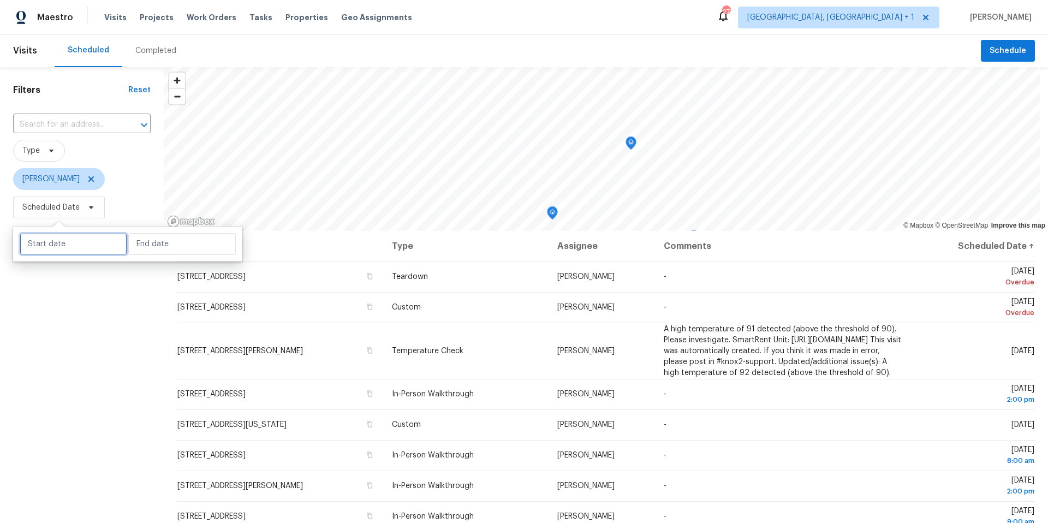
select select "9"
select select "2025"
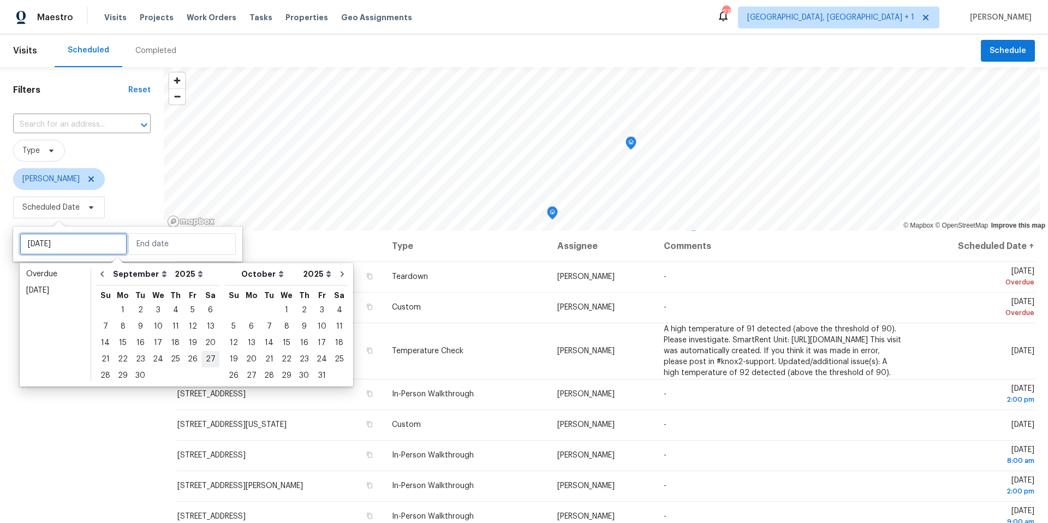
type input "[DATE]"
click at [193, 328] on div "12" at bounding box center [192, 326] width 17 height 15
type input "[DATE]"
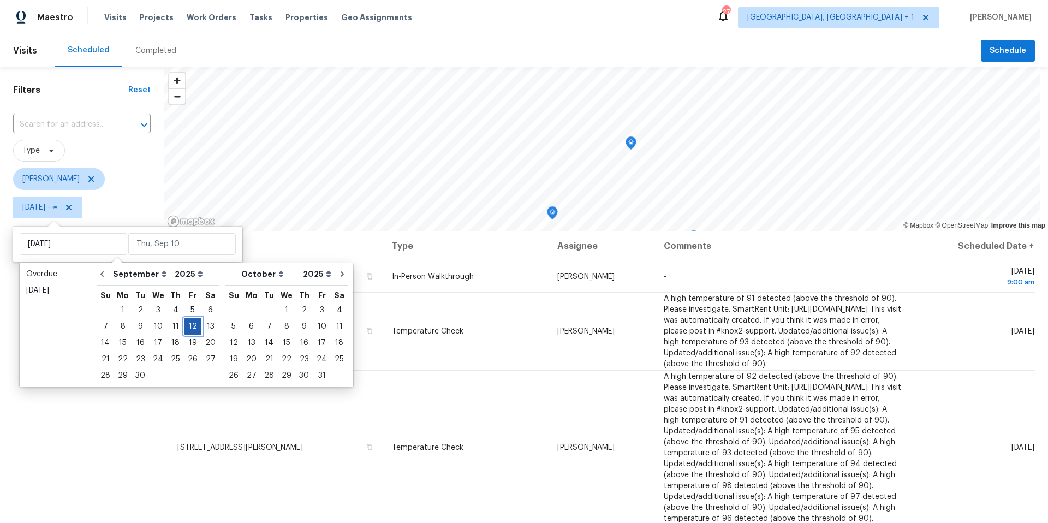
click at [192, 327] on div "12" at bounding box center [192, 326] width 17 height 15
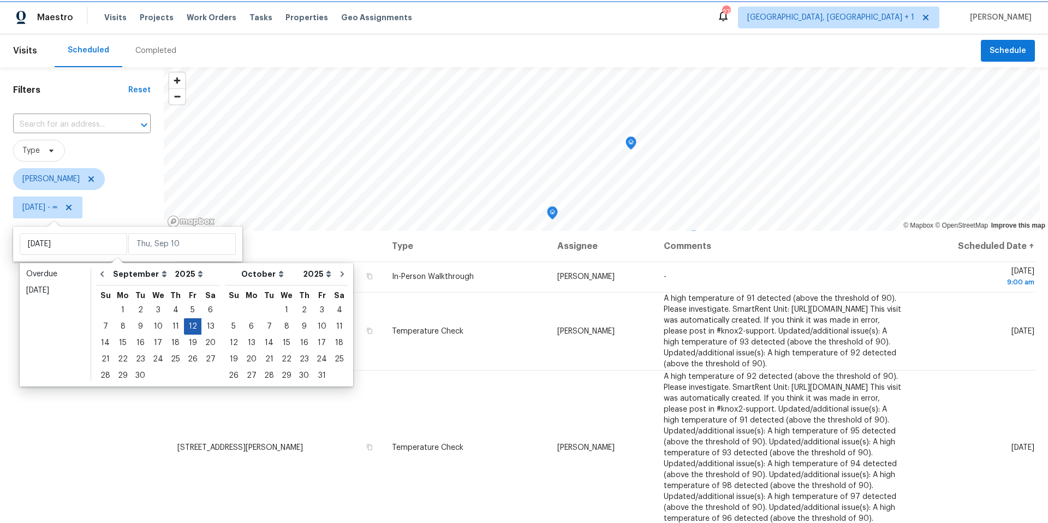
type input "[DATE]"
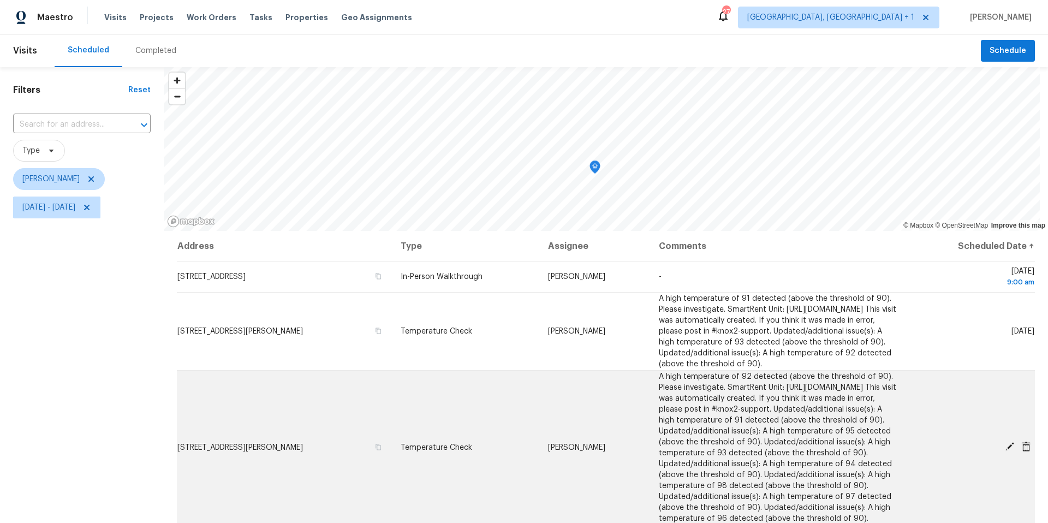
click at [1021, 451] on icon at bounding box center [1025, 446] width 9 height 10
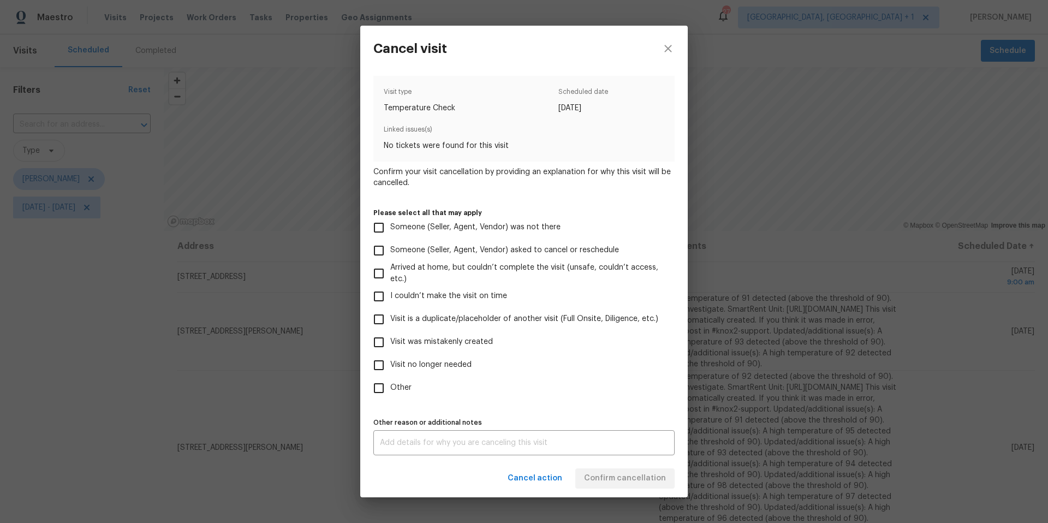
click at [392, 369] on span "Visit no longer needed" at bounding box center [430, 364] width 81 height 11
click at [390, 369] on input "Visit no longer needed" at bounding box center [378, 365] width 23 height 23
checkbox input "true"
click at [412, 436] on div "x Other reason or additional notes" at bounding box center [523, 442] width 301 height 25
type textarea "HVAC unit was repaired"
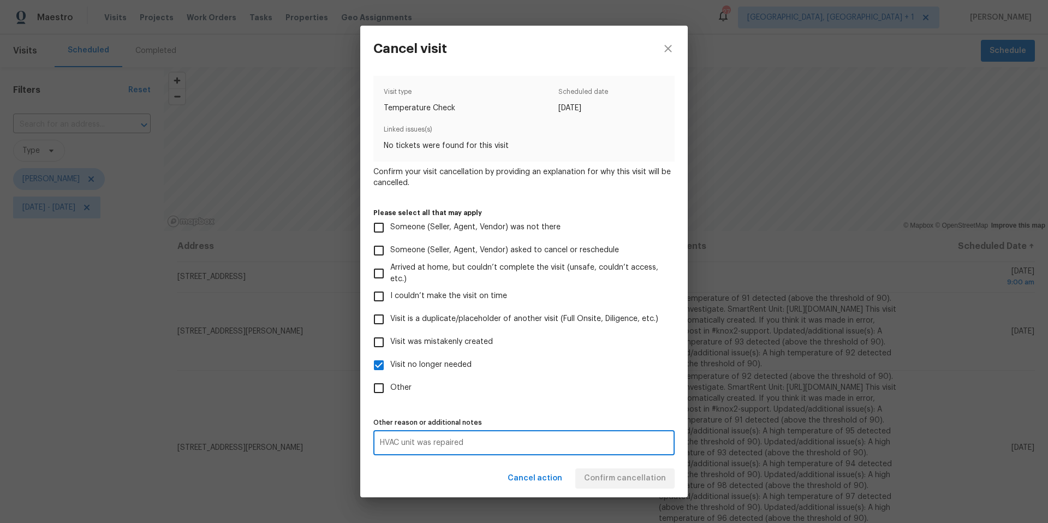
click at [566, 393] on label "Other" at bounding box center [516, 387] width 298 height 23
click at [390, 393] on input "Other" at bounding box center [378, 387] width 23 height 23
checkbox input "true"
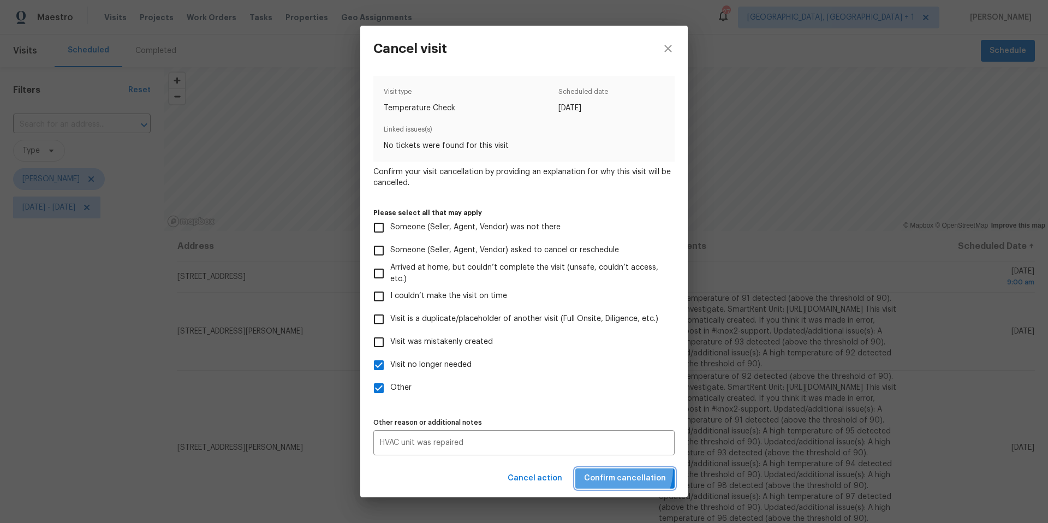
click at [620, 469] on button "Confirm cancellation" at bounding box center [624, 478] width 99 height 20
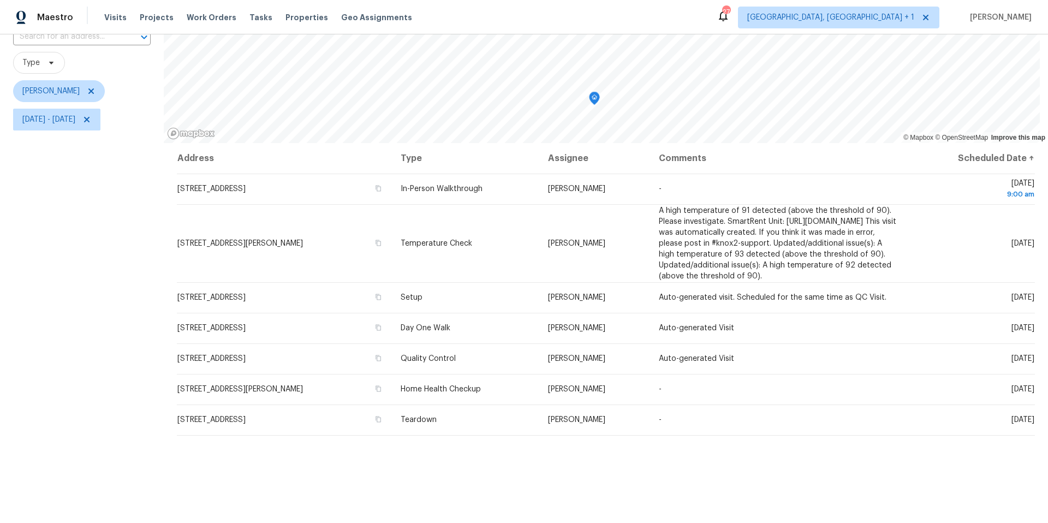
scroll to position [79, 0]
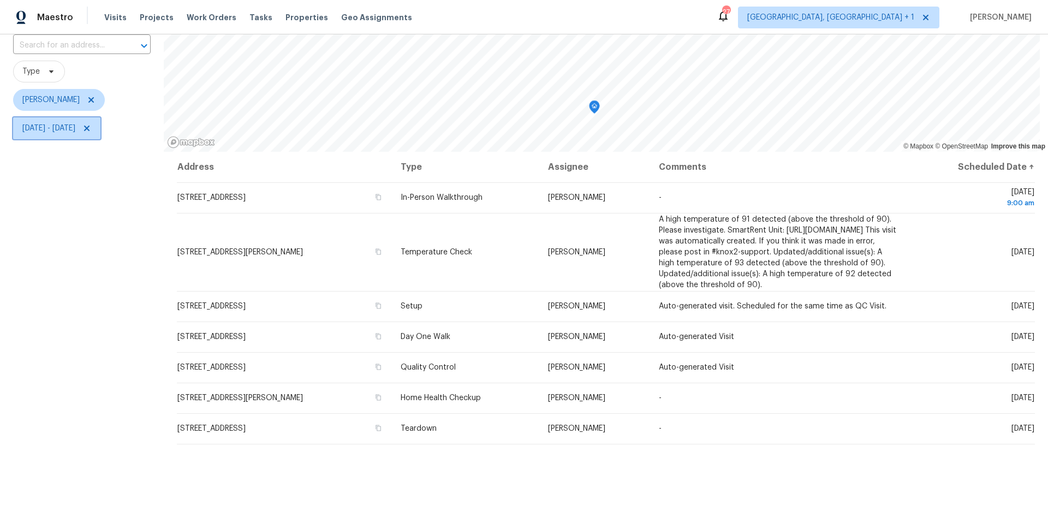
click at [75, 133] on span "[DATE] - [DATE]" at bounding box center [48, 128] width 53 height 11
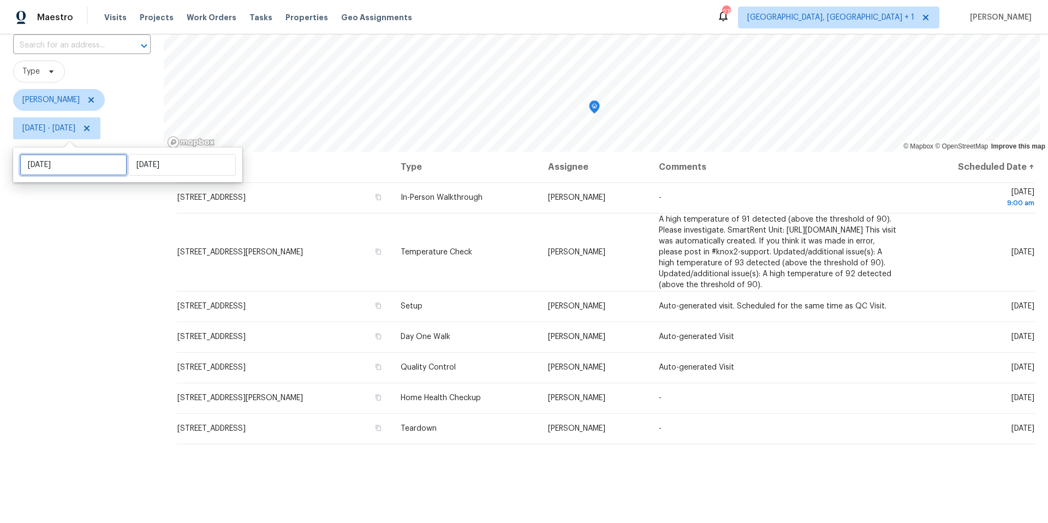
select select "8"
select select "2025"
select select "9"
select select "2025"
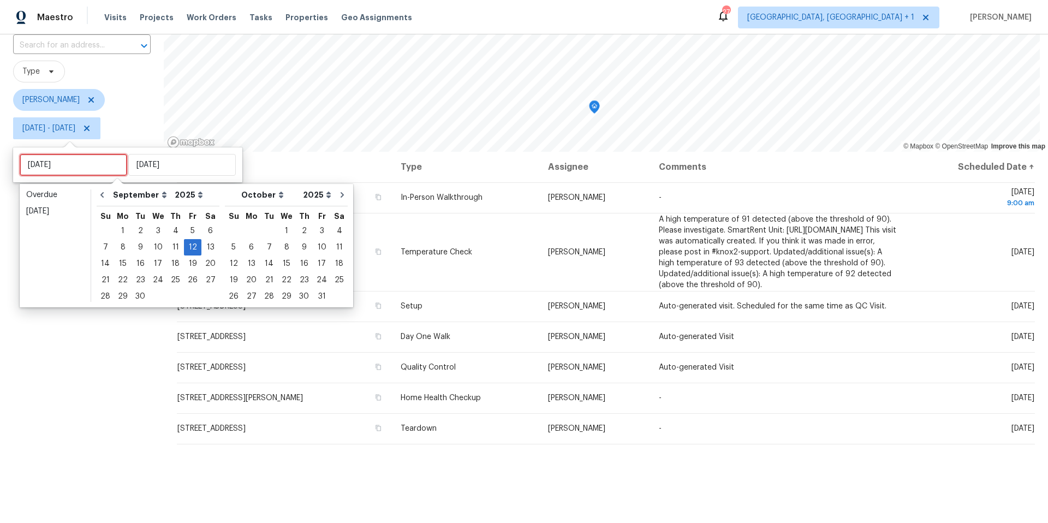
click at [91, 159] on input "[DATE]" at bounding box center [73, 165] width 107 height 22
click at [174, 245] on div "11" at bounding box center [175, 247] width 17 height 15
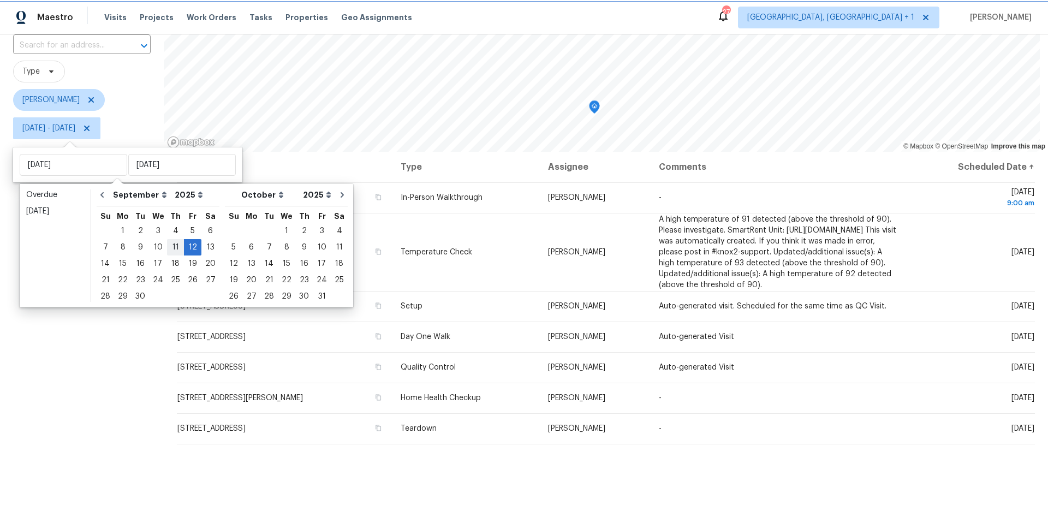
type input "[DATE]"
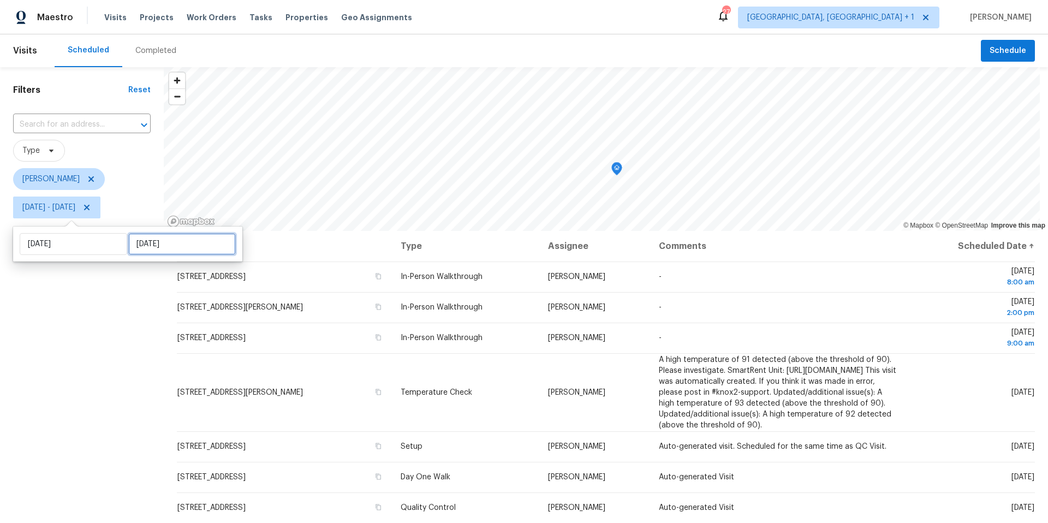
click at [160, 245] on input "[DATE]" at bounding box center [181, 244] width 107 height 22
select select "8"
select select "2025"
select select "9"
select select "2025"
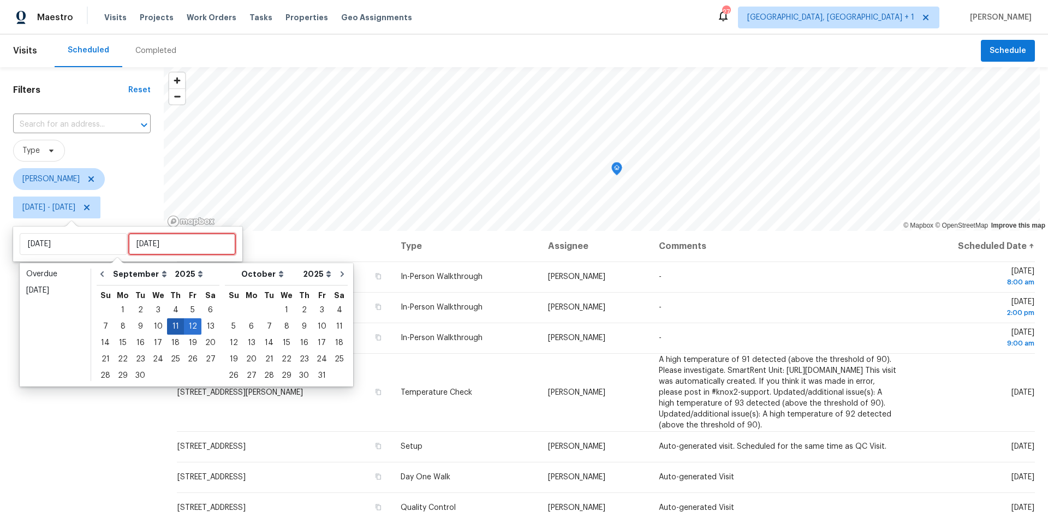
type input "[DATE]"
click at [176, 327] on div "11" at bounding box center [175, 326] width 17 height 15
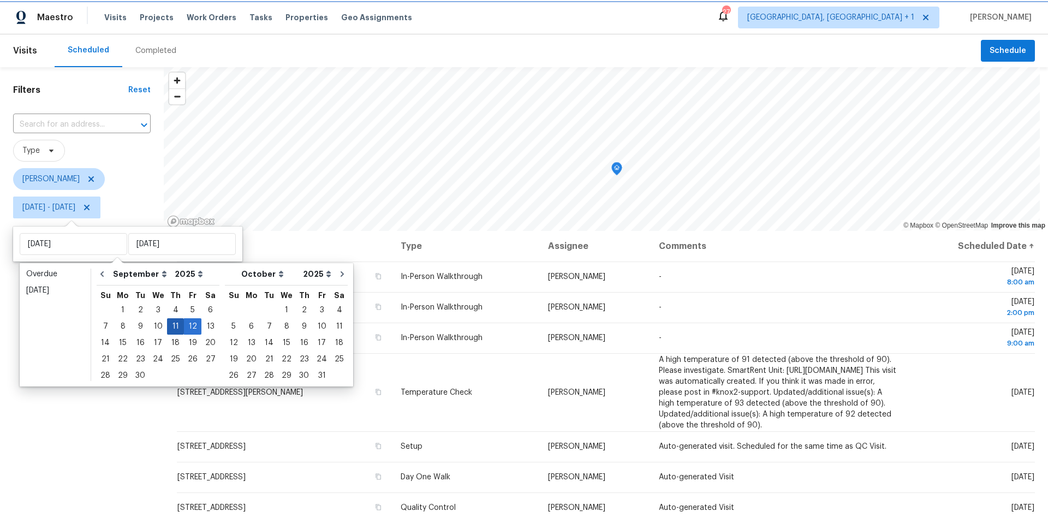
type input "[DATE]"
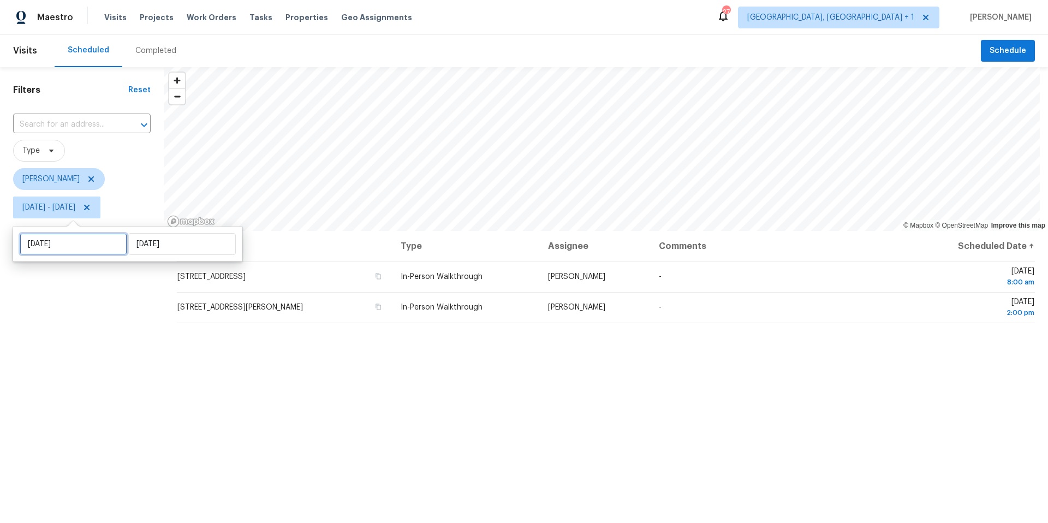
click at [72, 241] on input "[DATE]" at bounding box center [73, 244] width 107 height 22
select select "8"
select select "2025"
select select "9"
select select "2025"
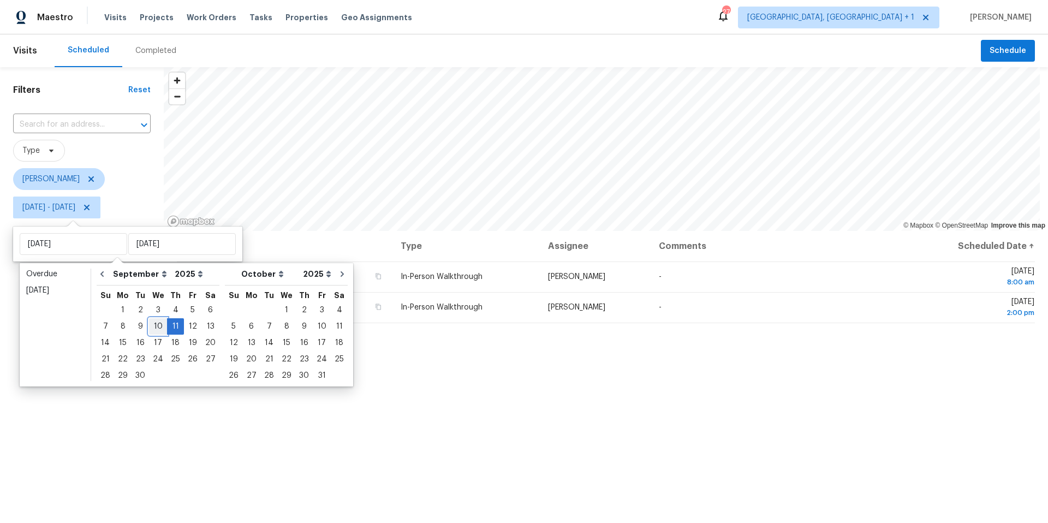
click at [150, 325] on div "10" at bounding box center [158, 326] width 18 height 15
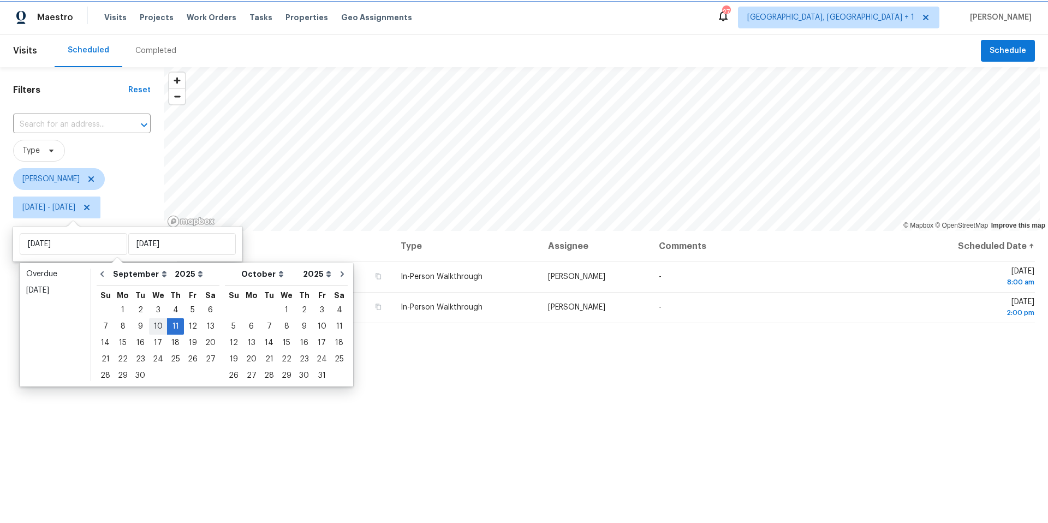
type input "[DATE]"
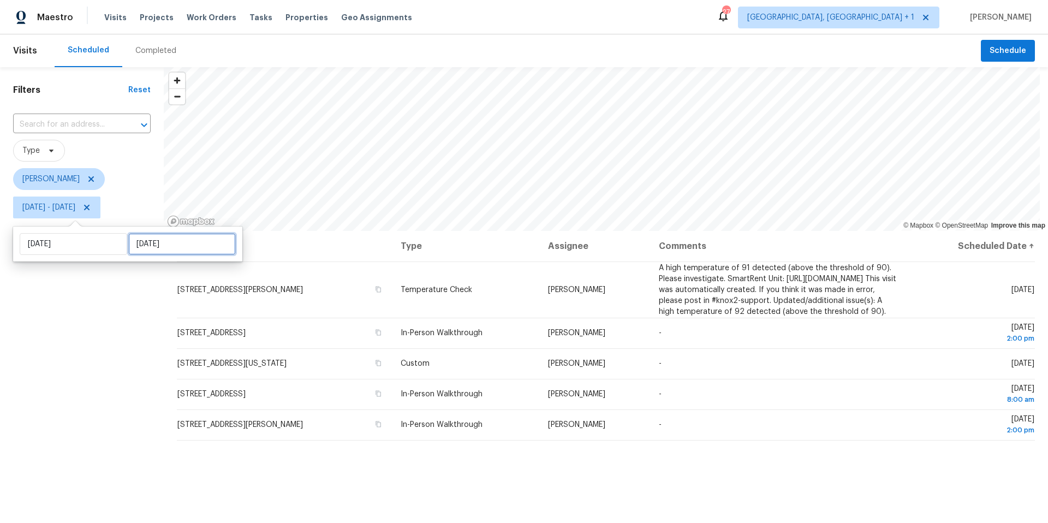
select select "8"
select select "2025"
select select "9"
select select "2025"
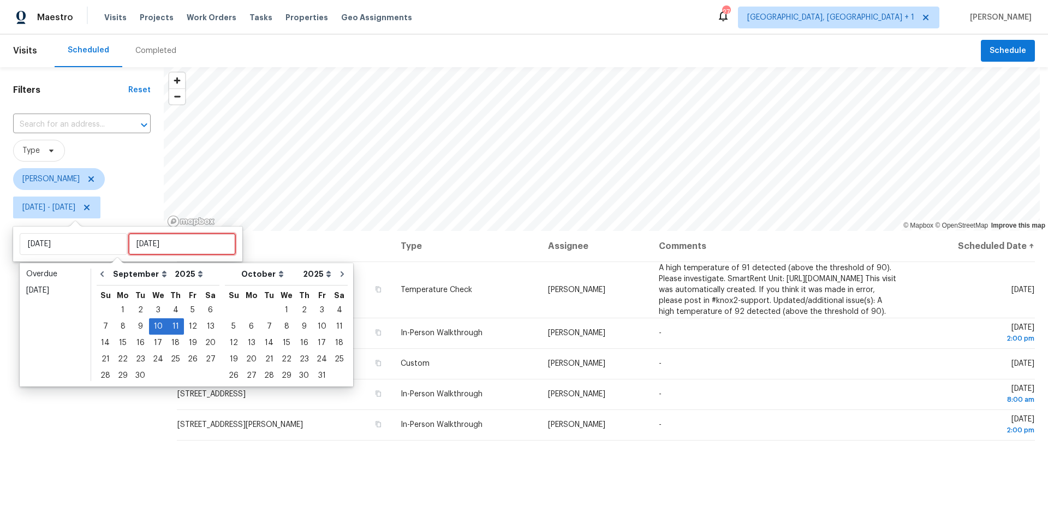
click at [152, 247] on input "[DATE]" at bounding box center [181, 244] width 107 height 22
type input "[DATE]"
click at [155, 327] on div "10" at bounding box center [158, 326] width 18 height 15
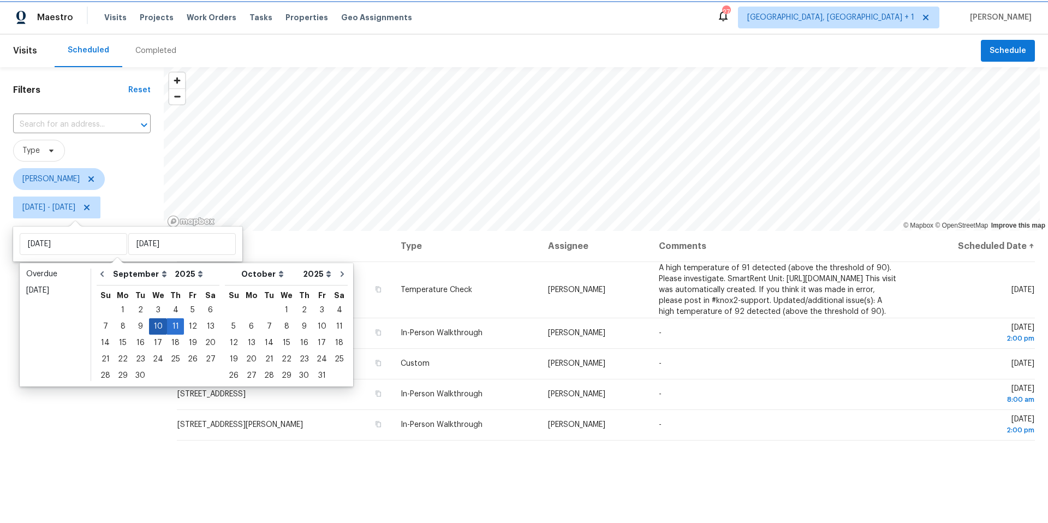
type input "[DATE]"
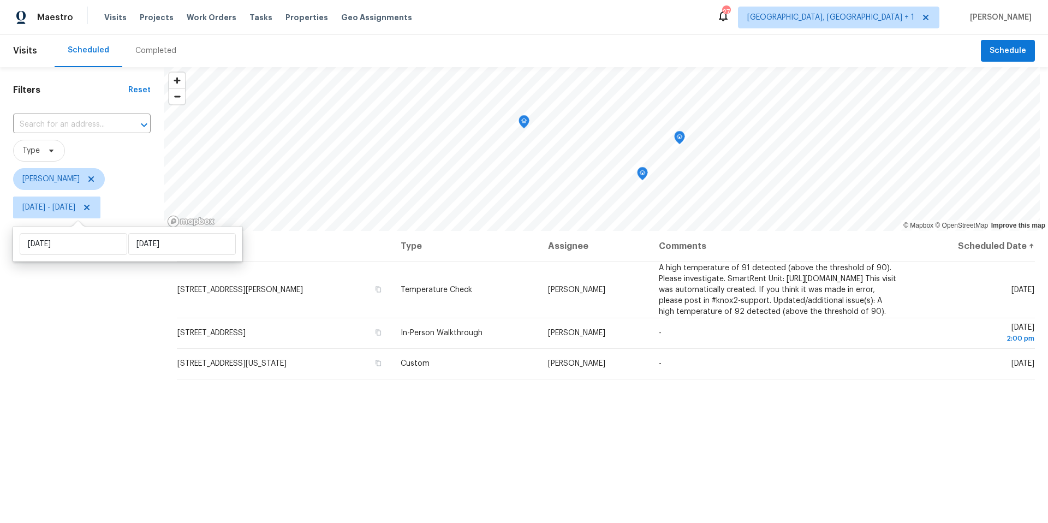
click at [105, 313] on div "Filters Reset ​ Type [PERSON_NAME] [DATE] - [DATE]" at bounding box center [82, 358] width 164 height 582
click at [91, 209] on icon at bounding box center [86, 207] width 9 height 9
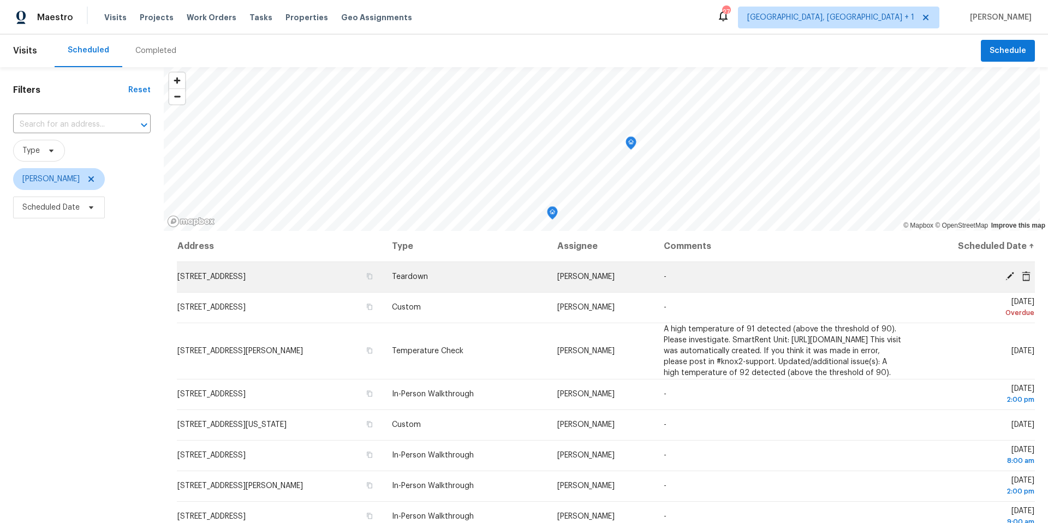
click at [1004, 278] on icon at bounding box center [1009, 276] width 10 height 10
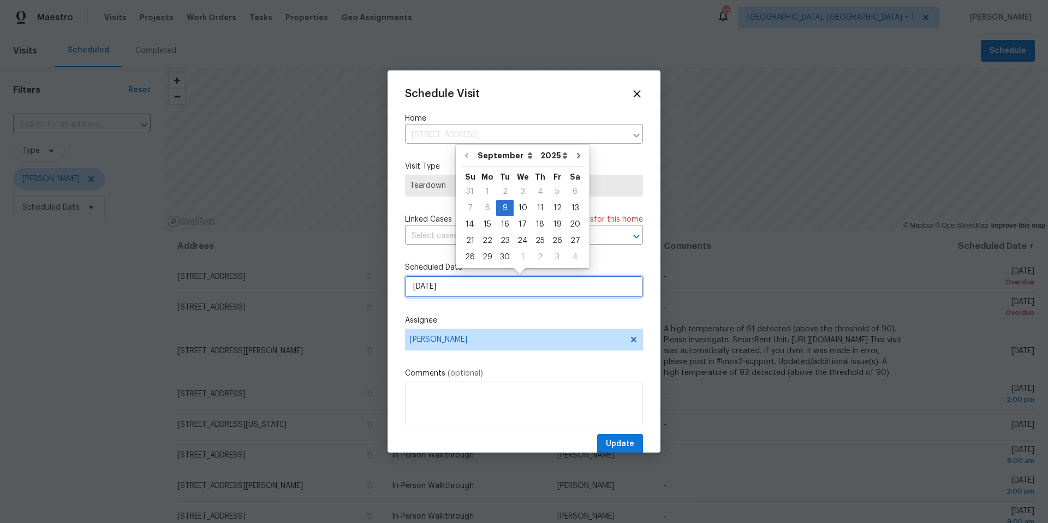
click at [473, 291] on input "[DATE]" at bounding box center [524, 287] width 238 height 22
click at [518, 209] on div "10" at bounding box center [522, 207] width 18 height 15
type input "[DATE]"
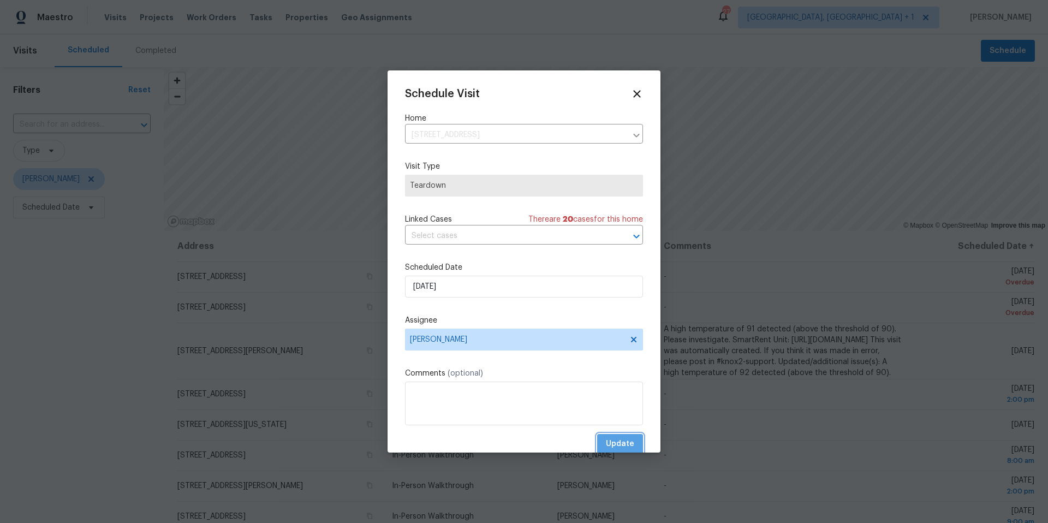
click at [606, 442] on span "Update" at bounding box center [620, 444] width 28 height 14
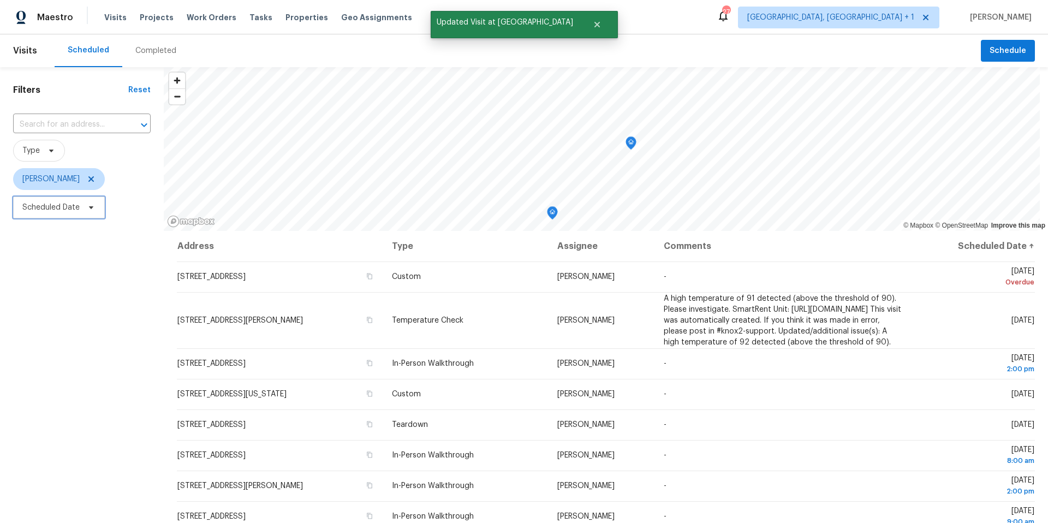
click at [23, 208] on span "Scheduled Date" at bounding box center [50, 207] width 57 height 11
click at [85, 234] on input "text" at bounding box center [73, 244] width 107 height 22
select select "8"
select select "2025"
select select "9"
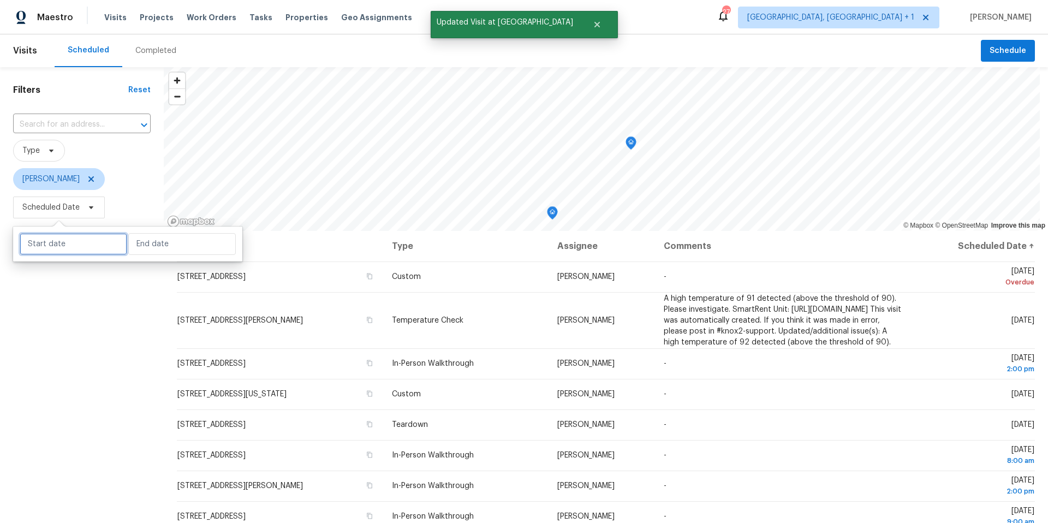
select select "2025"
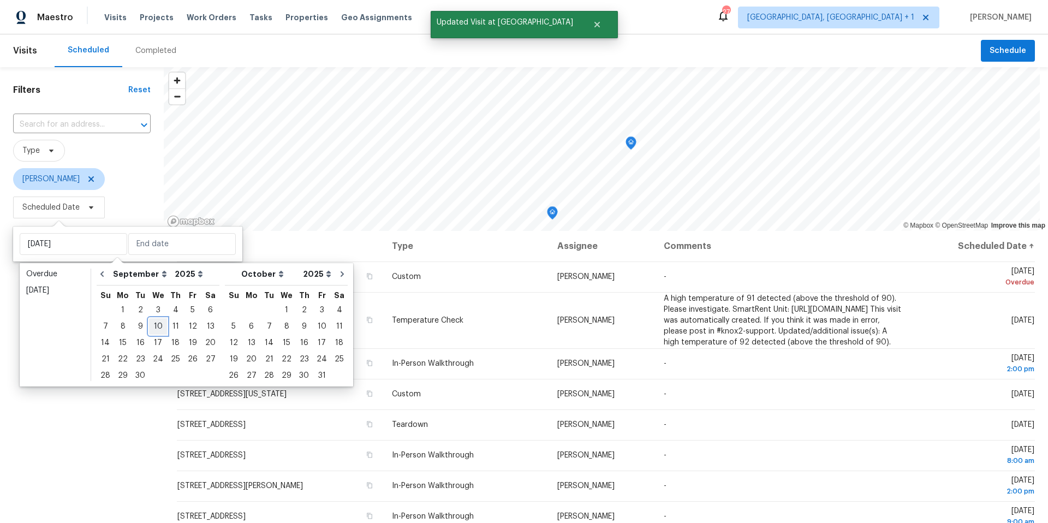
click at [154, 327] on div "10" at bounding box center [158, 326] width 18 height 15
type input "[DATE]"
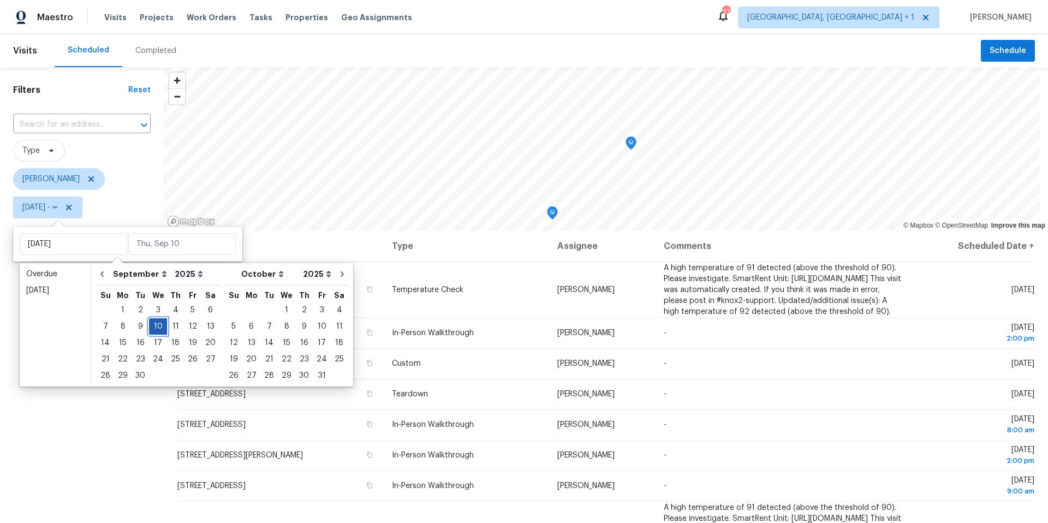
click at [154, 327] on div "10" at bounding box center [158, 326] width 18 height 15
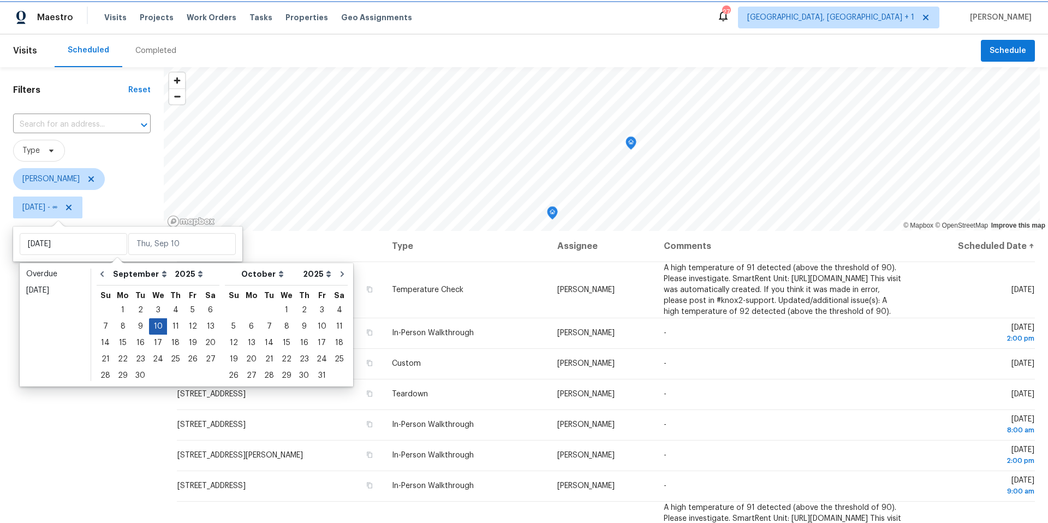
type input "[DATE]"
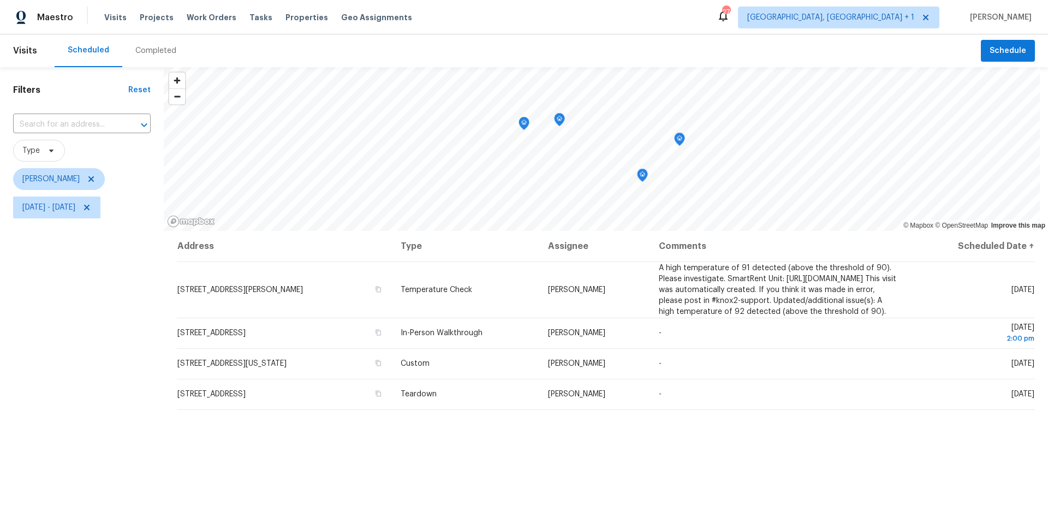
click at [124, 391] on div "Filters Reset ​ Type [PERSON_NAME] [DATE] - [DATE]" at bounding box center [82, 358] width 164 height 582
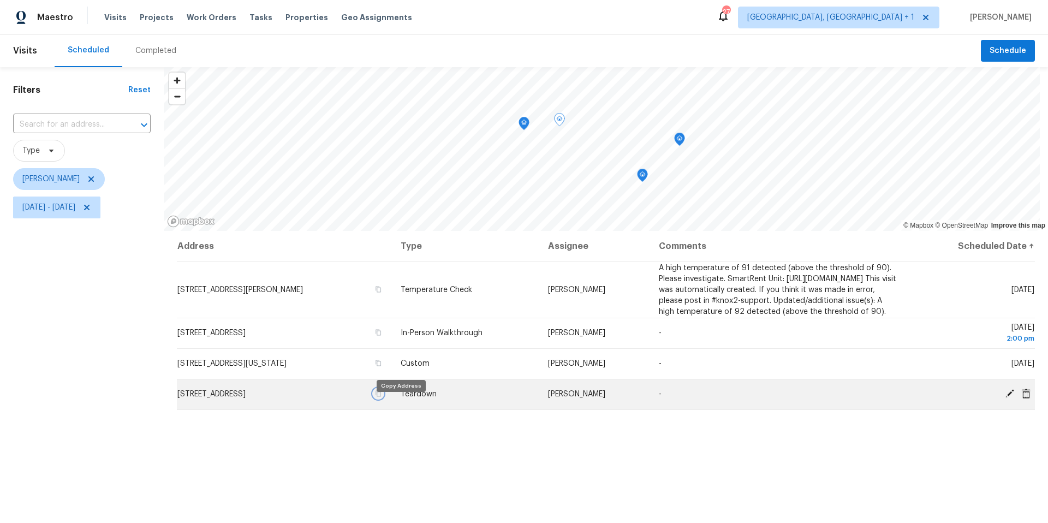
click at [381, 397] on icon "button" at bounding box center [378, 393] width 7 height 7
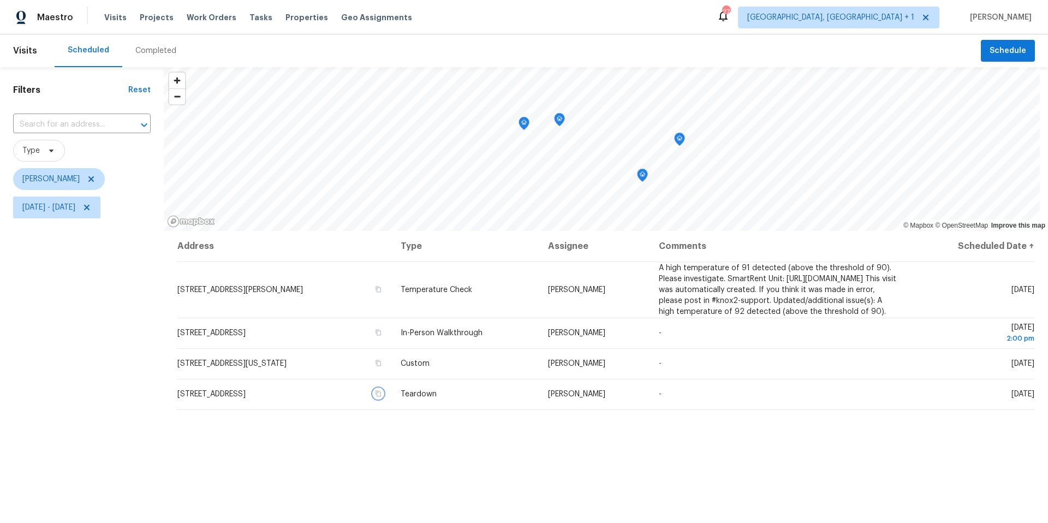
click at [678, 142] on icon "Map marker" at bounding box center [679, 139] width 10 height 13
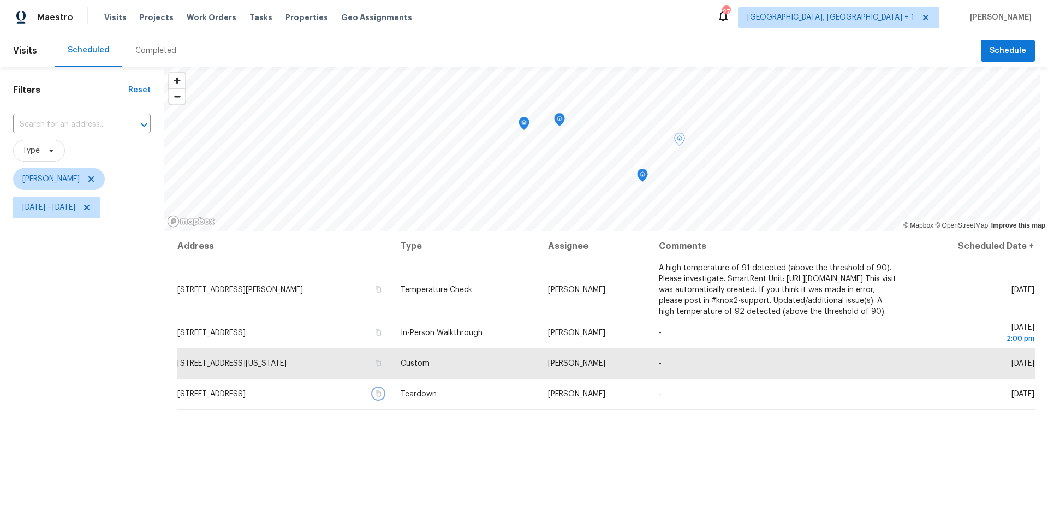
click at [644, 178] on icon "Map marker" at bounding box center [642, 175] width 10 height 13
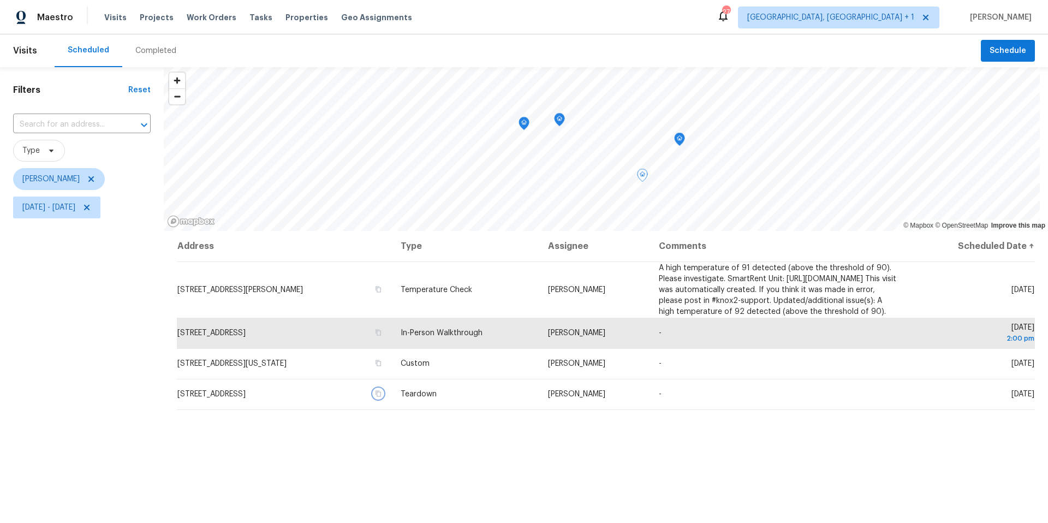
click at [559, 120] on icon "Map marker" at bounding box center [559, 120] width 1 height 2
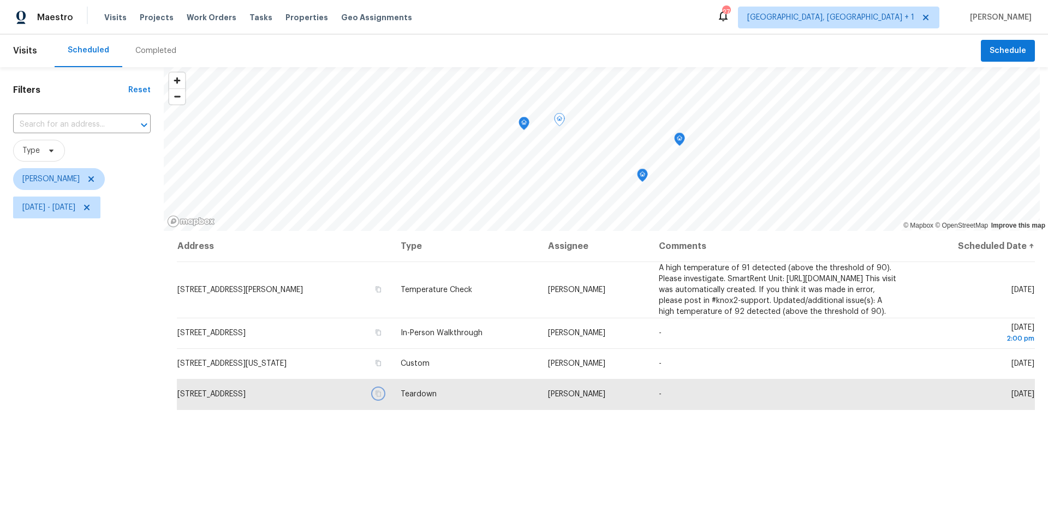
click at [523, 125] on icon "Map marker" at bounding box center [524, 123] width 10 height 13
